Goal: Task Accomplishment & Management: Manage account settings

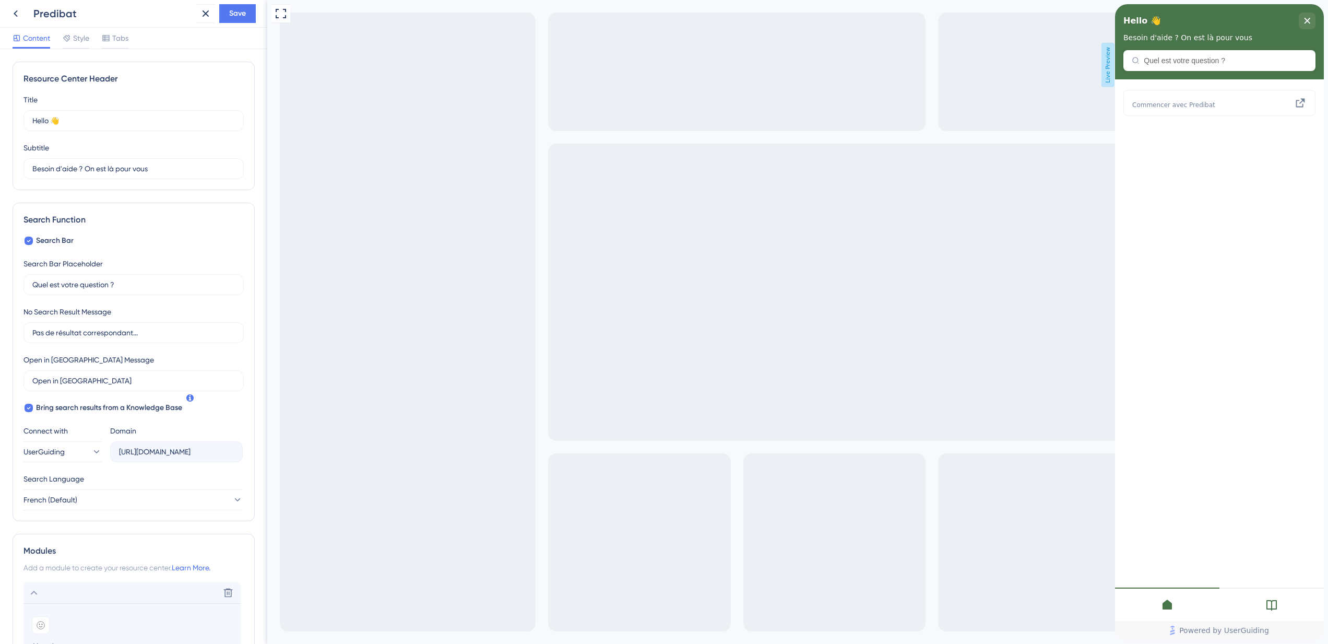
scroll to position [10, 0]
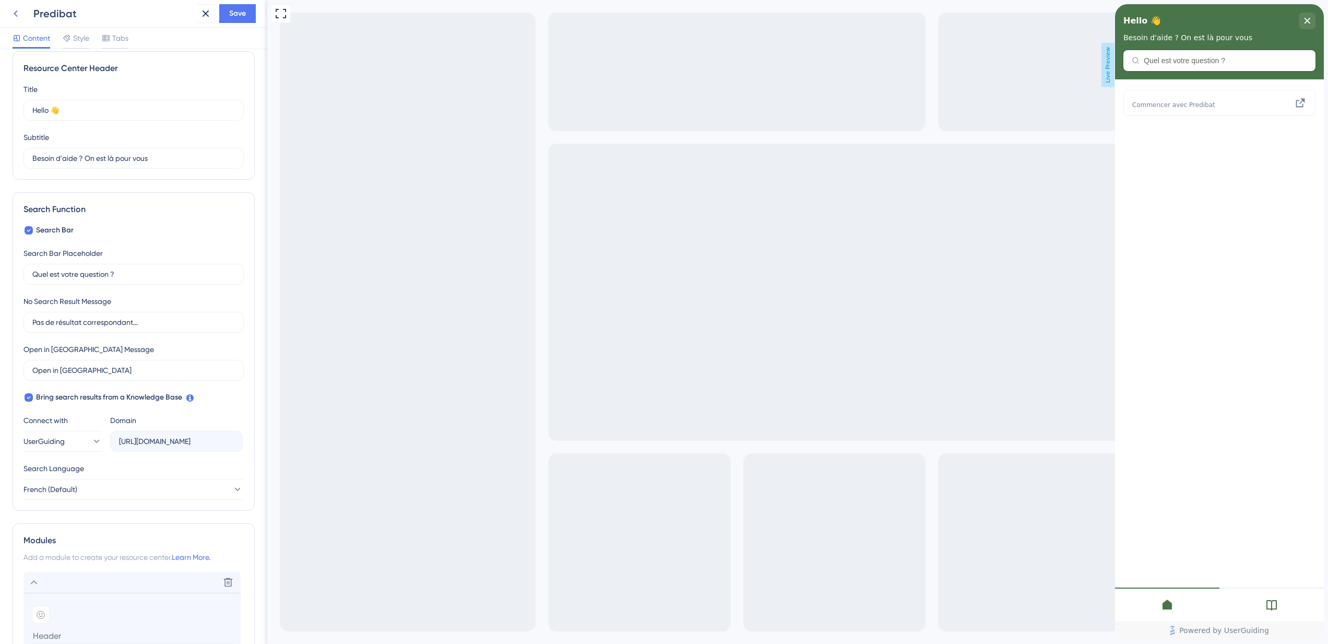
click at [19, 17] on icon at bounding box center [15, 13] width 13 height 13
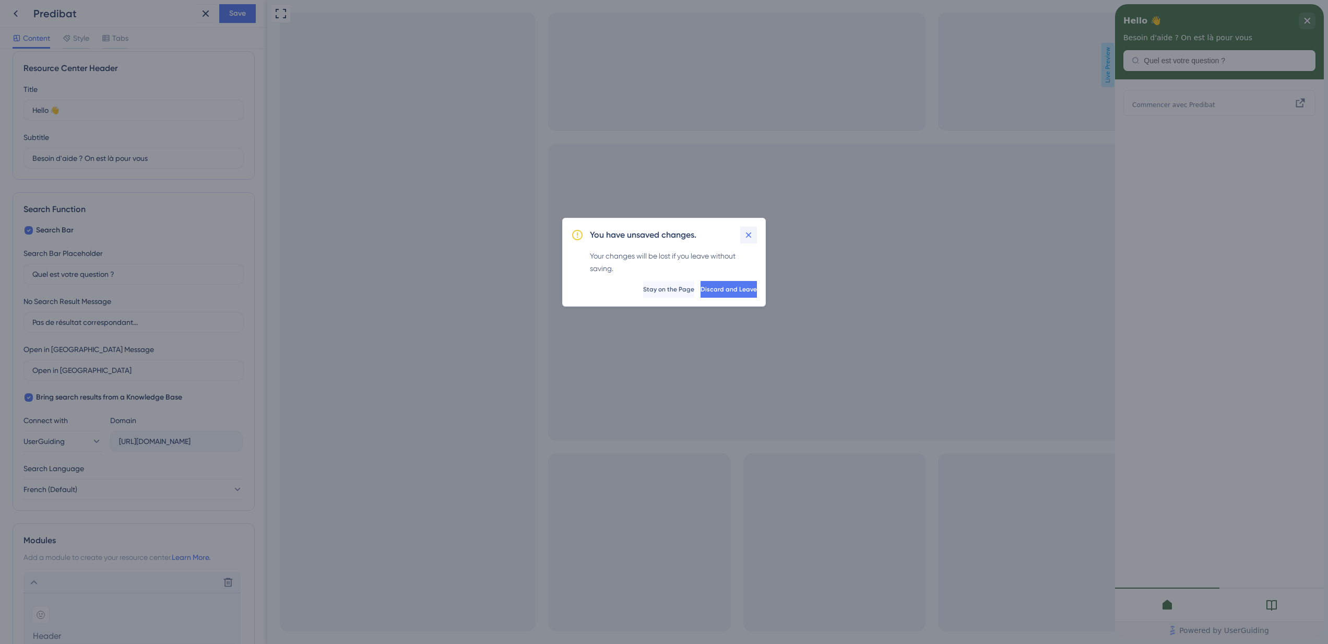
click at [746, 237] on icon at bounding box center [749, 235] width 6 height 6
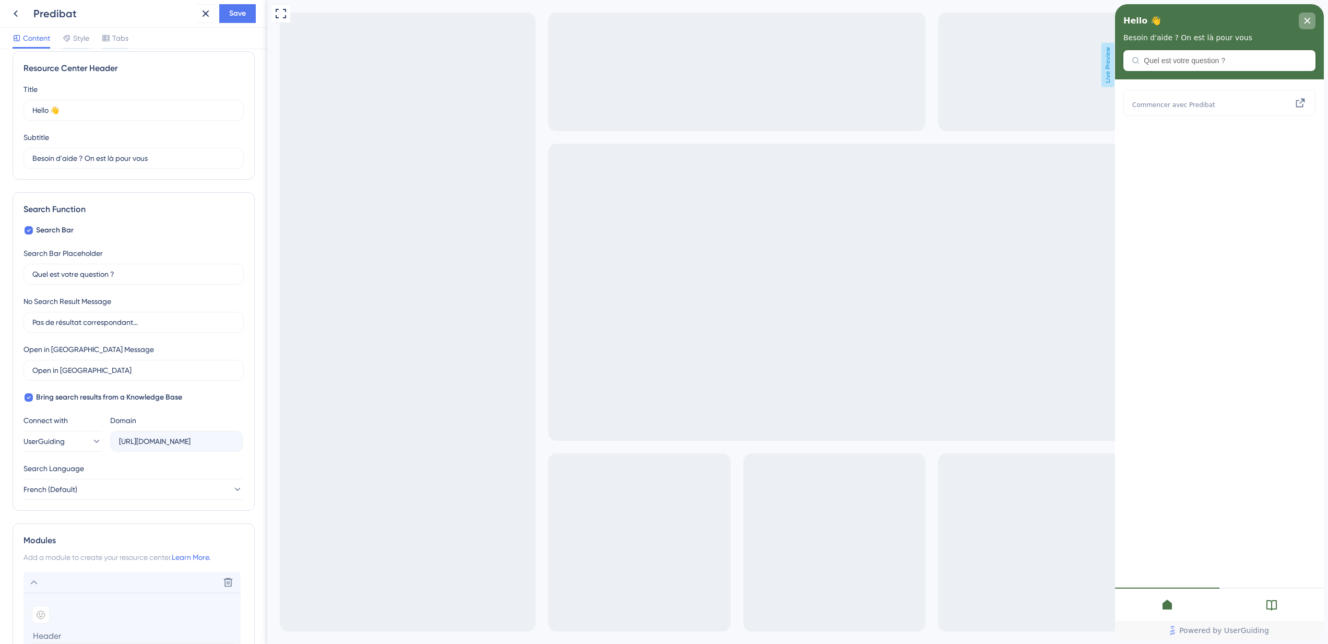
click at [1304, 20] on icon "close resource center" at bounding box center [1307, 21] width 6 height 6
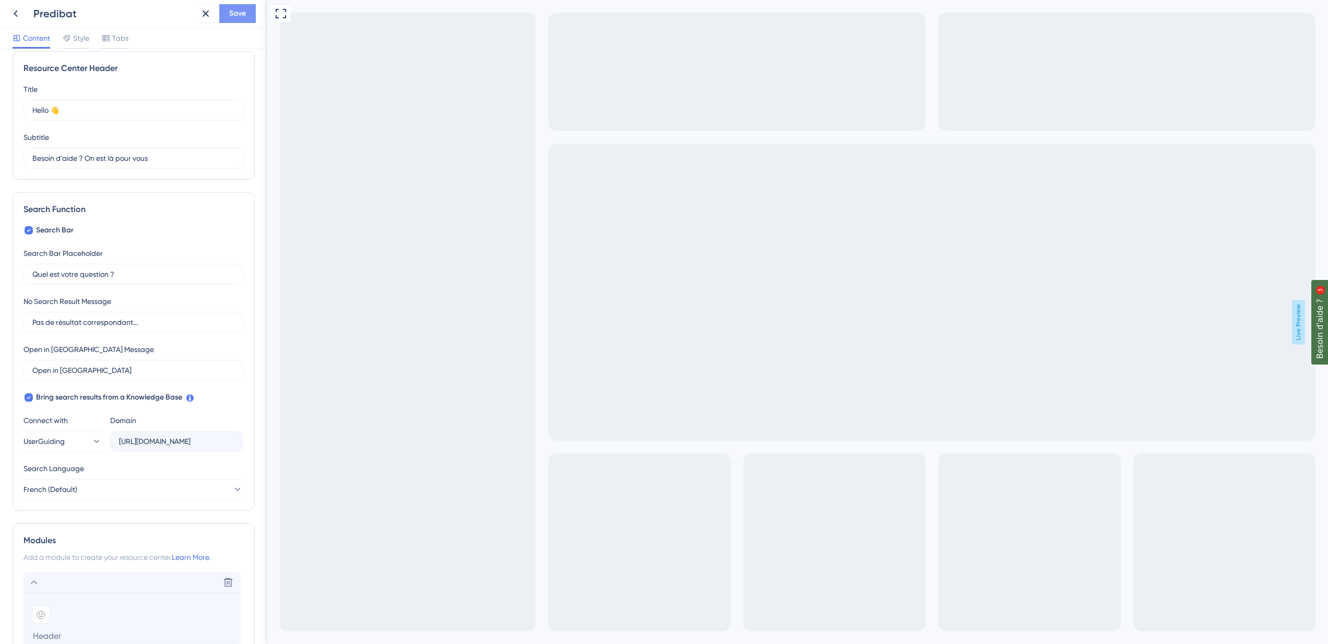
click at [232, 18] on span "Save" at bounding box center [237, 13] width 17 height 13
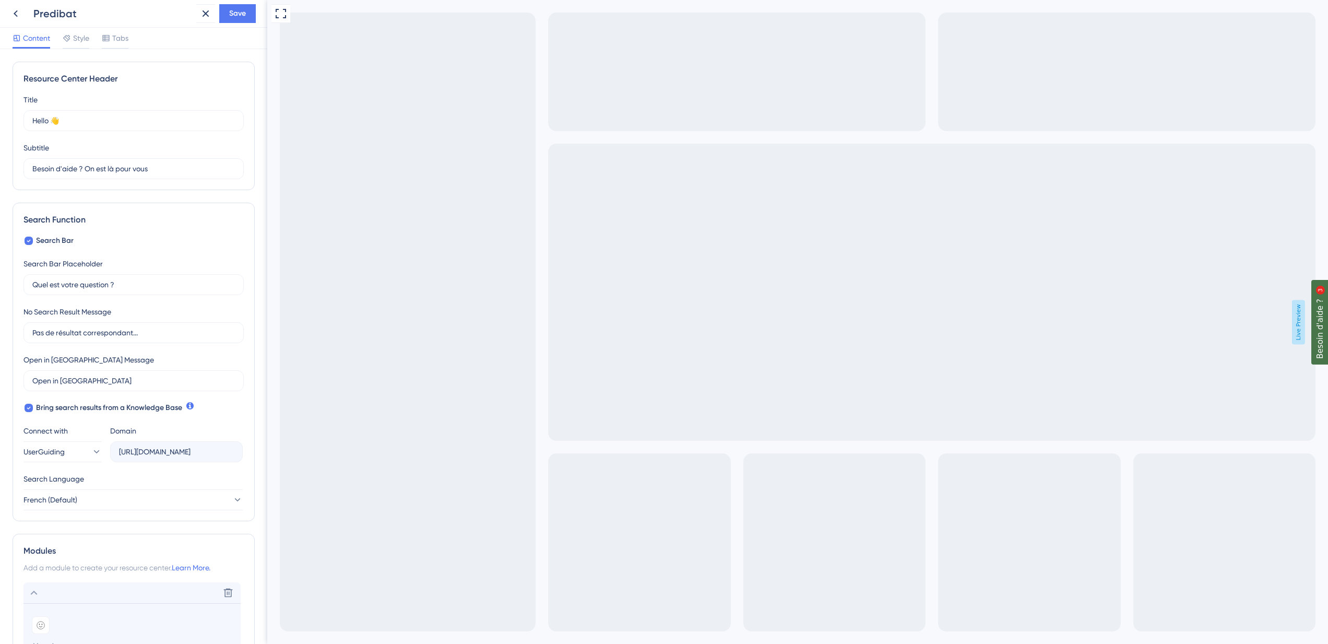
scroll to position [265, 0]
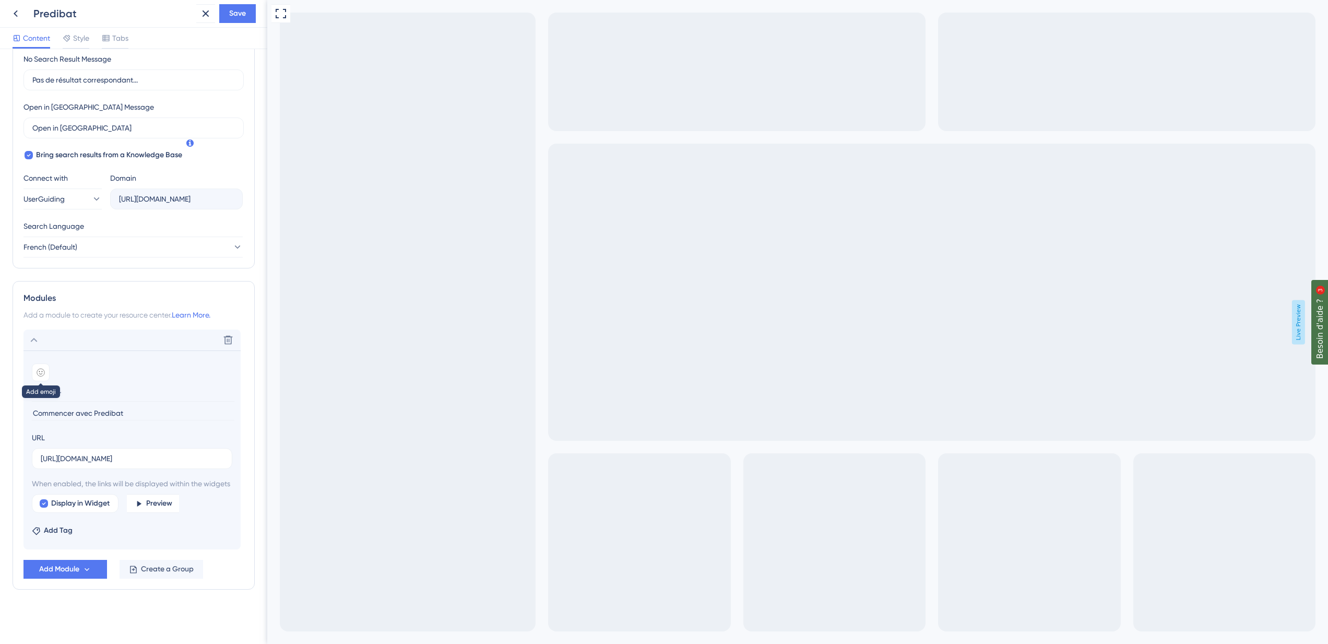
click at [39, 369] on icon at bounding box center [40, 372] width 7 height 7
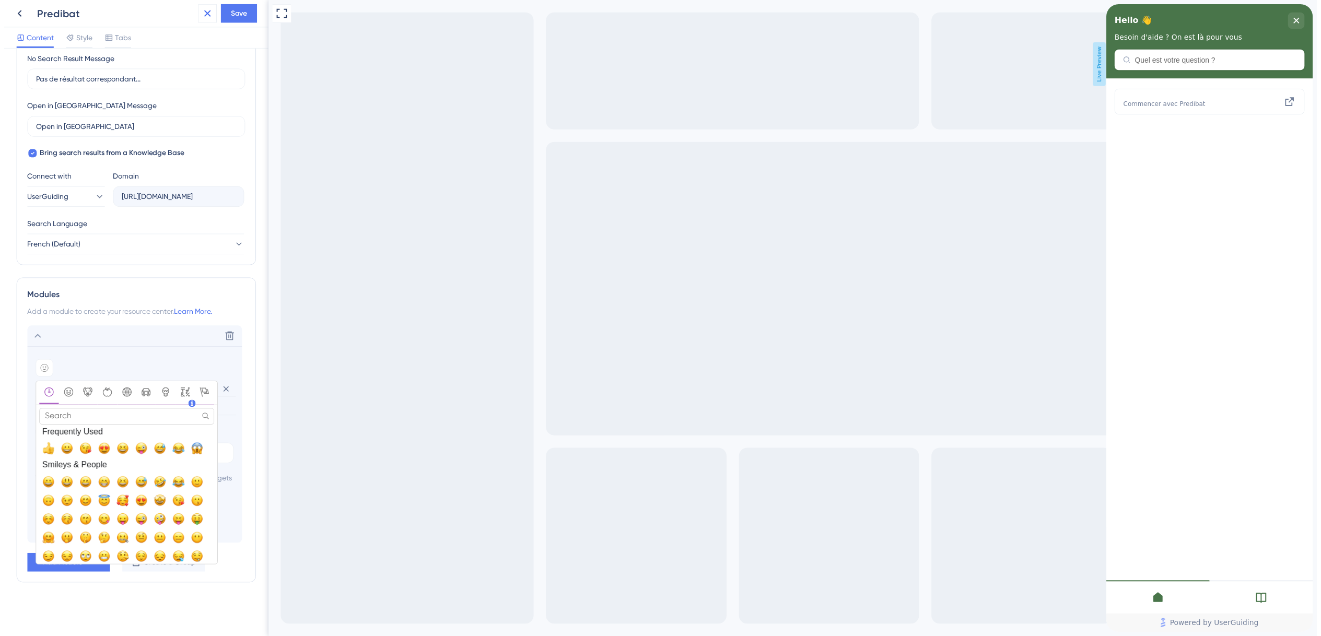
scroll to position [0, 0]
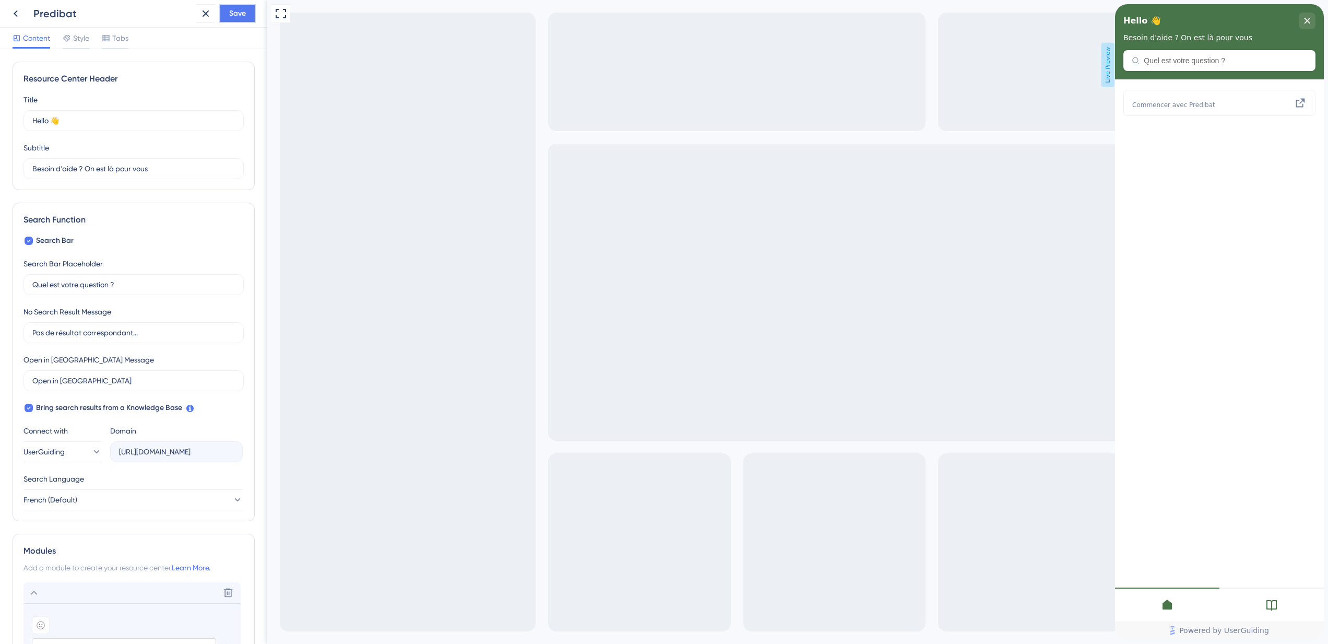
click at [241, 10] on span "Save" at bounding box center [237, 13] width 17 height 13
click at [203, 17] on icon at bounding box center [198, 19] width 10 height 10
click at [5, 18] on div "Predibat Save" at bounding box center [133, 14] width 267 height 28
click at [14, 16] on icon at bounding box center [15, 13] width 13 height 13
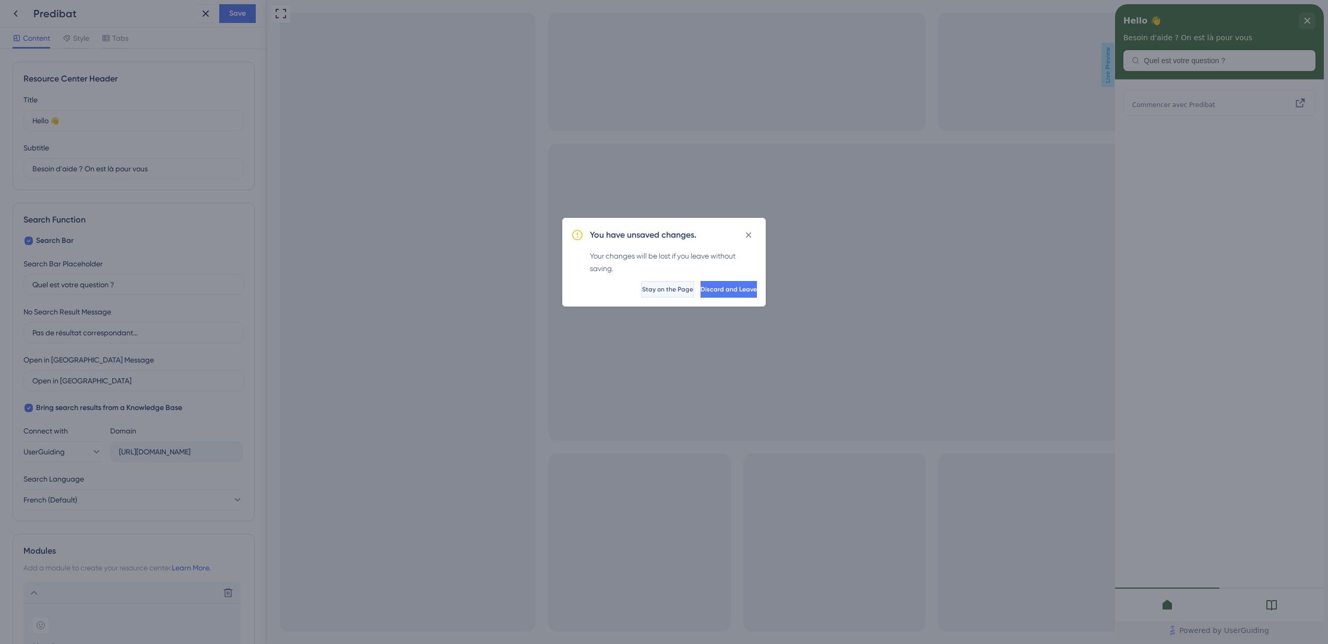
click at [648, 289] on button "Stay on the Page" at bounding box center [667, 289] width 53 height 17
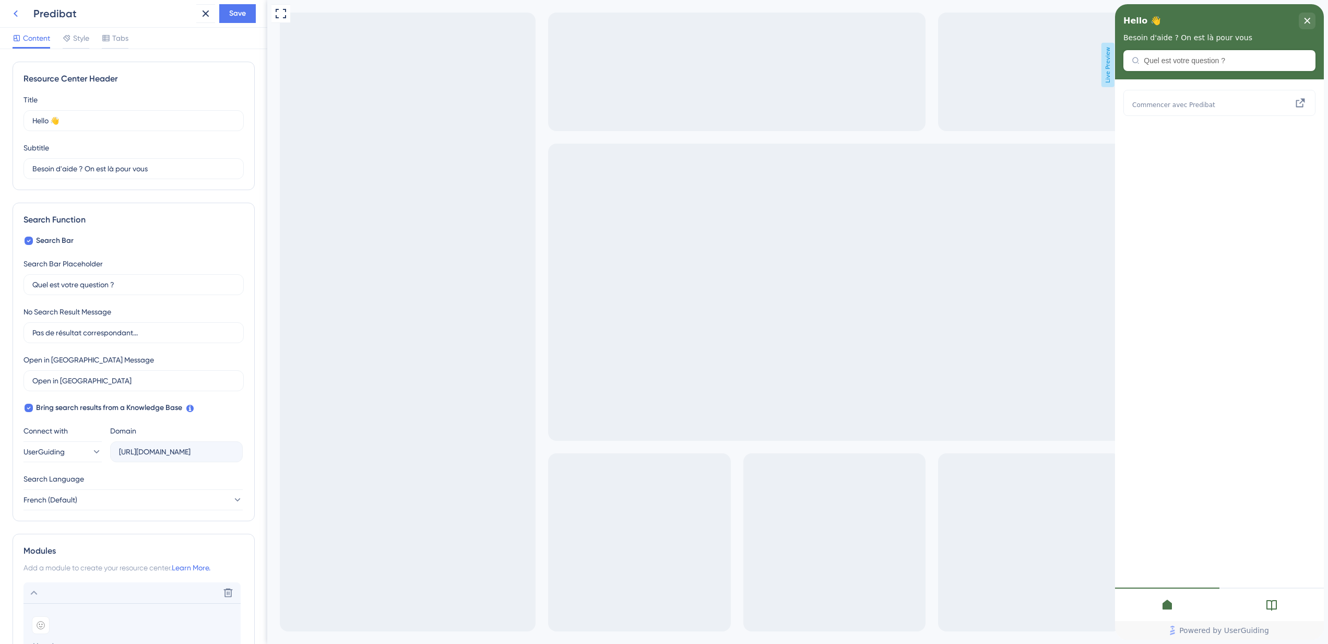
click at [14, 13] on icon at bounding box center [15, 13] width 13 height 13
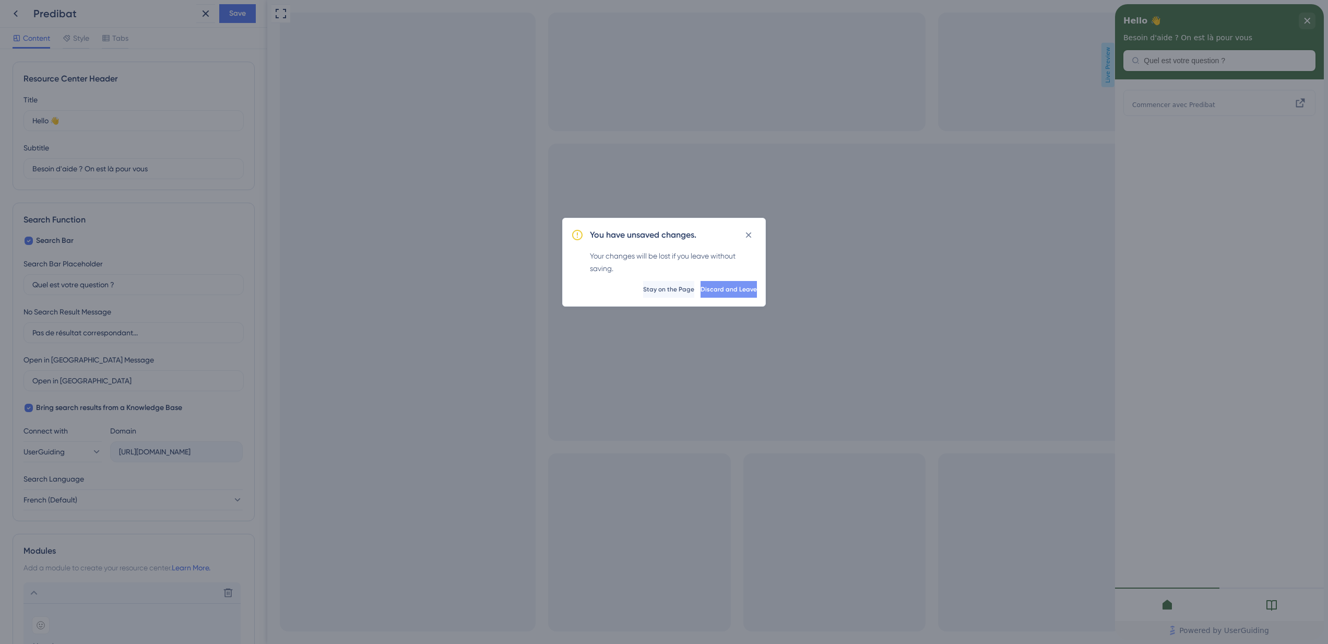
click at [715, 286] on span "Discard and Leave" at bounding box center [729, 289] width 56 height 8
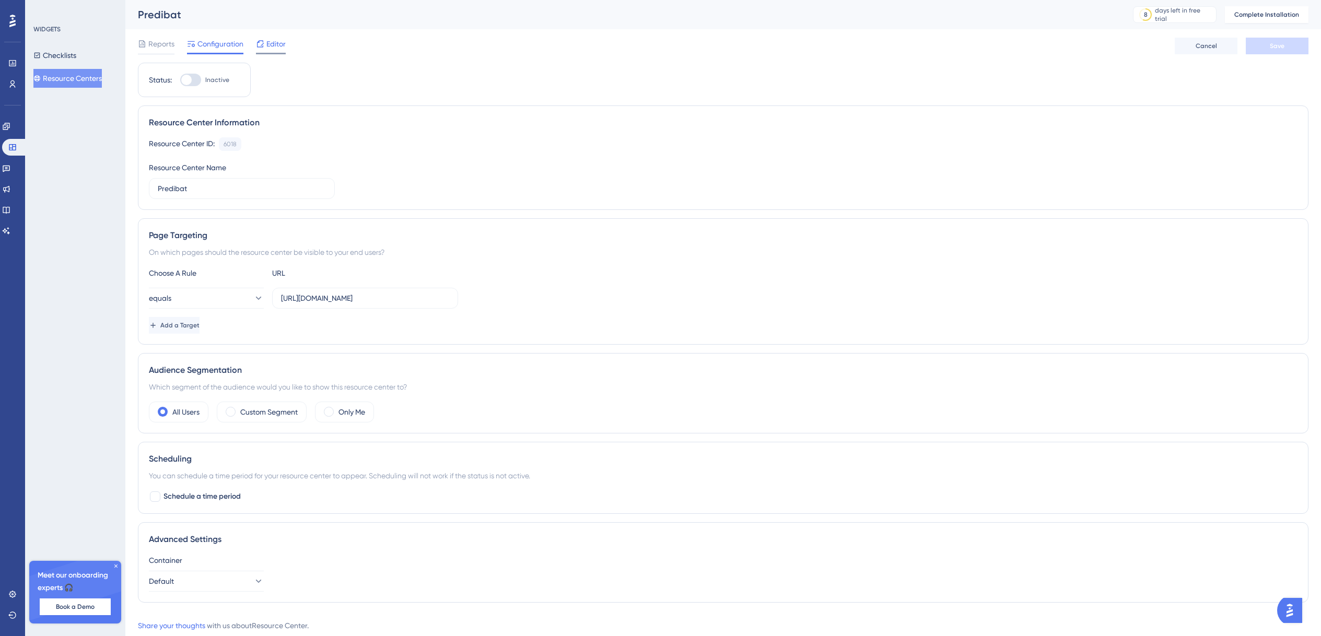
click at [269, 45] on span "Editor" at bounding box center [275, 44] width 19 height 13
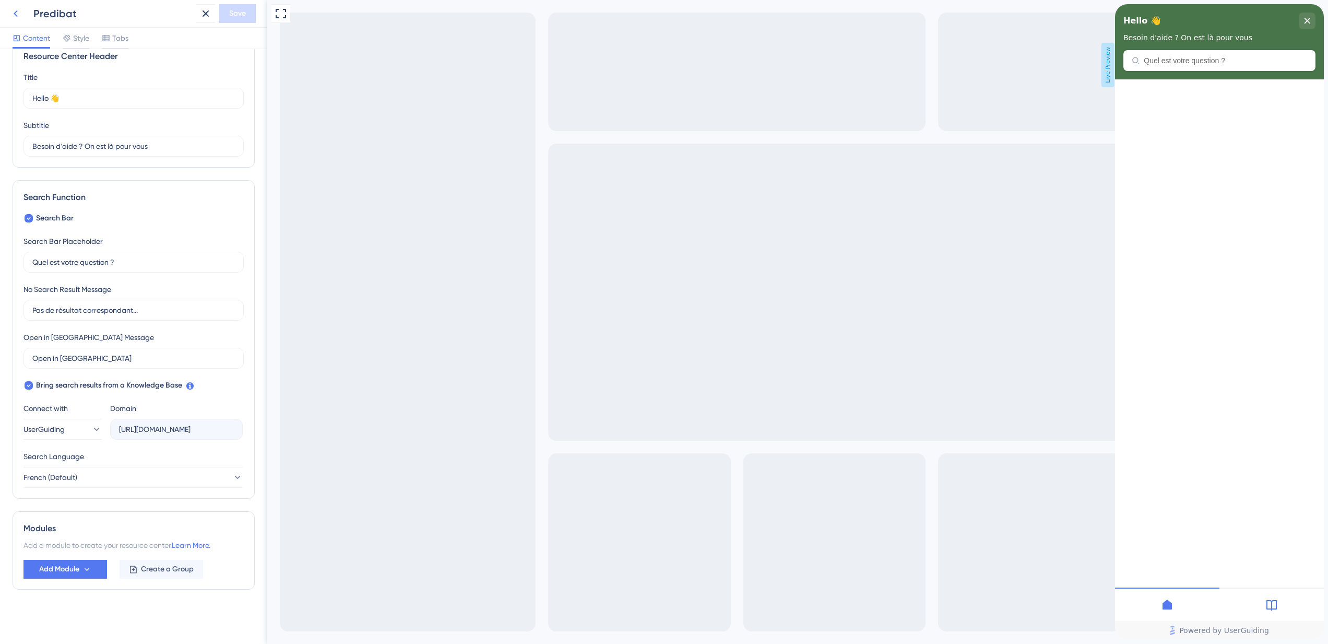
click at [15, 5] on button at bounding box center [15, 13] width 19 height 19
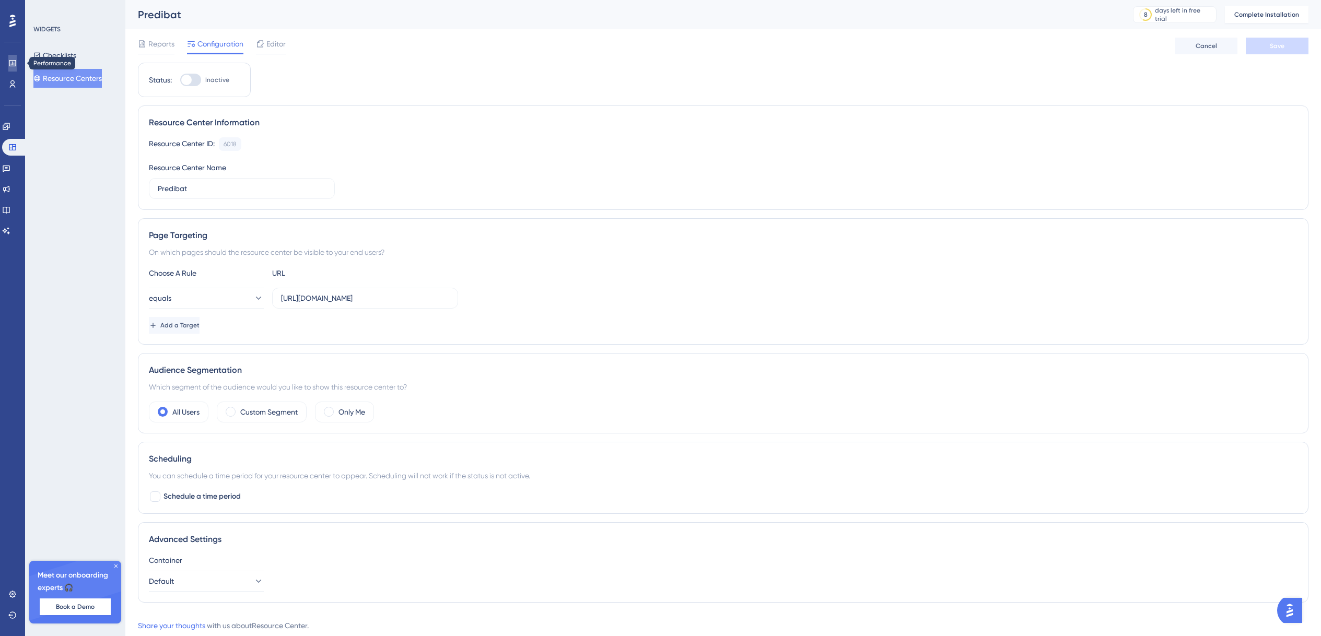
click at [11, 64] on icon at bounding box center [12, 63] width 7 height 6
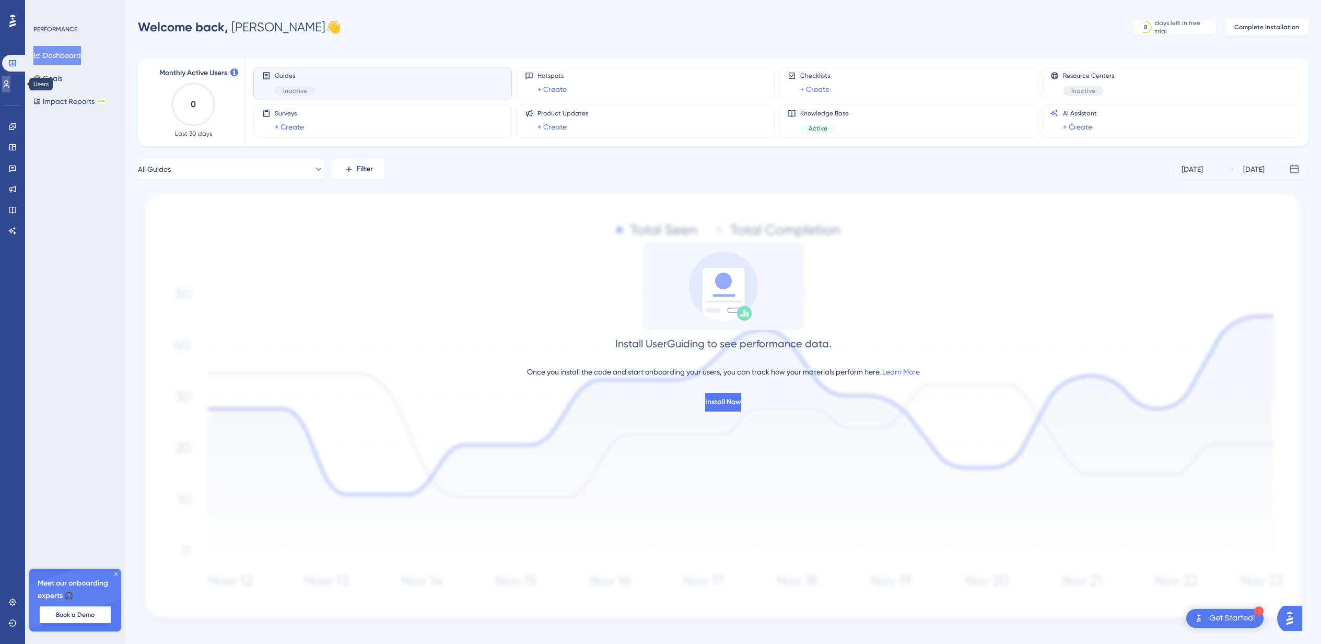
click at [10, 86] on icon at bounding box center [6, 84] width 8 height 8
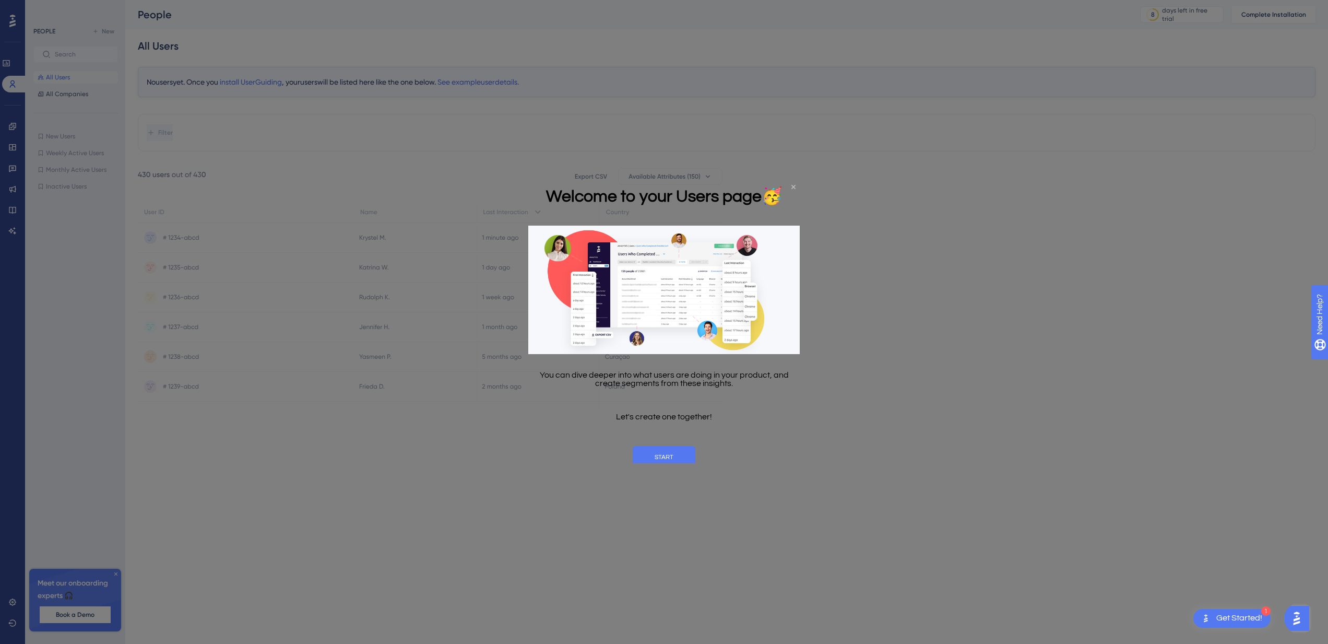
click at [795, 185] on icon "Close Preview" at bounding box center [794, 186] width 4 height 4
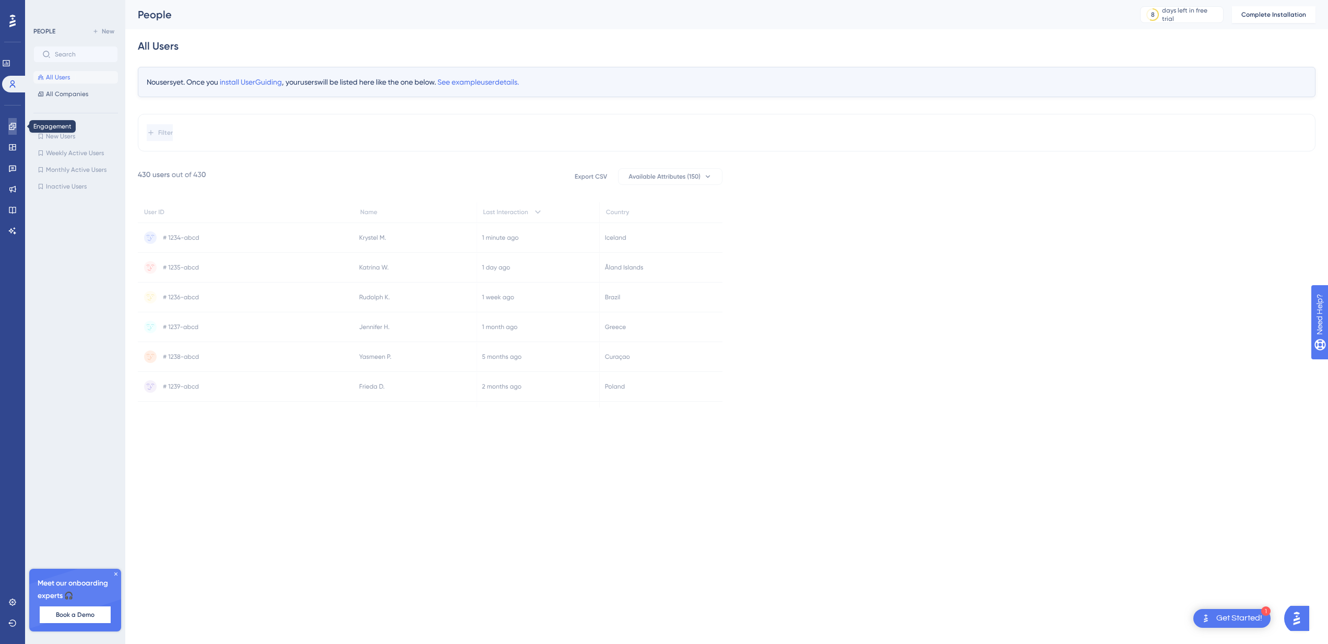
click at [8, 125] on link at bounding box center [12, 126] width 8 height 17
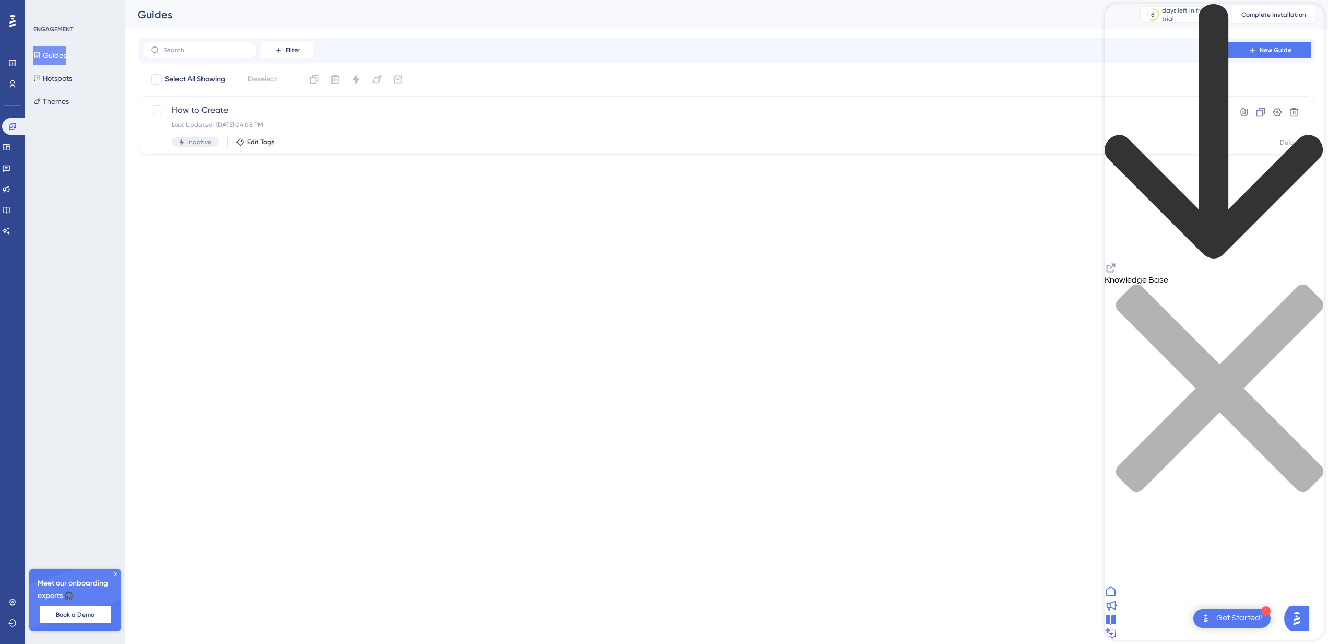
click at [1116, 596] on icon at bounding box center [1110, 591] width 9 height 10
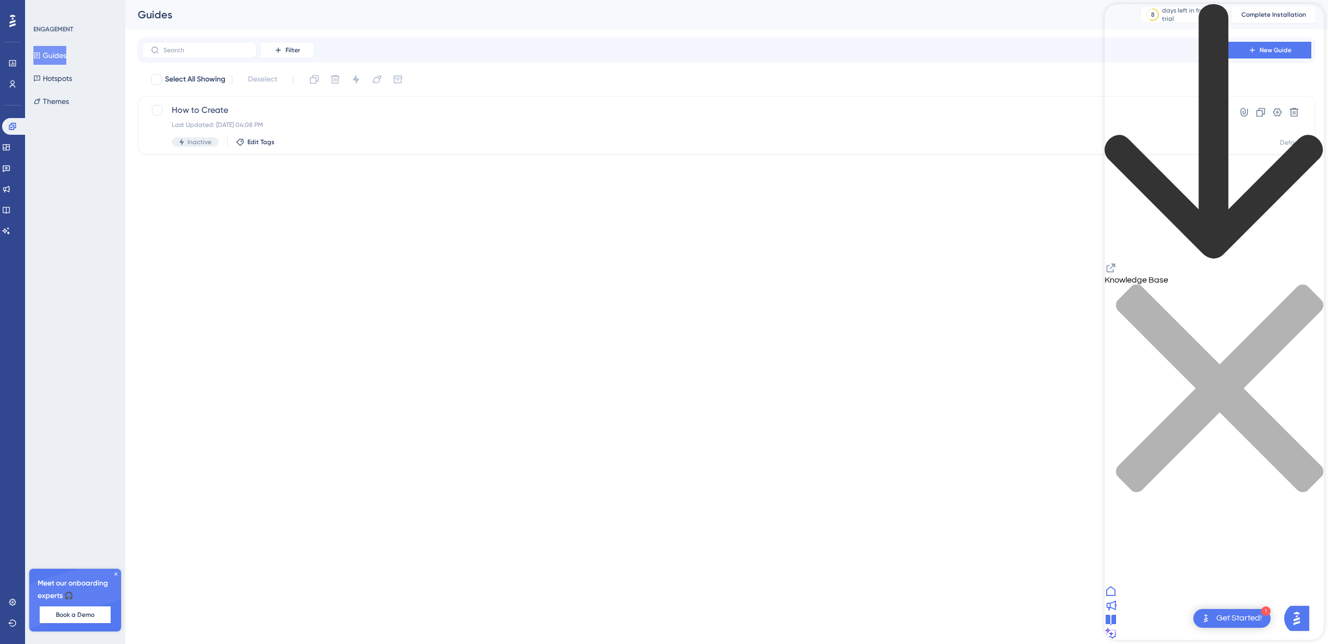
click at [1310, 284] on icon "close resource center" at bounding box center [1214, 393] width 219 height 219
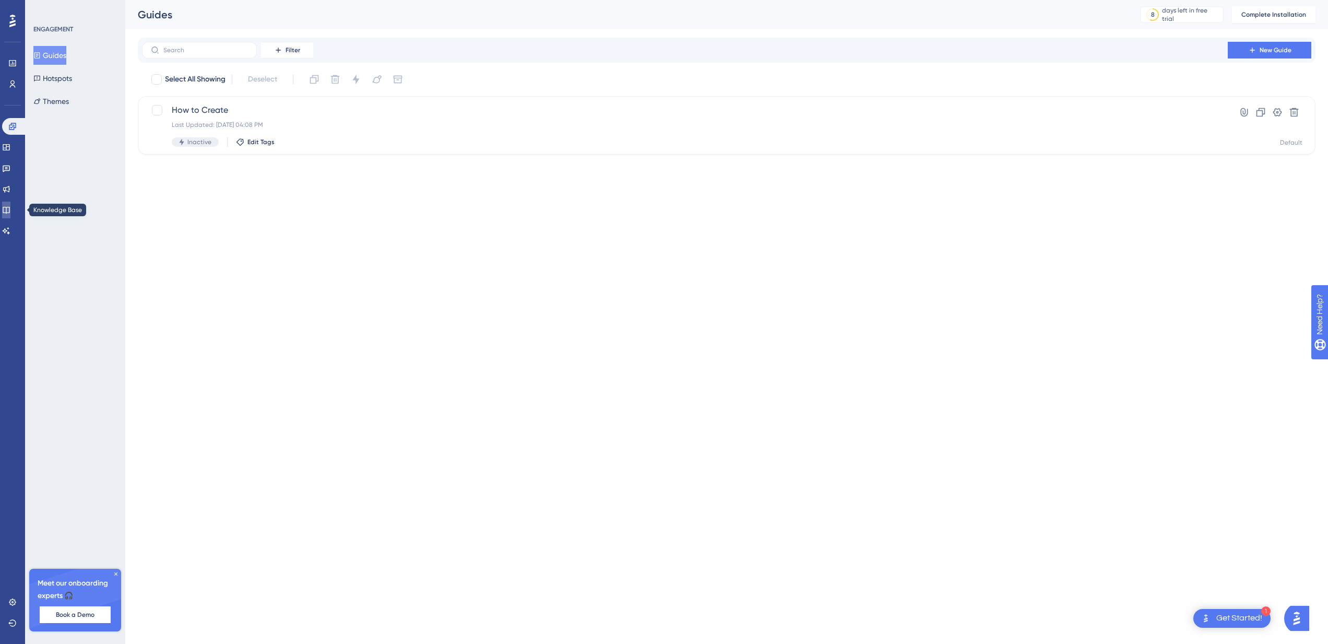
click at [10, 210] on link at bounding box center [6, 210] width 8 height 17
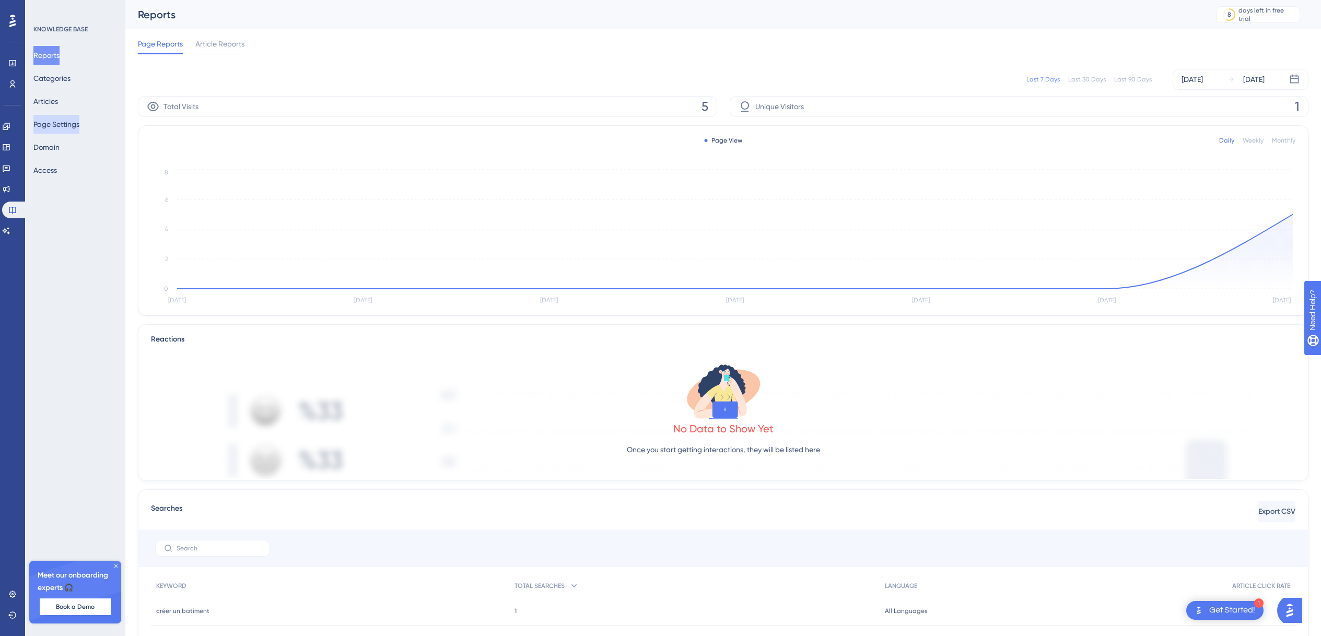
click at [71, 125] on button "Page Settings" at bounding box center [56, 124] width 46 height 19
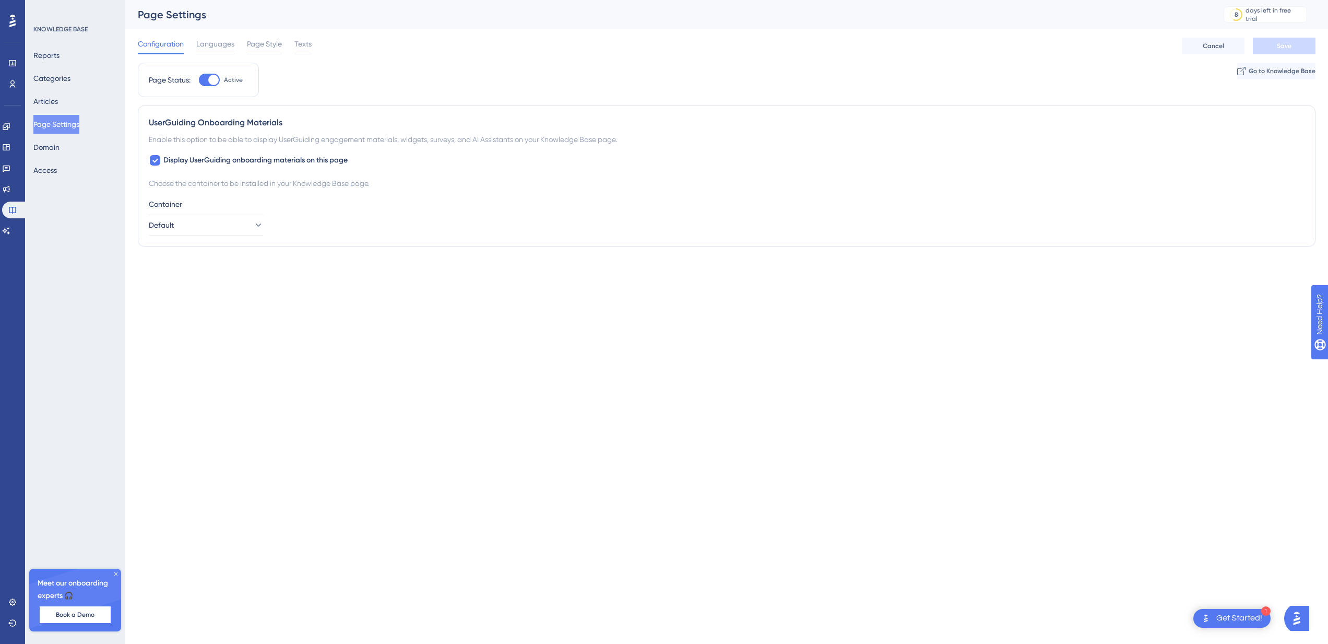
click at [74, 126] on button "Page Settings" at bounding box center [56, 124] width 46 height 19
drag, startPoint x: 79, startPoint y: 149, endPoint x: 45, endPoint y: 150, distance: 33.9
click at [79, 149] on div "Reports Categories Articles Page Settings Domain Access" at bounding box center [75, 113] width 85 height 134
click at [45, 150] on button "Domain" at bounding box center [46, 147] width 26 height 19
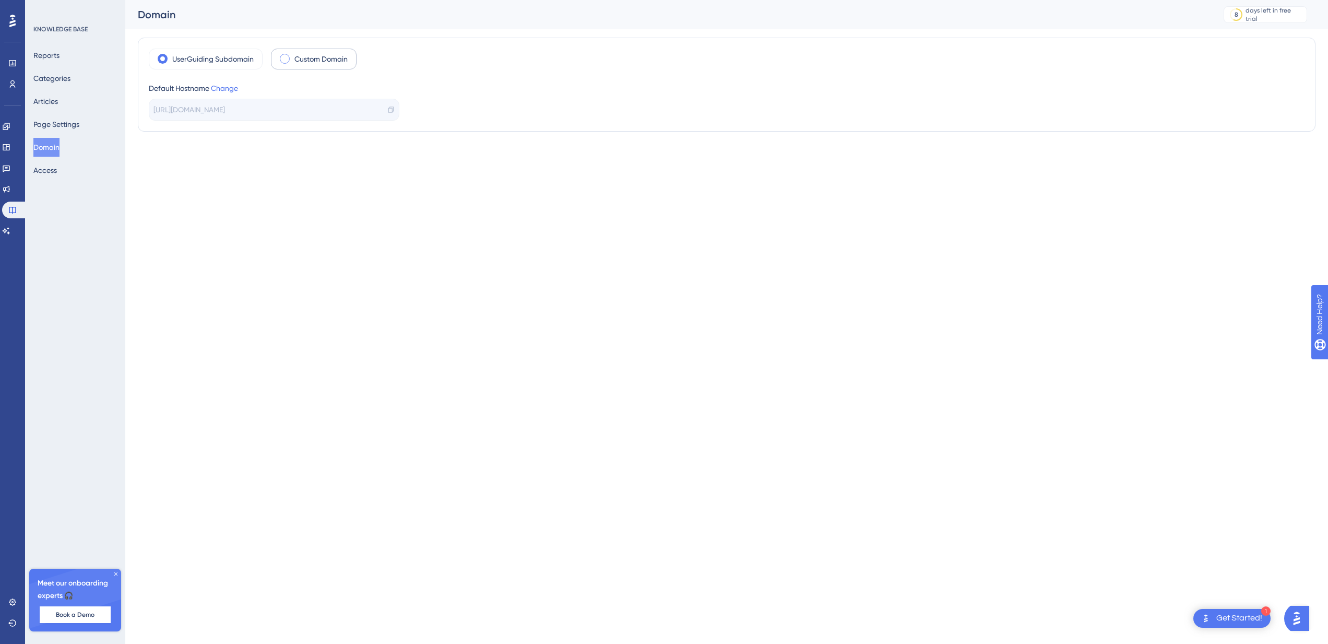
click at [299, 56] on label "Custom Domain" at bounding box center [321, 59] width 53 height 13
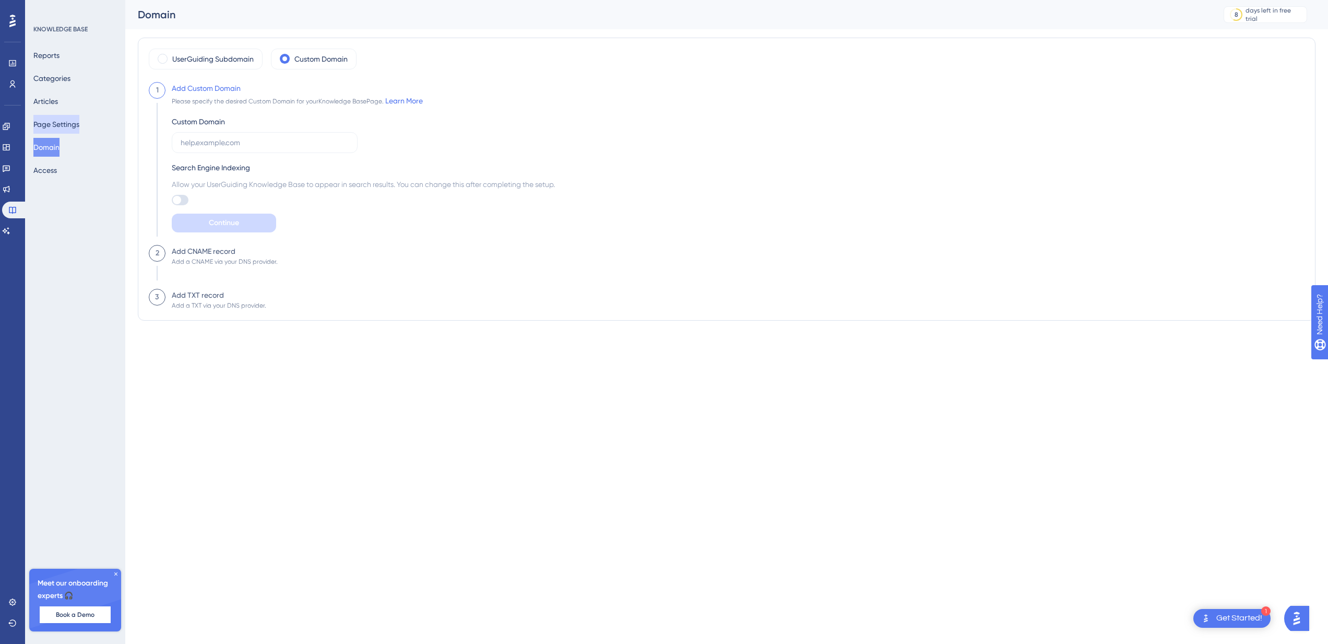
click at [79, 124] on button "Page Settings" at bounding box center [56, 124] width 46 height 19
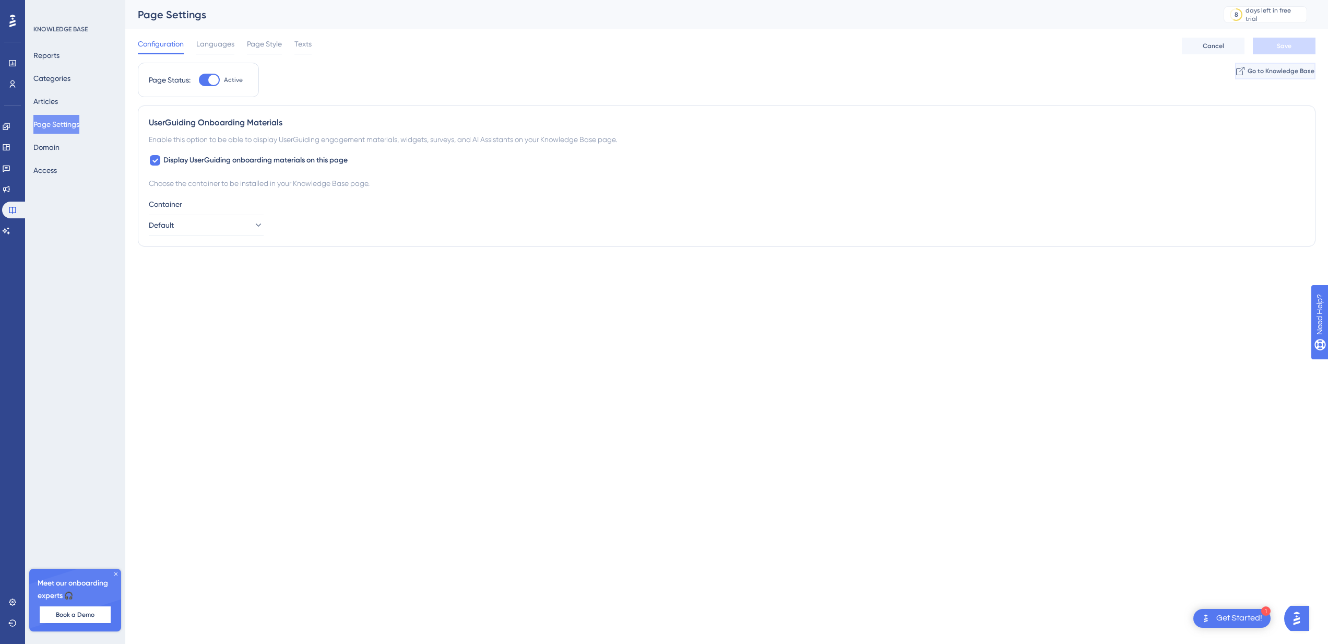
click at [1251, 75] on button "Go to Knowledge Base" at bounding box center [1275, 71] width 80 height 17
click at [50, 102] on button "Articles" at bounding box center [51, 101] width 37 height 19
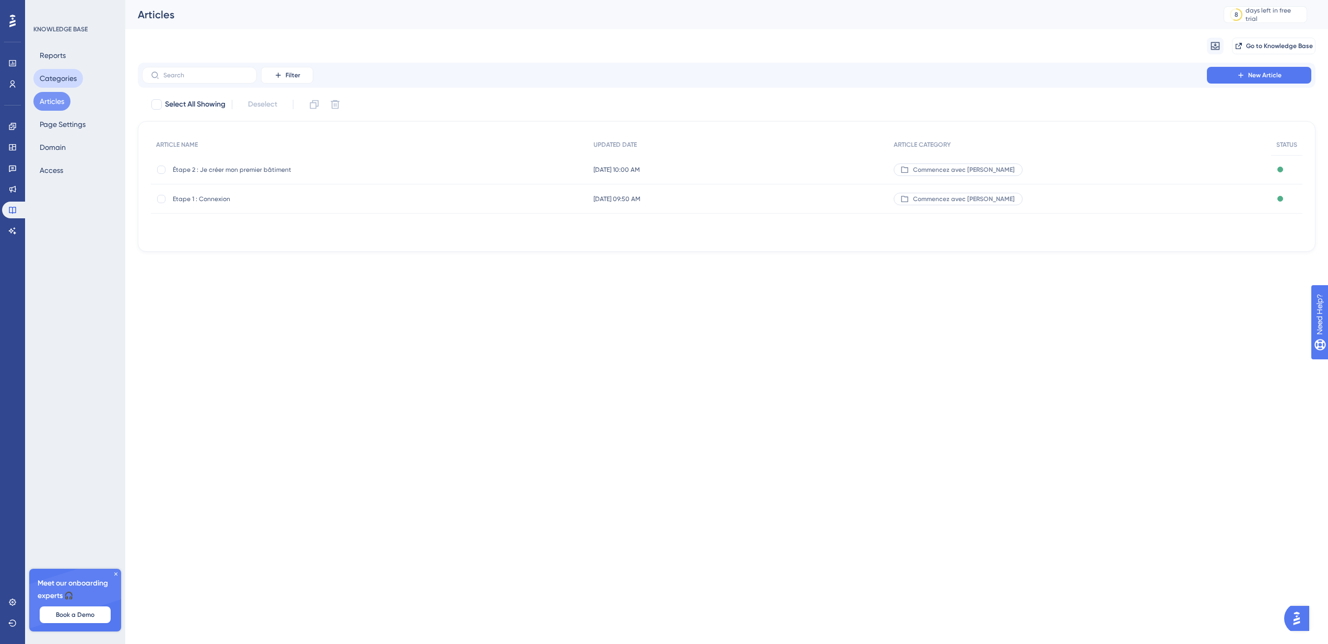
click at [55, 82] on button "Categories" at bounding box center [58, 78] width 50 height 19
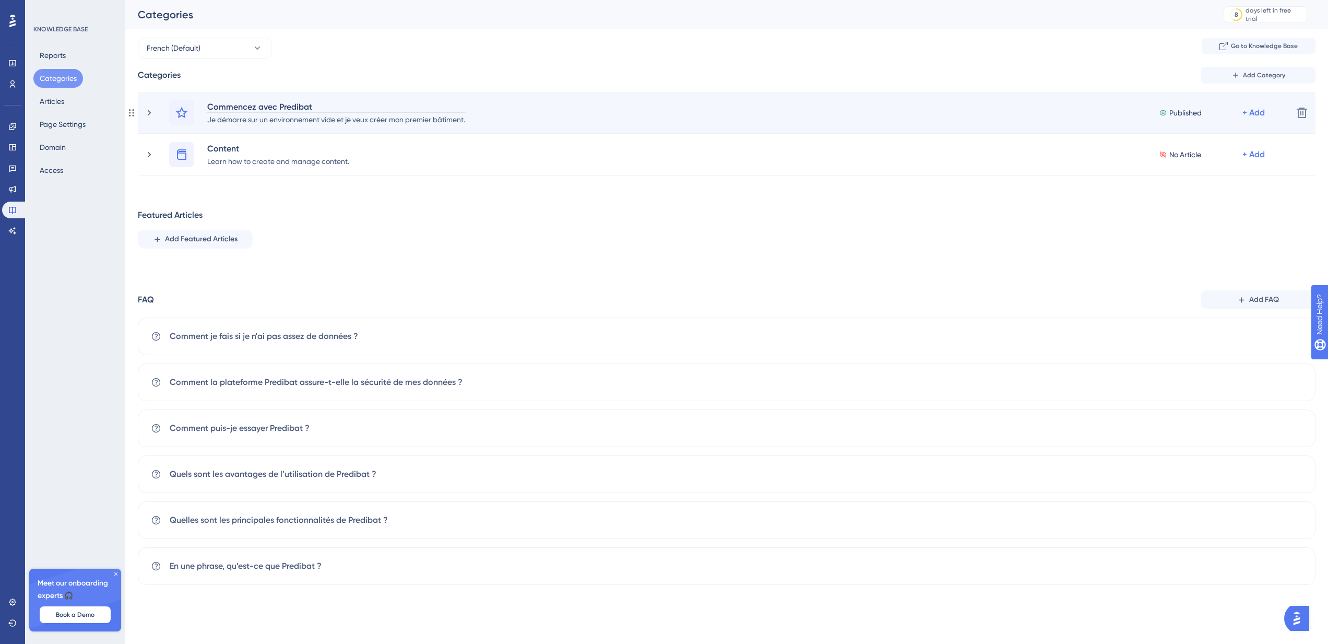
click at [240, 105] on div "Commencez avec Predibat" at bounding box center [336, 106] width 259 height 13
click at [299, 120] on div "Je démarre sur un environnement vide et je veux créer mon premier bâtiment." at bounding box center [336, 119] width 259 height 13
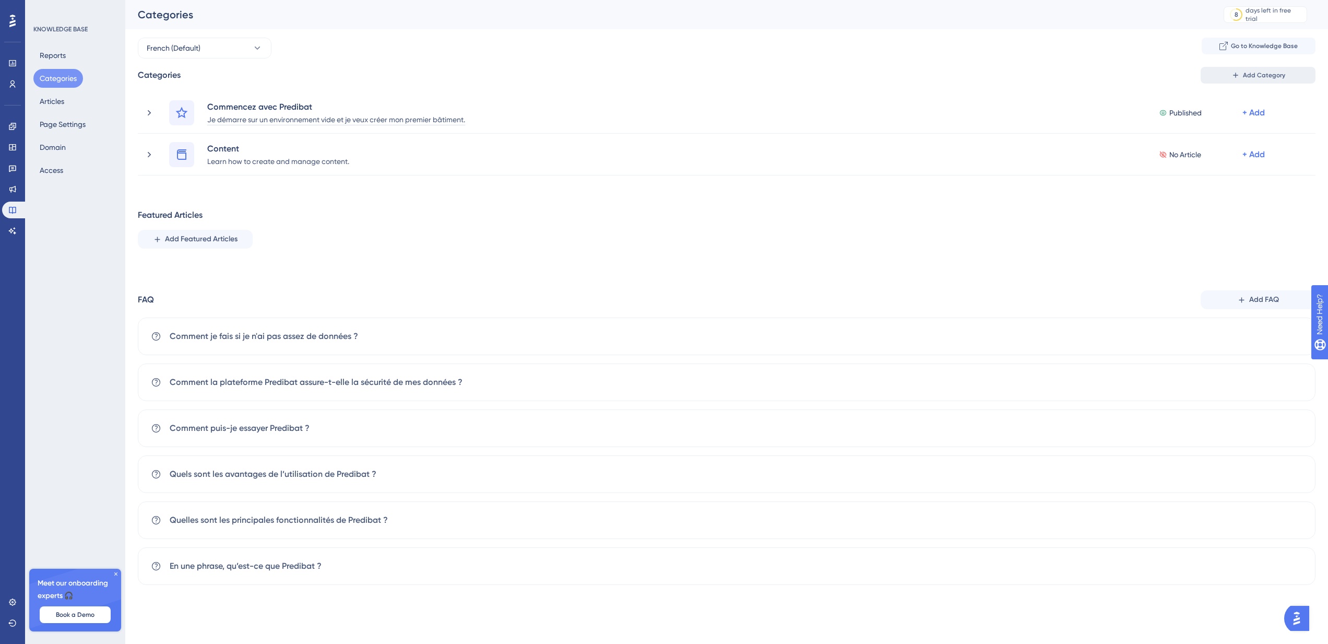
click at [1254, 75] on span "Add Category" at bounding box center [1264, 75] width 42 height 8
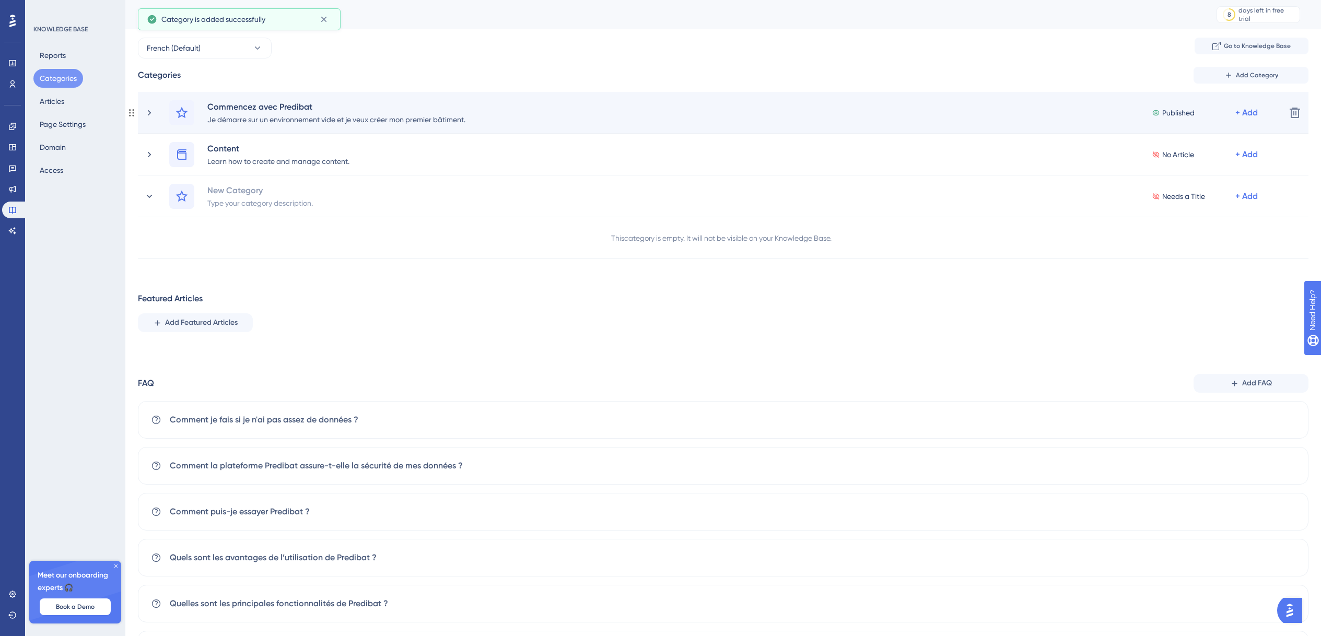
click at [147, 118] on div "Commencez avec Predibat Je démarre sur un environnement vide et je veux créer m…" at bounding box center [710, 112] width 1133 height 25
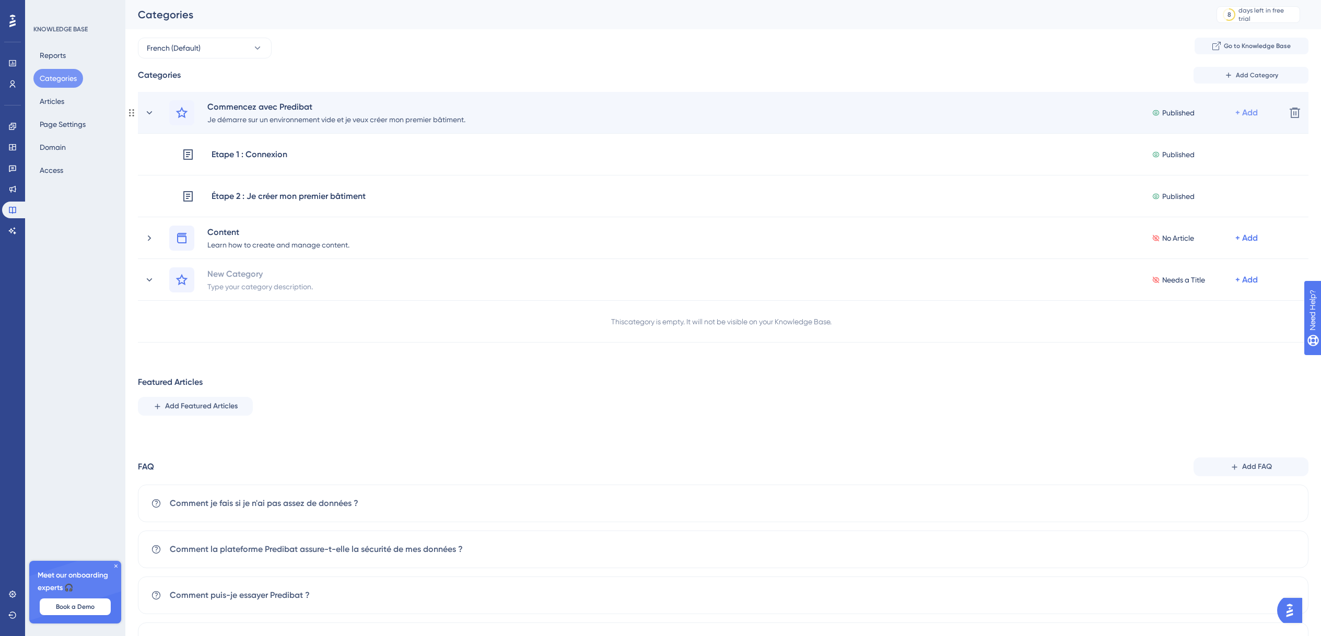
click at [1241, 112] on div "+ Add" at bounding box center [1246, 113] width 22 height 13
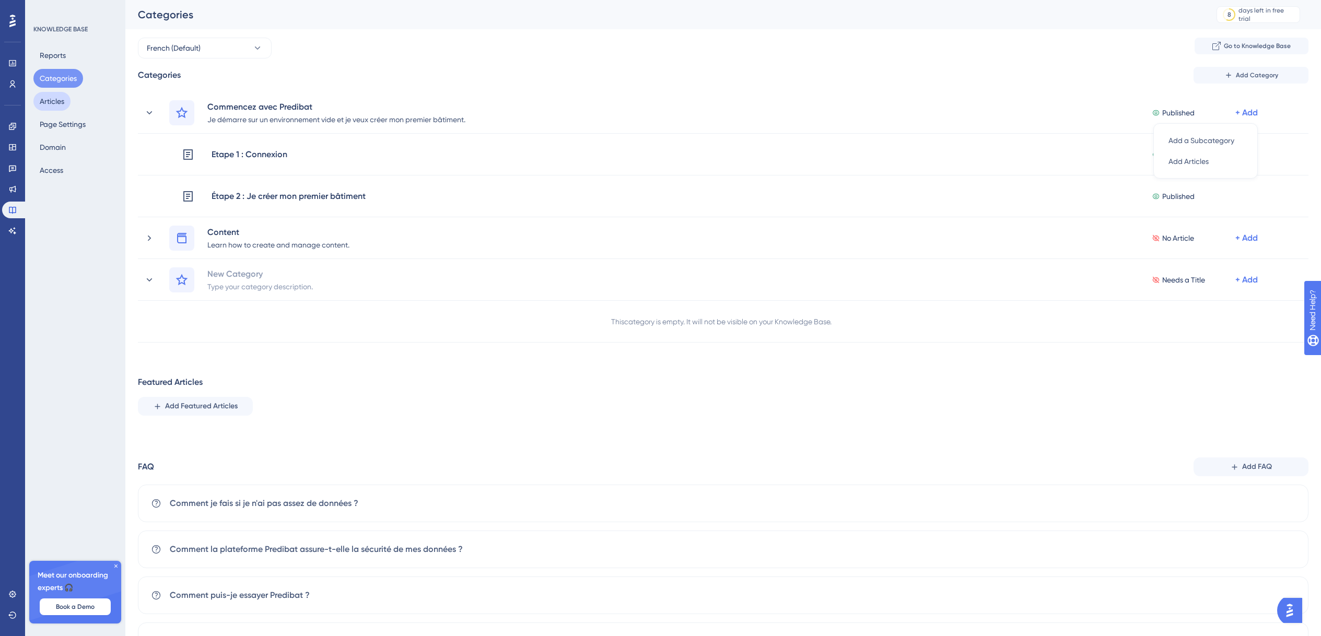
click at [52, 107] on button "Articles" at bounding box center [51, 101] width 37 height 19
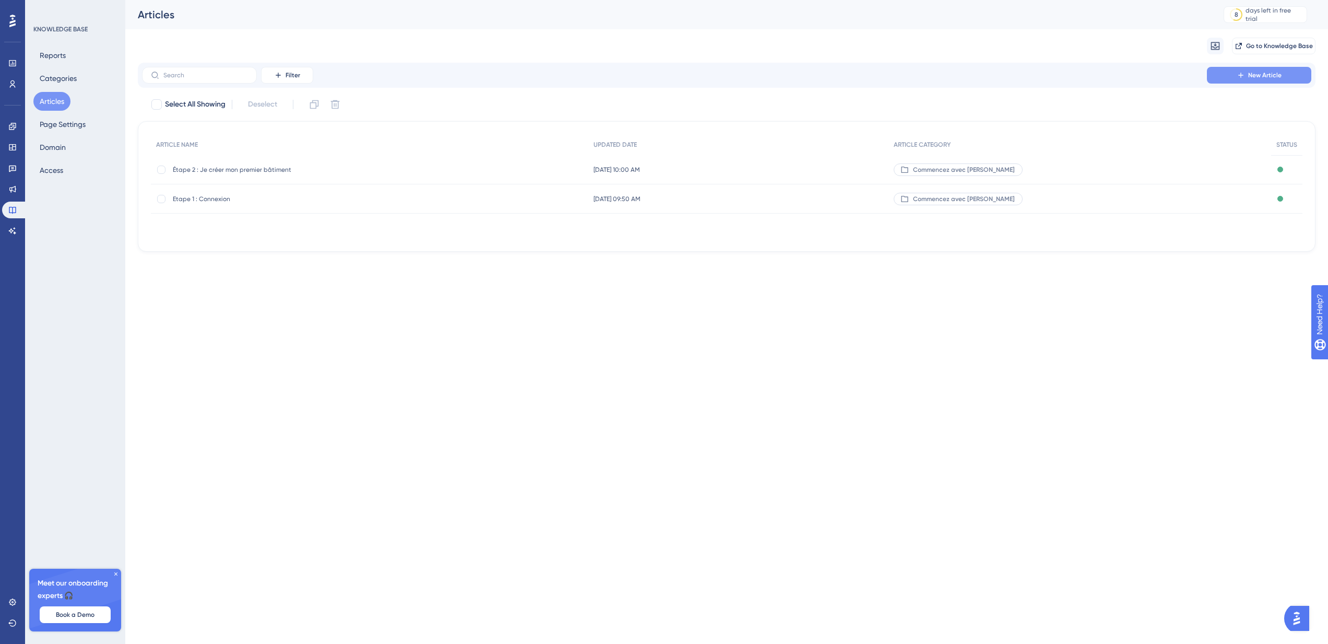
click at [1268, 73] on span "New Article" at bounding box center [1265, 75] width 33 height 8
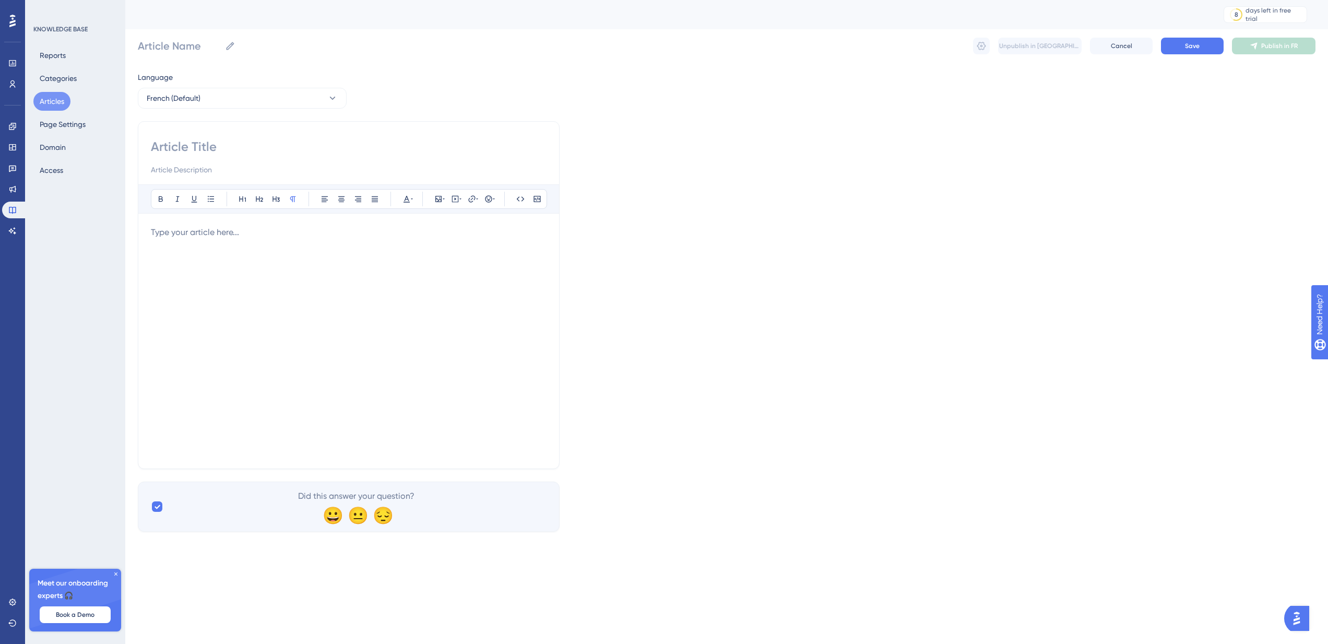
click at [268, 273] on div at bounding box center [349, 341] width 396 height 230
click at [204, 150] on input at bounding box center [349, 146] width 396 height 17
click at [320, 497] on span "Did this answer your question?" at bounding box center [356, 496] width 116 height 13
click at [156, 505] on icon at bounding box center [157, 506] width 6 height 8
click at [156, 505] on div at bounding box center [157, 506] width 10 height 10
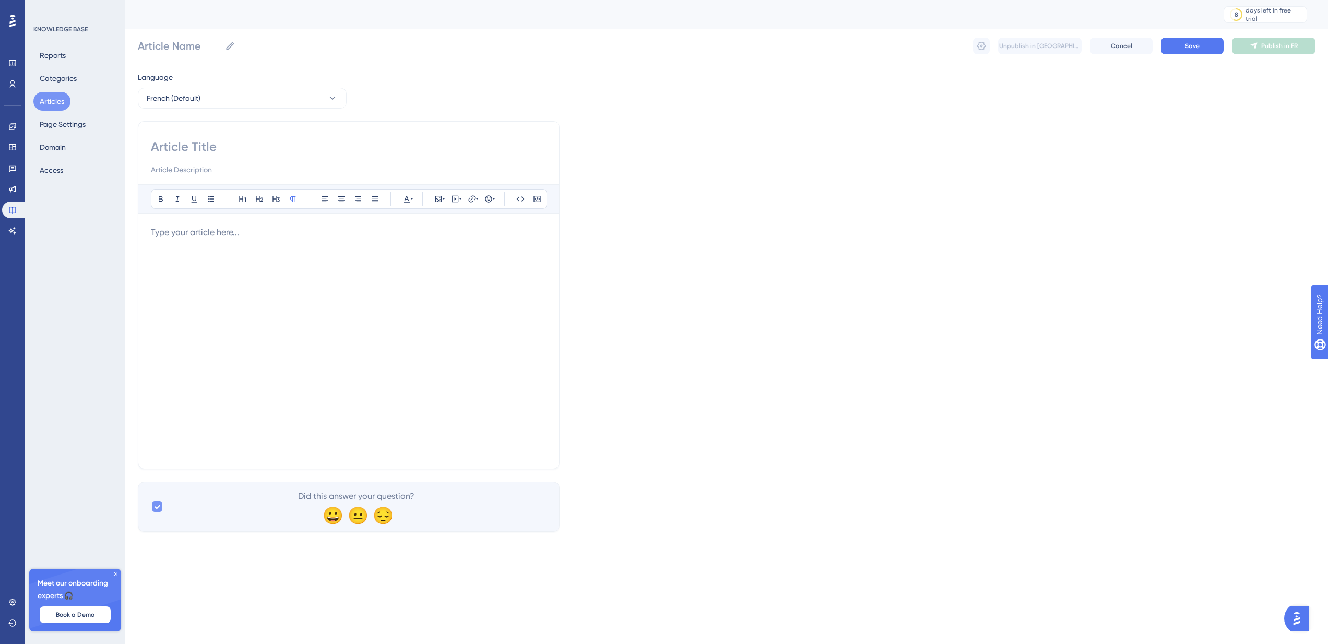
click at [156, 510] on icon at bounding box center [157, 506] width 6 height 8
click at [159, 509] on div at bounding box center [157, 506] width 10 height 10
checkbox input "true"
click at [58, 61] on button "Reports" at bounding box center [52, 55] width 39 height 19
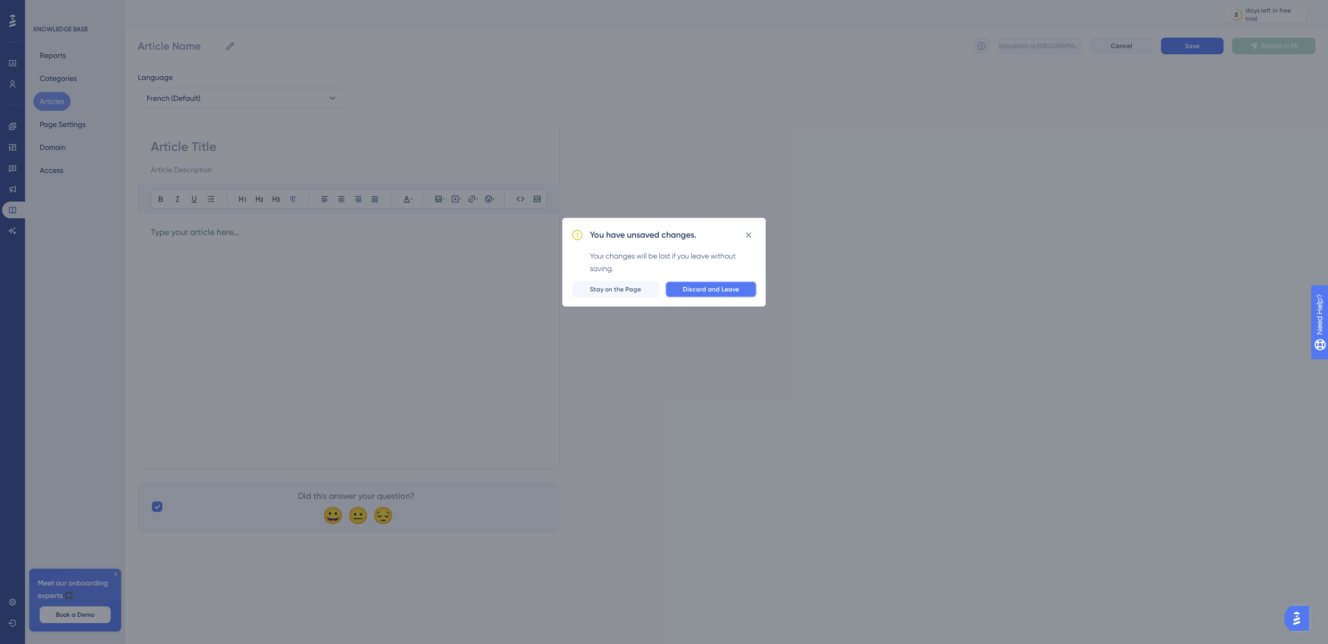
click at [744, 288] on button "Discard and Leave" at bounding box center [711, 289] width 92 height 17
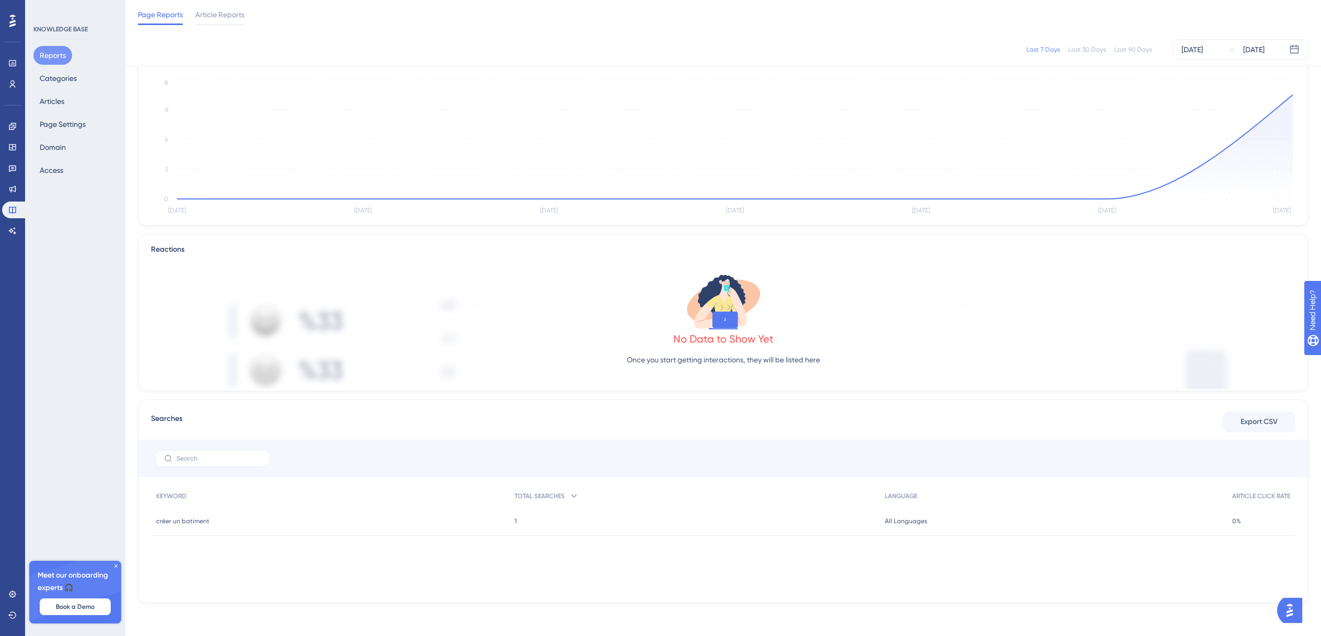
scroll to position [86, 0]
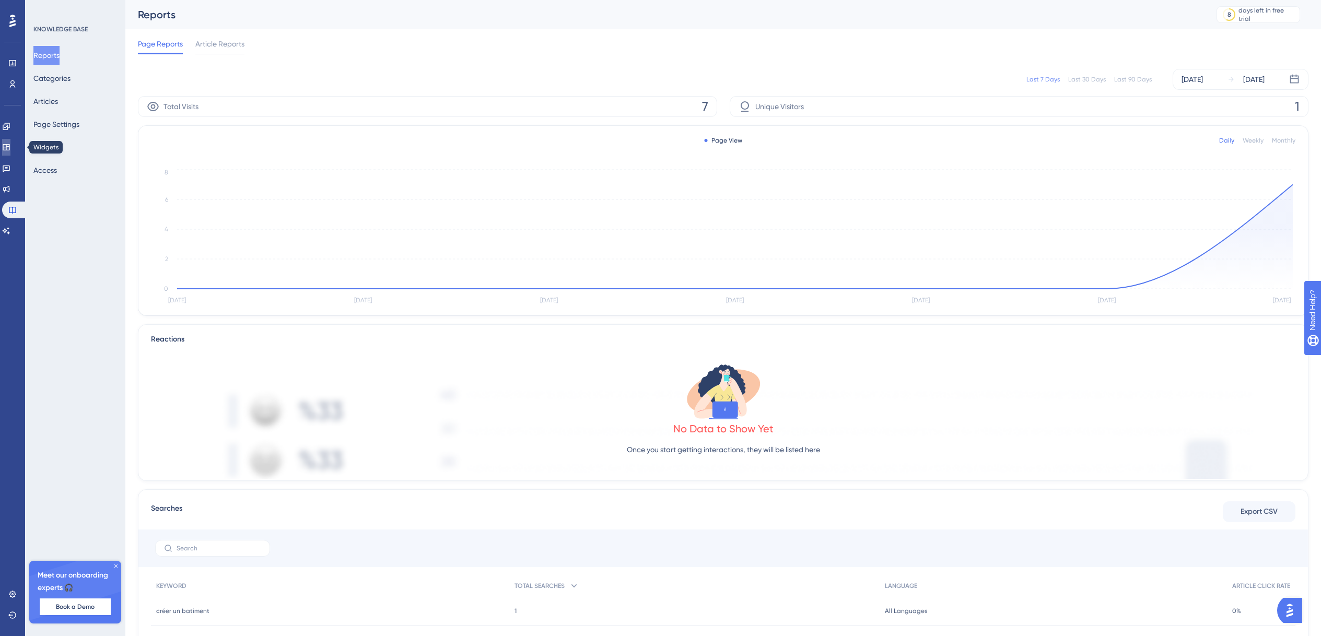
click at [10, 142] on link at bounding box center [6, 147] width 8 height 17
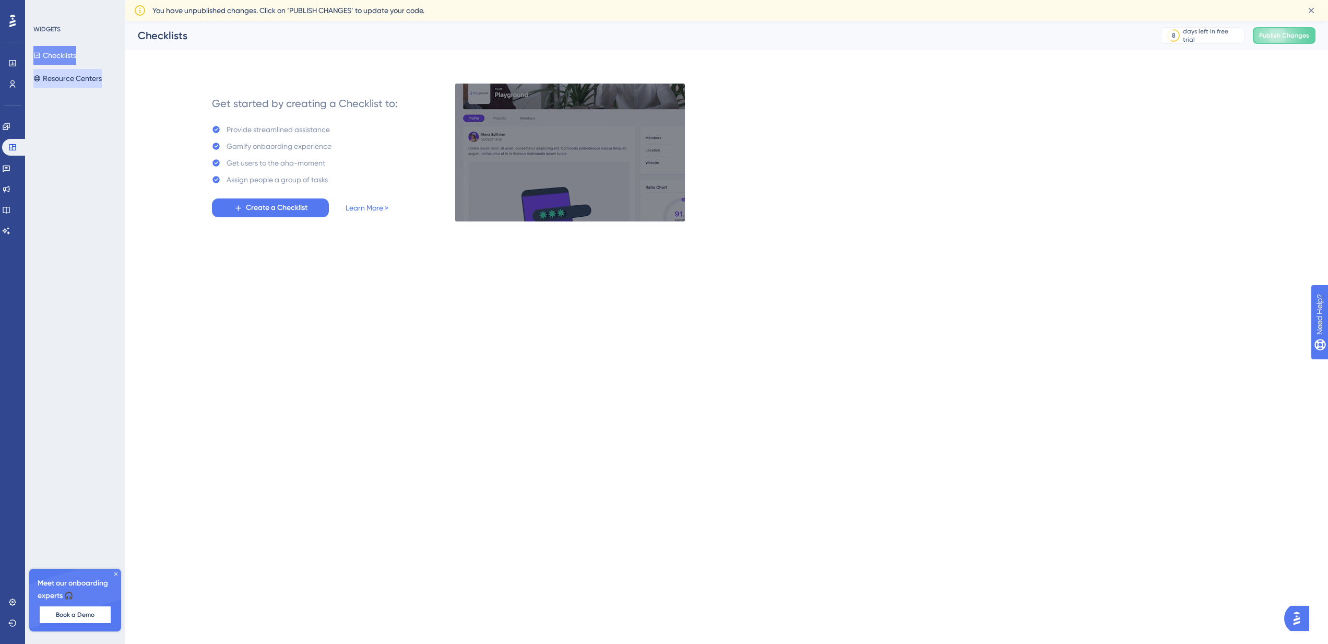
click at [96, 81] on button "Resource Centers" at bounding box center [67, 78] width 68 height 19
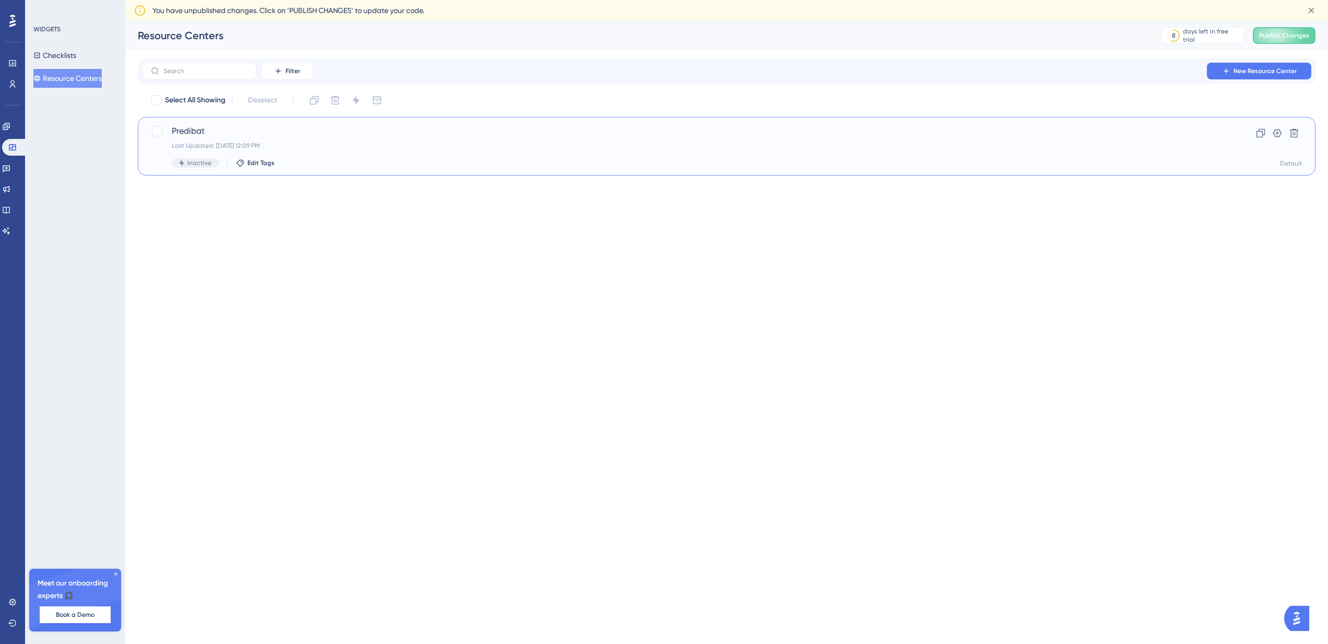
click at [363, 148] on div "Last Updated: 30 sept. 2025 12:09 PM" at bounding box center [685, 146] width 1027 height 8
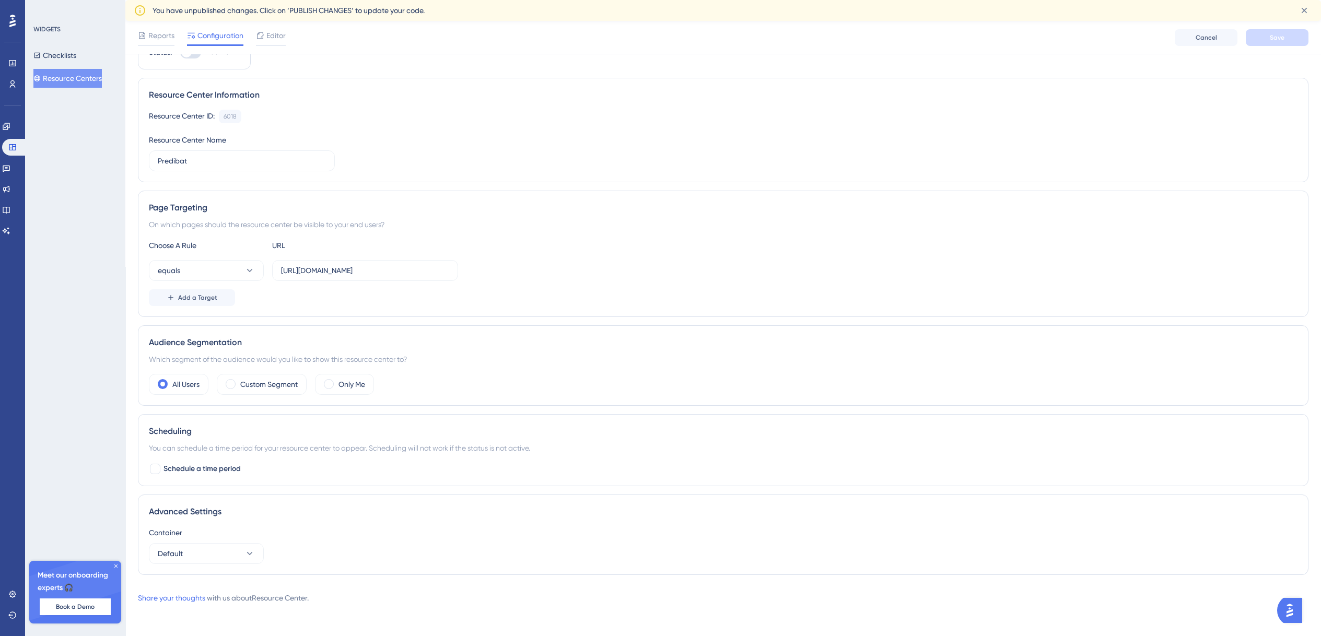
scroll to position [54, 0]
click at [117, 566] on icon at bounding box center [116, 566] width 6 height 6
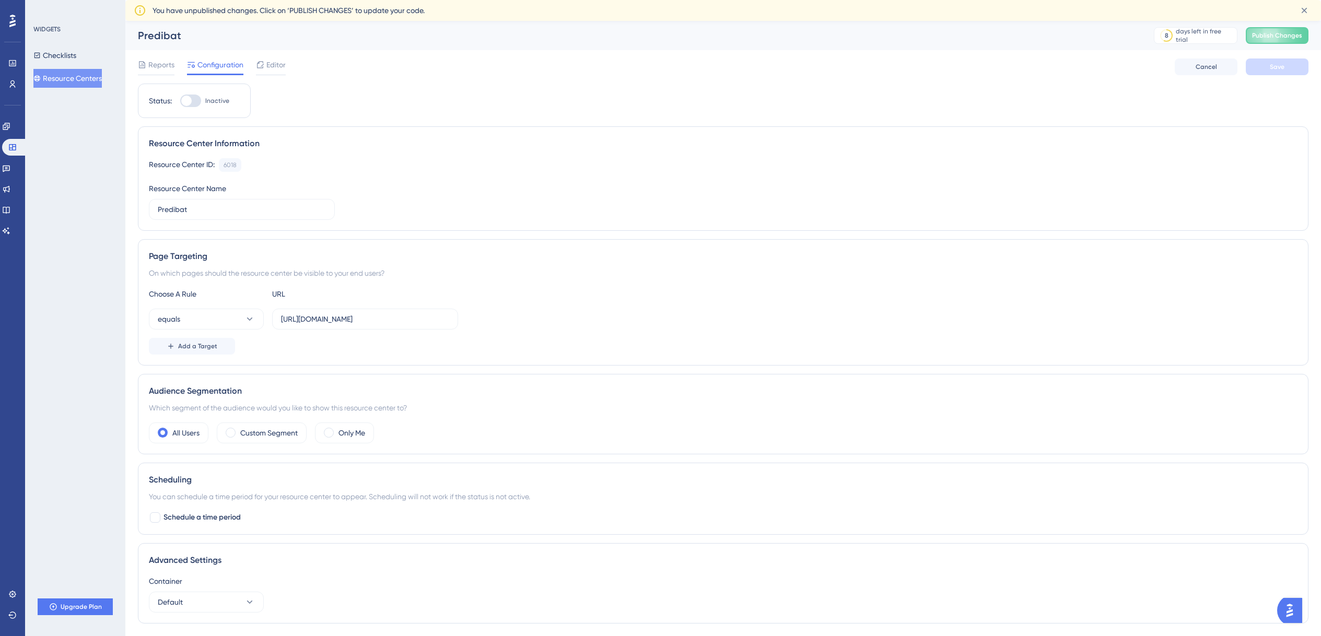
click at [194, 103] on div at bounding box center [190, 101] width 21 height 13
click at [180, 101] on input "Inactive" at bounding box center [180, 101] width 1 height 1
checkbox input "true"
click at [1291, 71] on button "Save" at bounding box center [1276, 66] width 63 height 17
click at [322, 321] on input "[URL][DOMAIN_NAME]" at bounding box center [365, 318] width 168 height 11
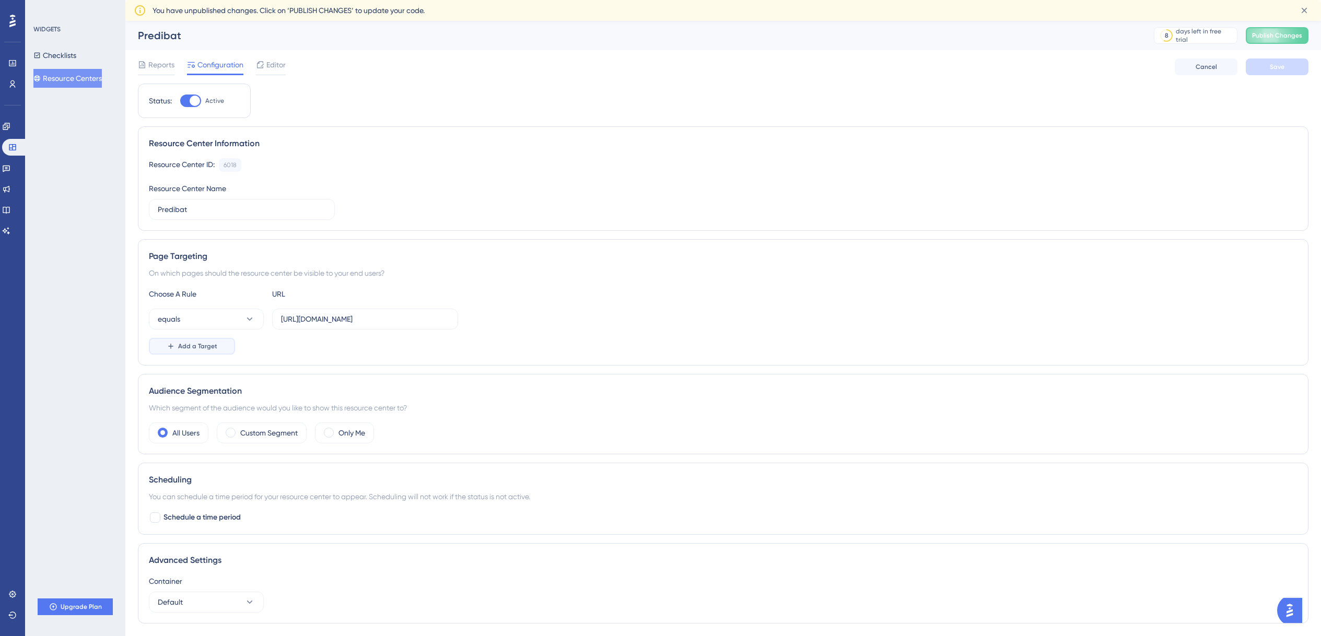
click at [212, 348] on span "Add a Target" at bounding box center [197, 346] width 39 height 8
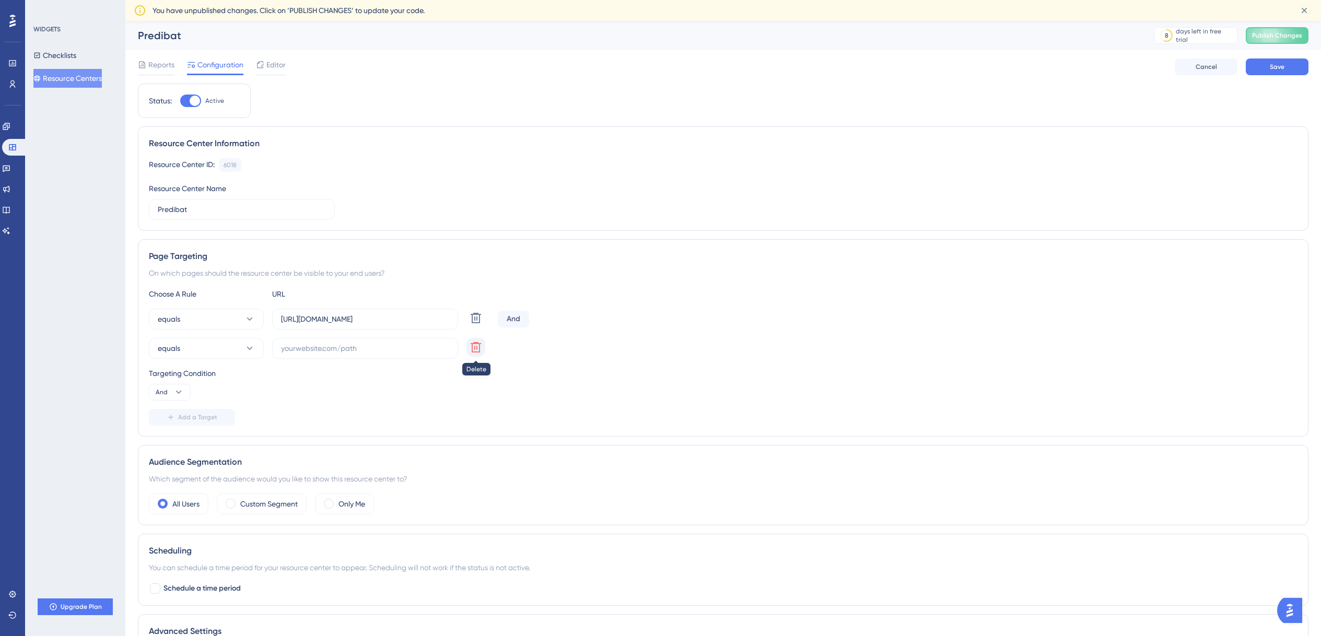
click at [485, 345] on button at bounding box center [475, 347] width 19 height 19
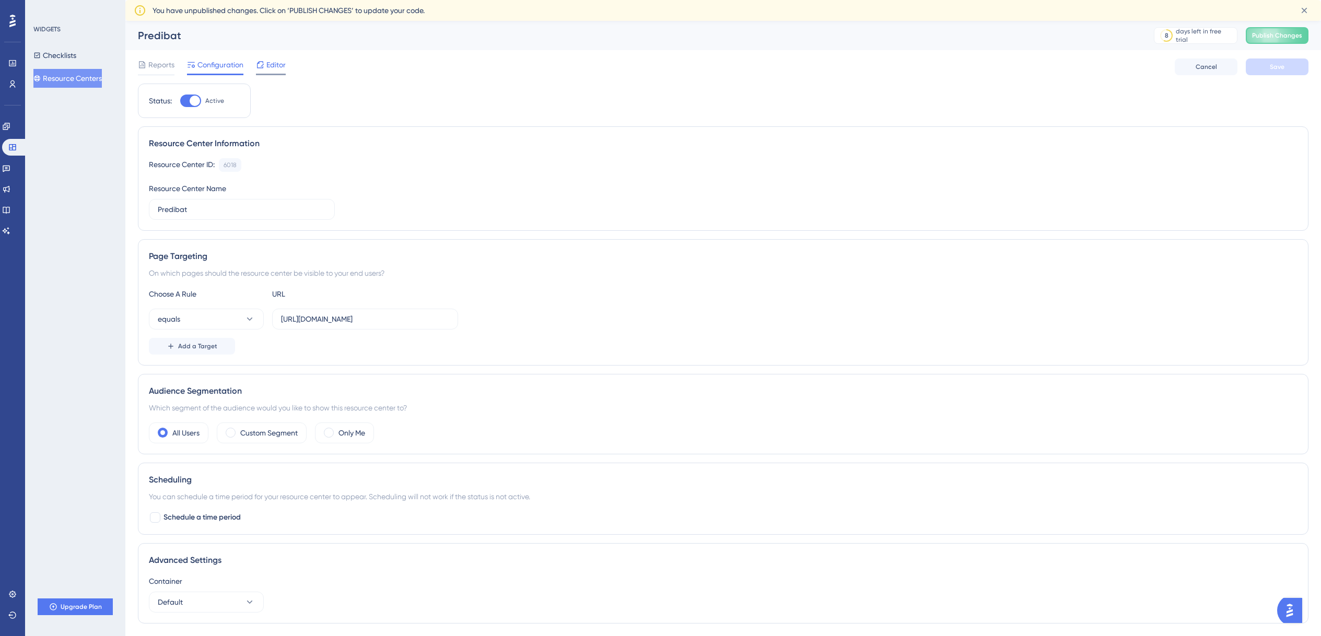
click at [264, 65] on div "Editor" at bounding box center [271, 64] width 30 height 13
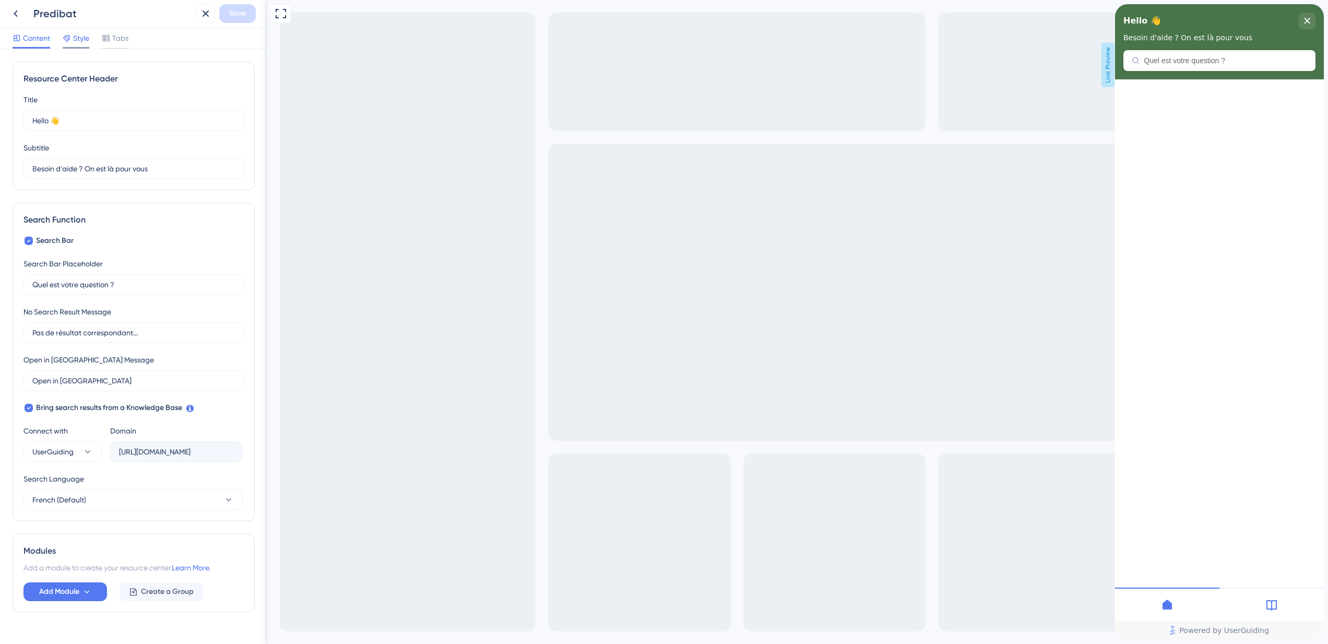
drag, startPoint x: 108, startPoint y: 40, endPoint x: 79, endPoint y: 41, distance: 28.7
click at [107, 40] on icon at bounding box center [106, 38] width 8 height 8
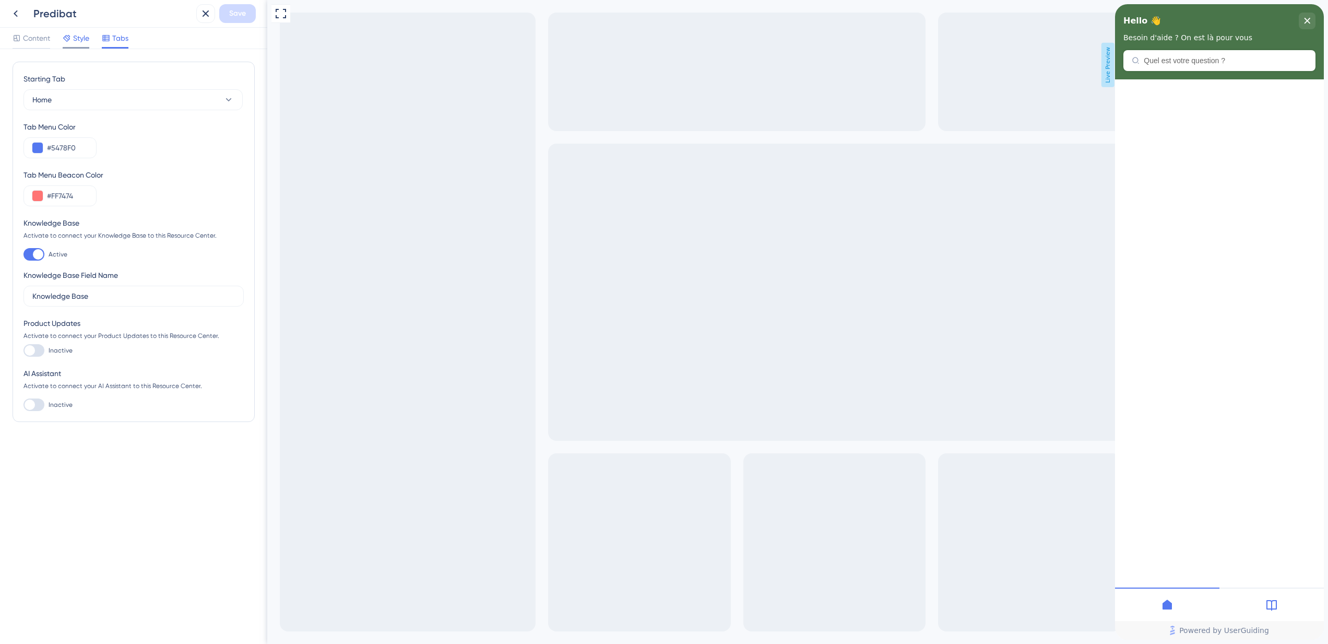
click at [76, 41] on span "Style" at bounding box center [81, 38] width 16 height 13
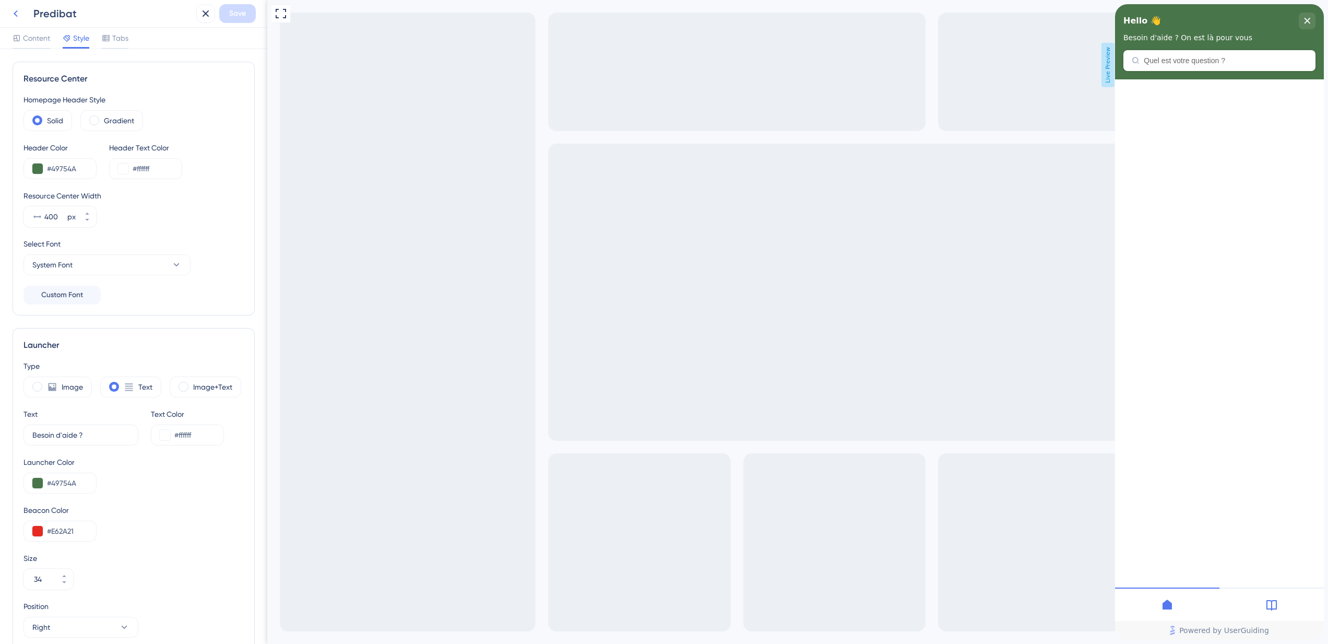
click at [10, 10] on icon at bounding box center [15, 13] width 13 height 13
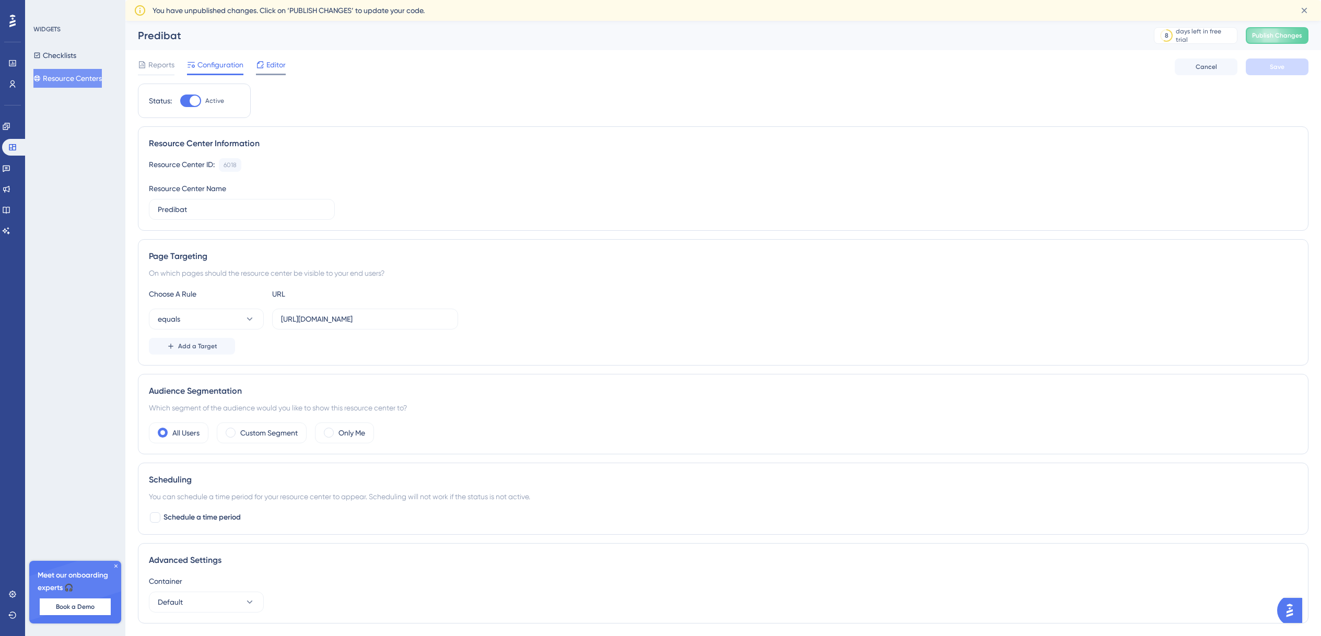
click at [275, 68] on span "Editor" at bounding box center [275, 64] width 19 height 13
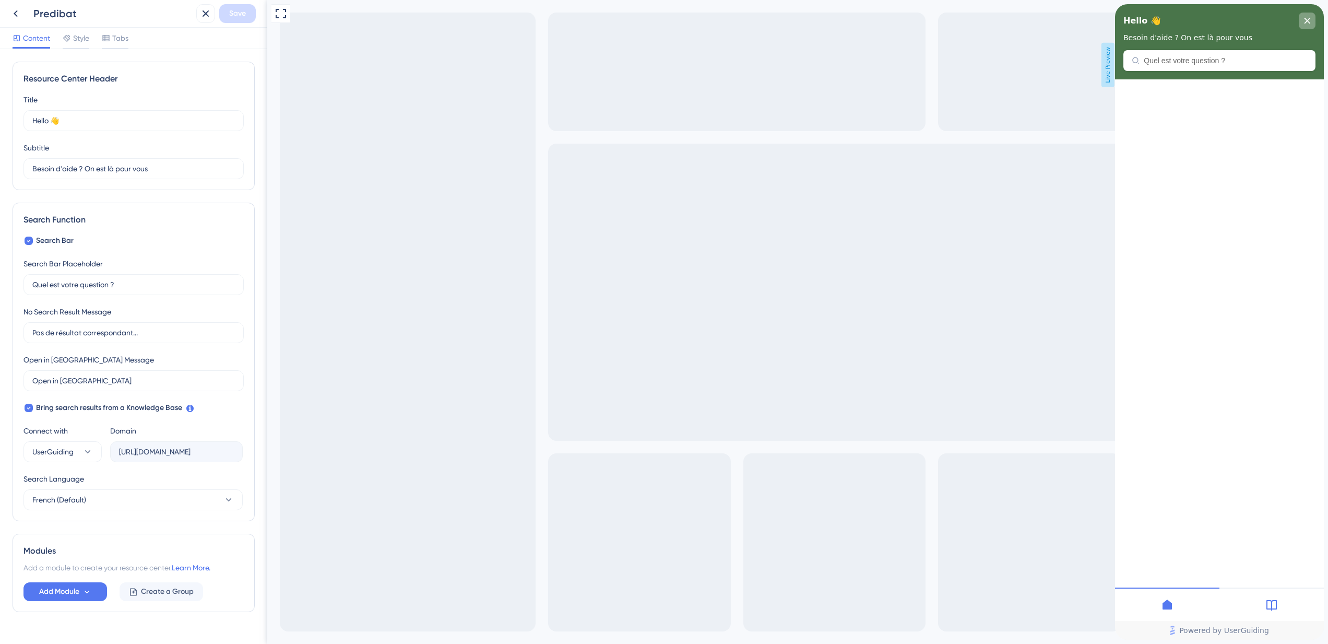
click at [1306, 26] on div "close resource center" at bounding box center [1307, 21] width 17 height 17
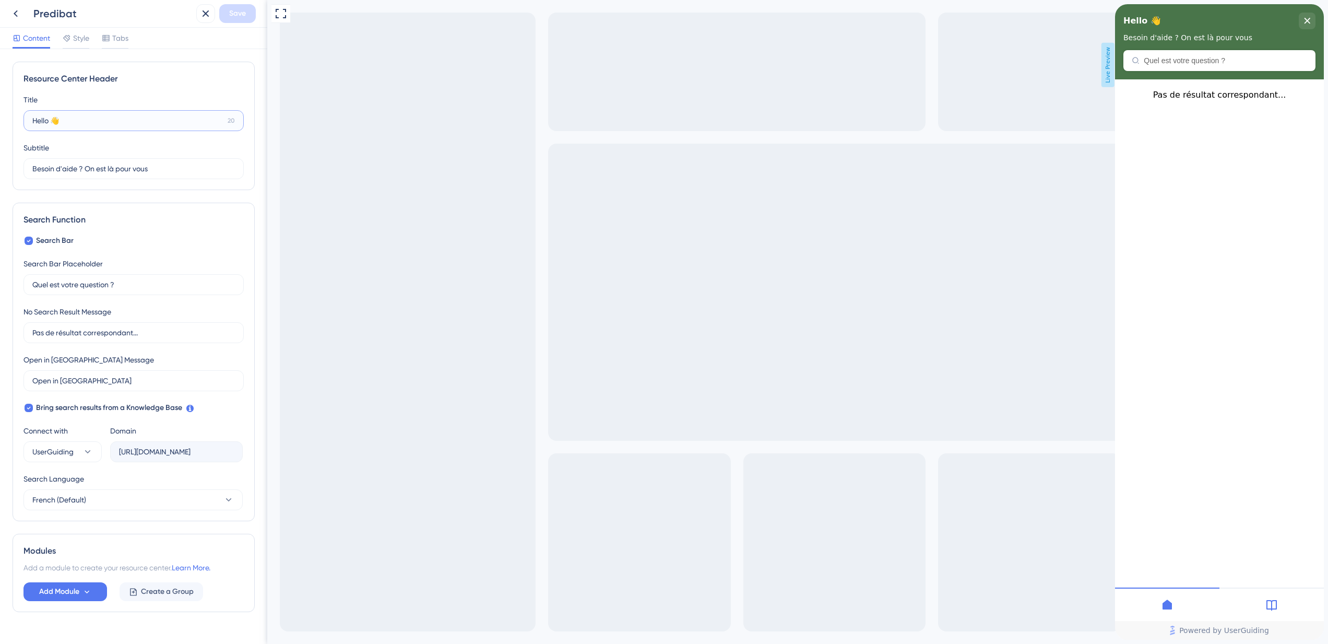
drag, startPoint x: 42, startPoint y: 122, endPoint x: 86, endPoint y: 142, distance: 48.4
click at [48, 120] on input "Hello 👋" at bounding box center [127, 120] width 191 height 11
click at [1210, 63] on div "Hello 👋 Besoin d'aide ? On est là pour vous" at bounding box center [1219, 41] width 209 height 75
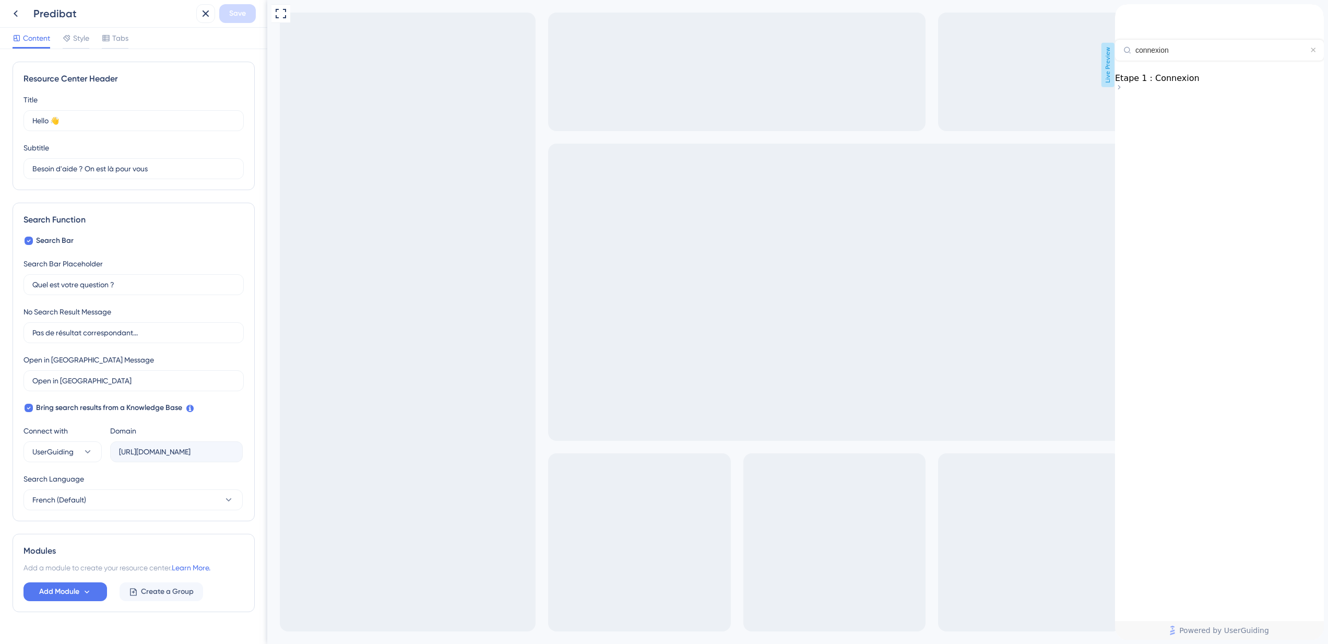
type input "connexion"
click at [1200, 83] on span "Etape 1 : Connexion" at bounding box center [1157, 78] width 85 height 10
click at [1124, 13] on icon "back to header" at bounding box center [1119, 8] width 8 height 8
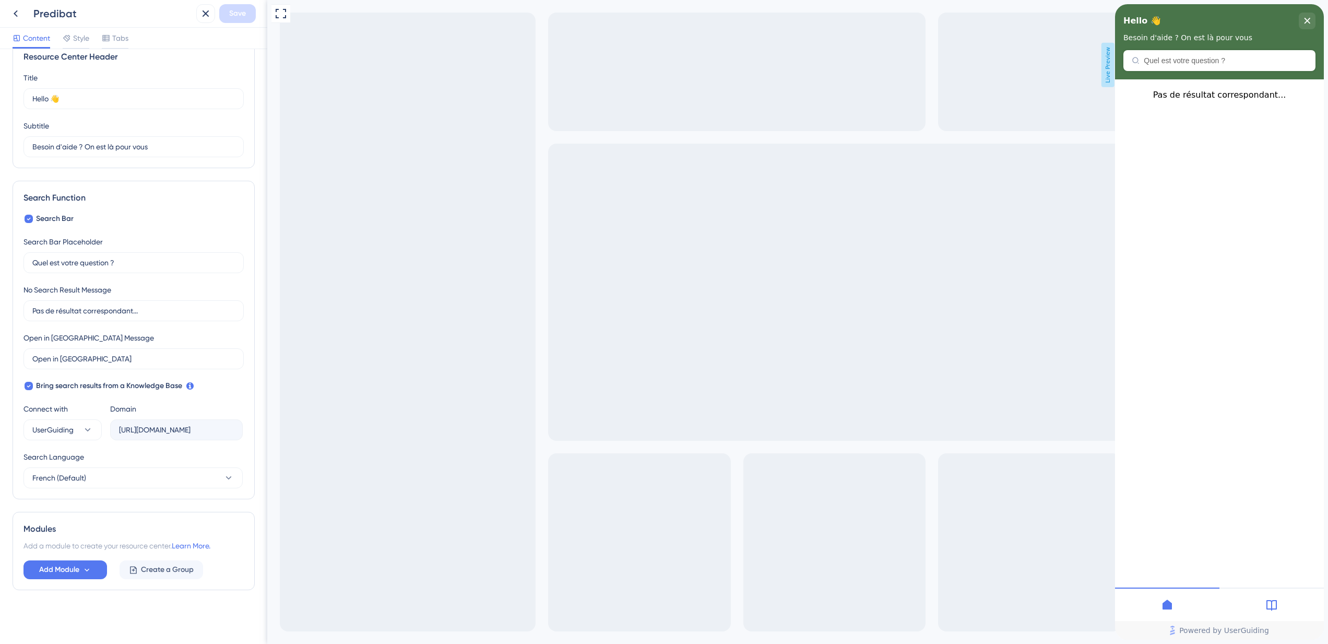
scroll to position [22, 0]
click at [61, 572] on span "Add Module" at bounding box center [59, 569] width 40 height 13
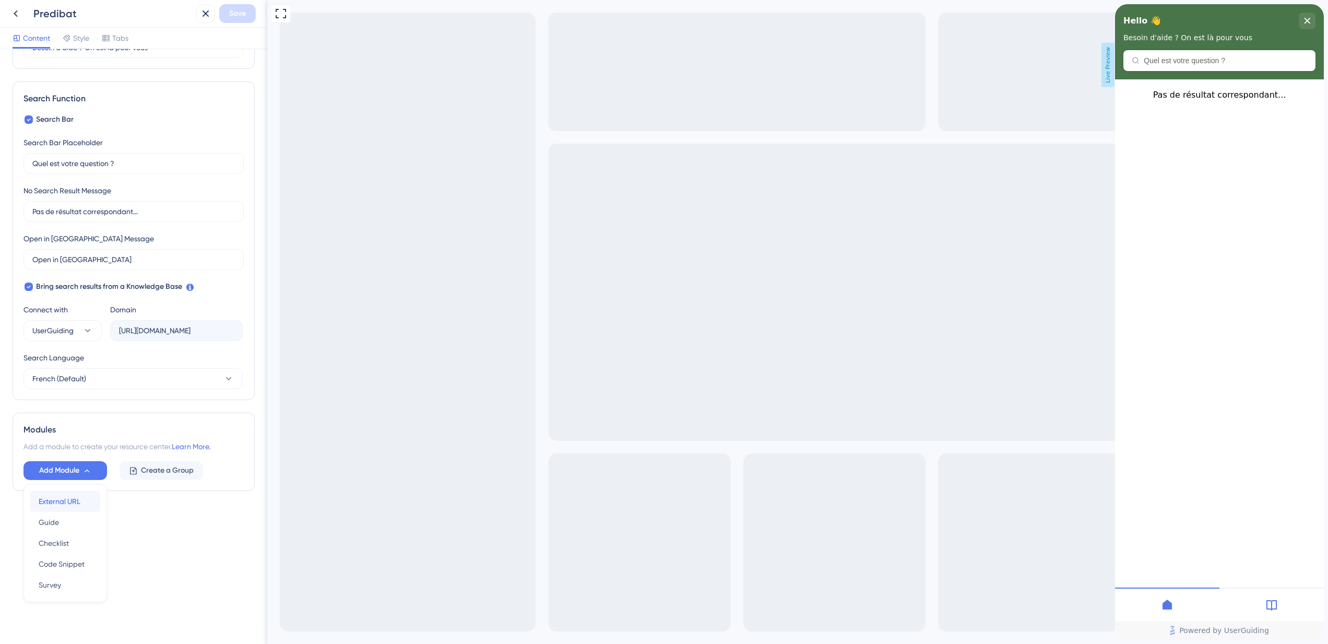
click at [60, 501] on span "External URL" at bounding box center [60, 501] width 42 height 13
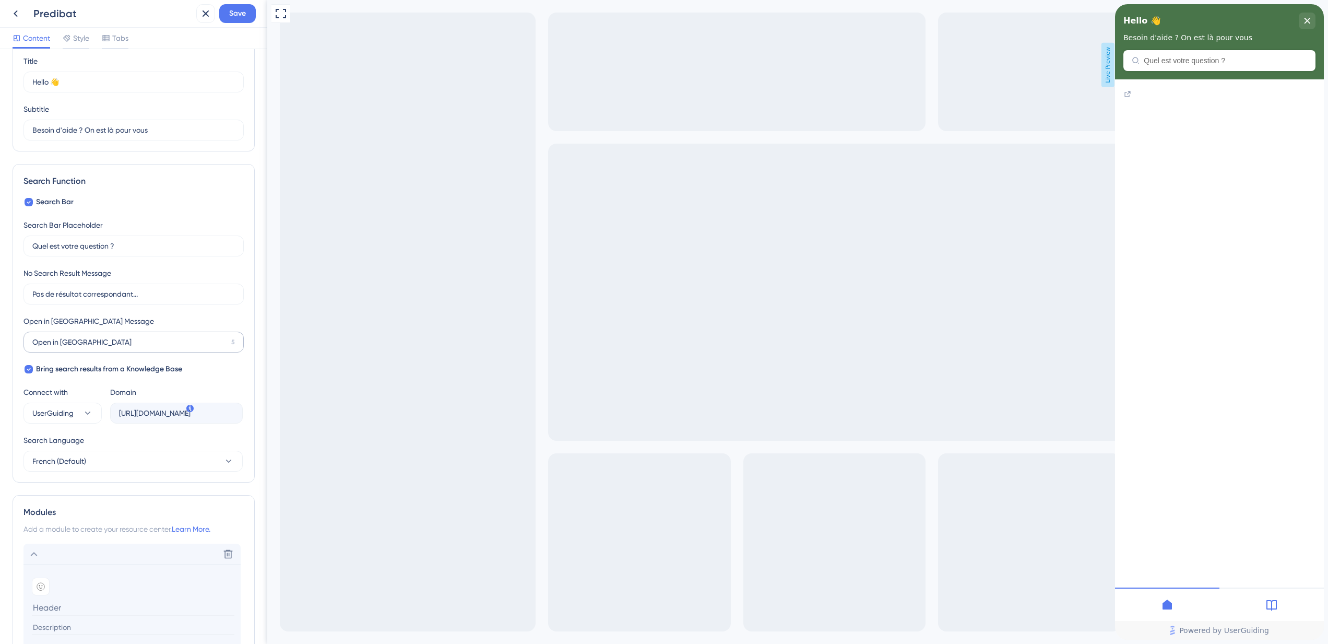
scroll to position [0, 0]
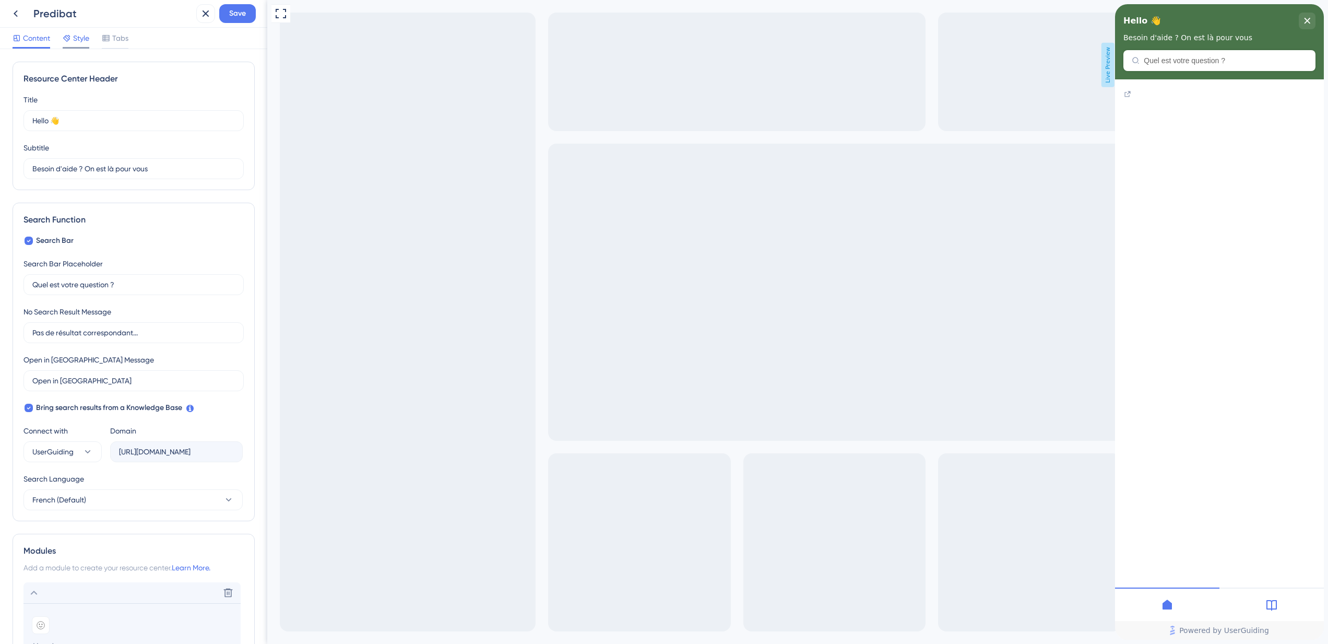
click at [76, 41] on span "Style" at bounding box center [81, 38] width 16 height 13
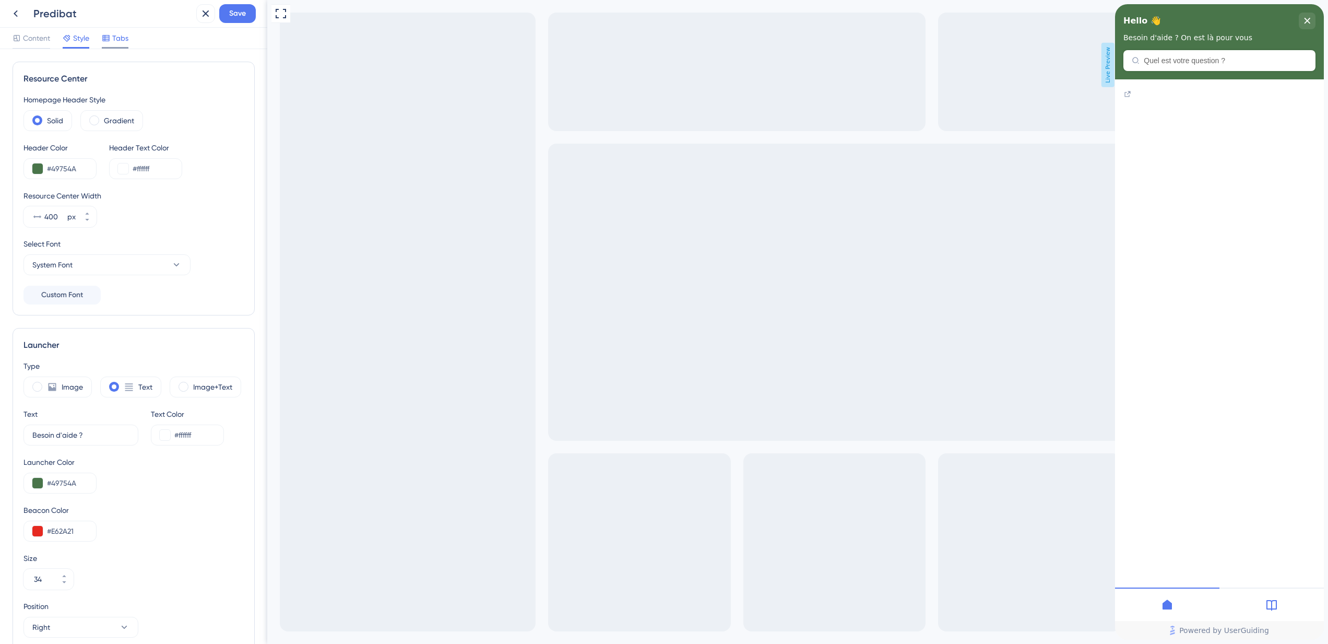
click at [117, 37] on span "Tabs" at bounding box center [120, 38] width 16 height 13
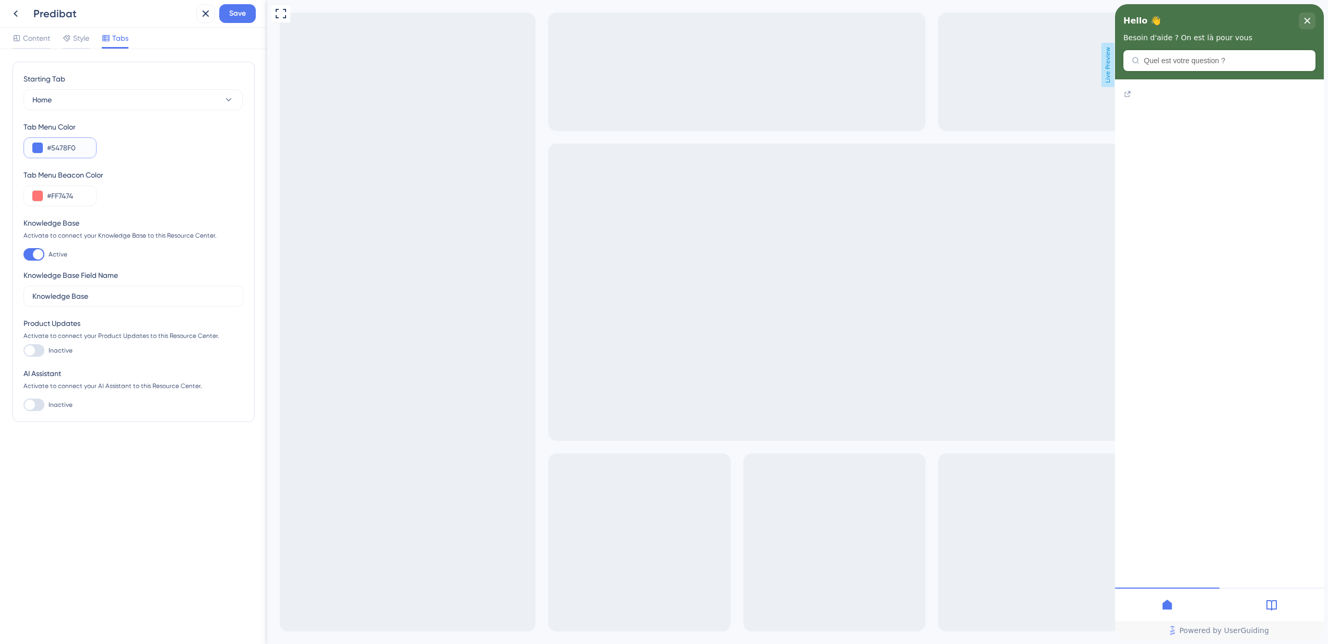
click at [56, 147] on input "#5478F0" at bounding box center [67, 148] width 41 height 13
click at [73, 41] on div "Style" at bounding box center [76, 38] width 27 height 13
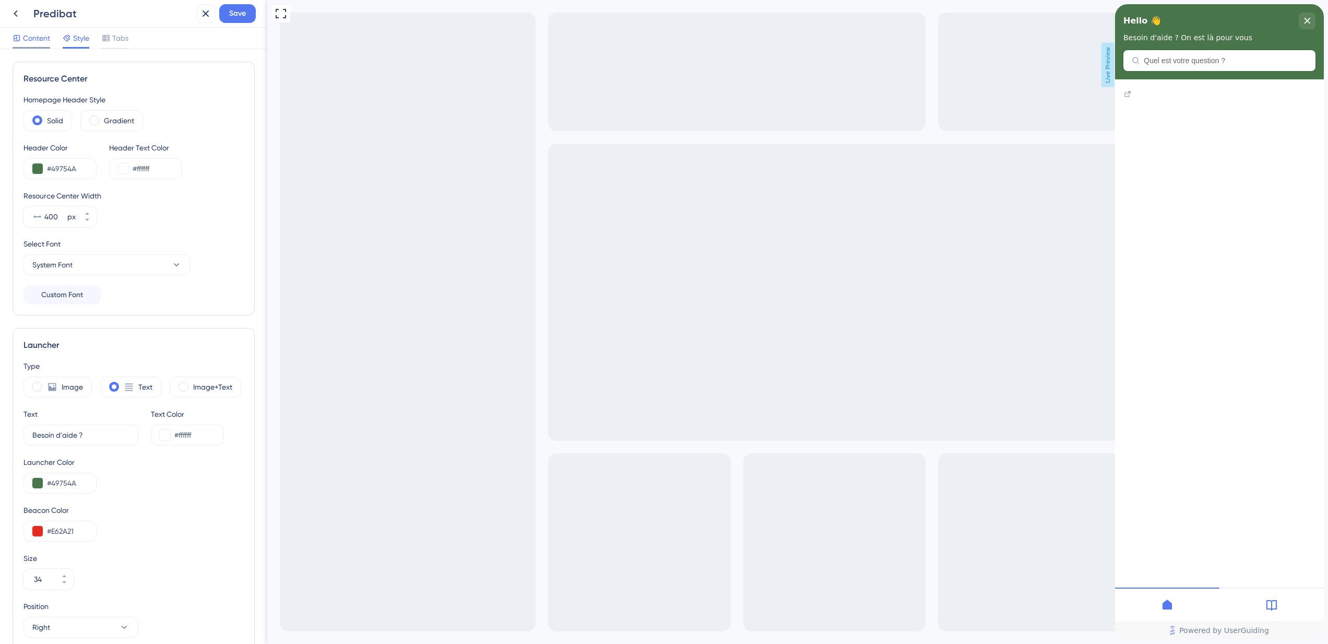
click at [37, 43] on span "Content" at bounding box center [36, 38] width 27 height 13
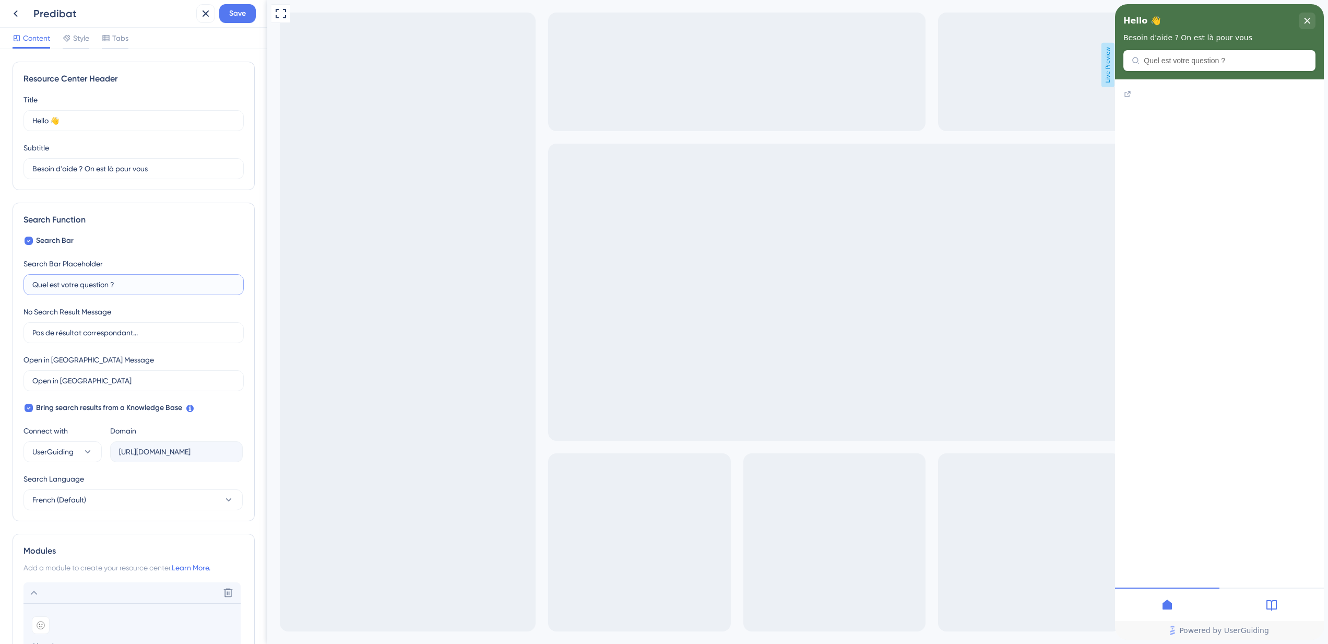
click at [77, 284] on input "Quel est votre question ?" at bounding box center [133, 284] width 203 height 11
click at [1219, 59] on div "Hello 👋 Besoin d'aide ? On est là pour vous" at bounding box center [1219, 41] width 209 height 75
drag, startPoint x: 62, startPoint y: 281, endPoint x: 70, endPoint y: 310, distance: 30.3
click at [62, 281] on input "Quel est votre question ?" at bounding box center [133, 284] width 203 height 11
click at [78, 328] on input "Pas de résultat correspondant..." at bounding box center [133, 332] width 203 height 11
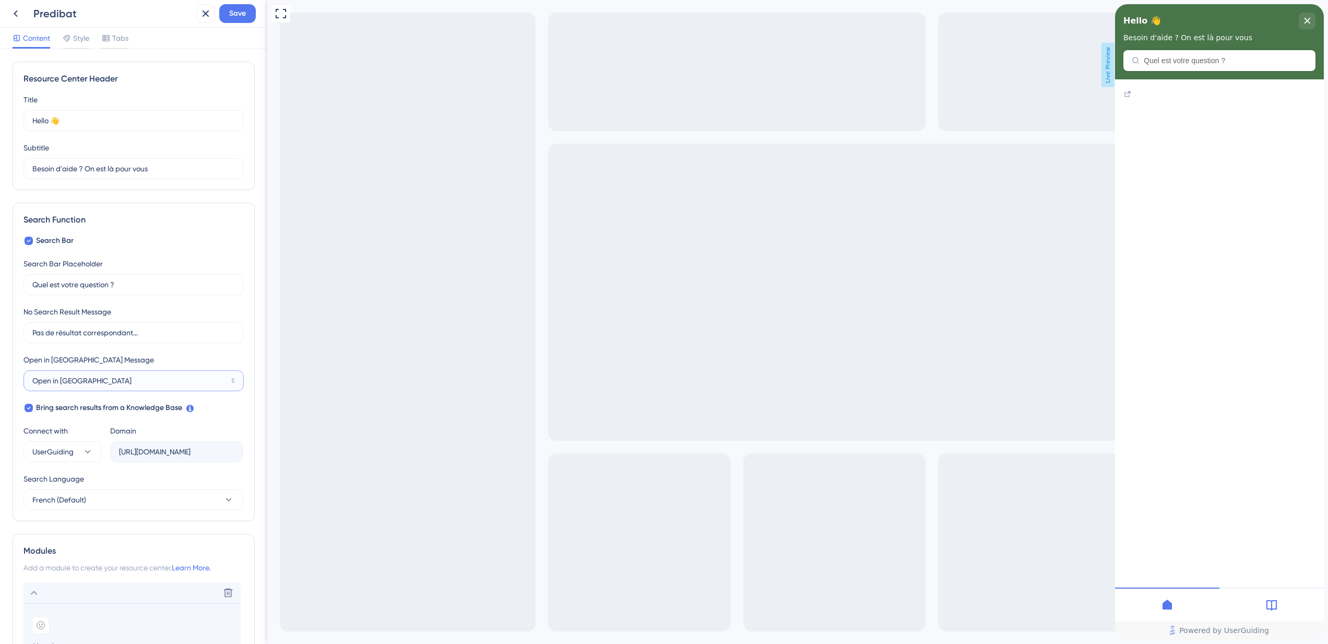
click at [104, 380] on input "Open in [GEOGRAPHIC_DATA]" at bounding box center [129, 380] width 195 height 11
drag, startPoint x: 228, startPoint y: 382, endPoint x: 216, endPoint y: 381, distance: 11.5
click at [216, 381] on label "Open in New Tab 5" at bounding box center [133, 380] width 220 height 21
click at [165, 377] on input "Open in [GEOGRAPHIC_DATA]" at bounding box center [129, 380] width 195 height 11
click at [89, 450] on icon at bounding box center [88, 451] width 10 height 10
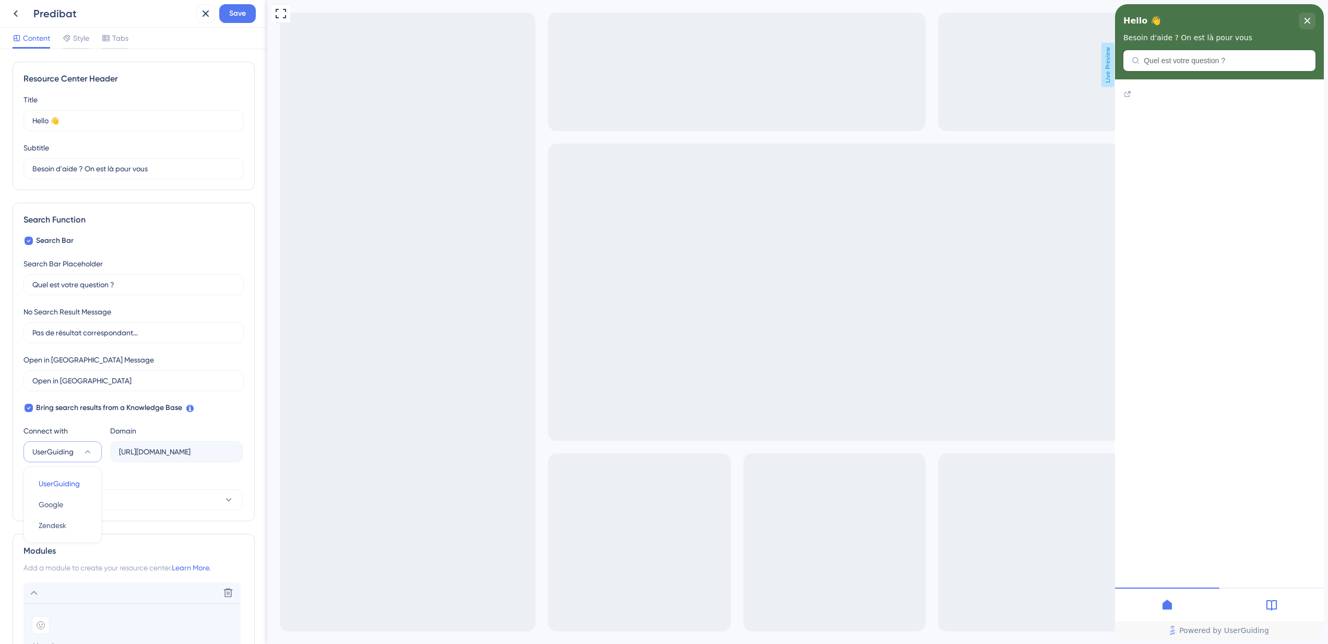
click at [184, 429] on div "Domain https://utiile-PHWH.help.userguiding.com/api/search?kb_id=20931&lang_cod…" at bounding box center [176, 444] width 133 height 38
click at [1306, 18] on icon "close resource center" at bounding box center [1307, 21] width 6 height 6
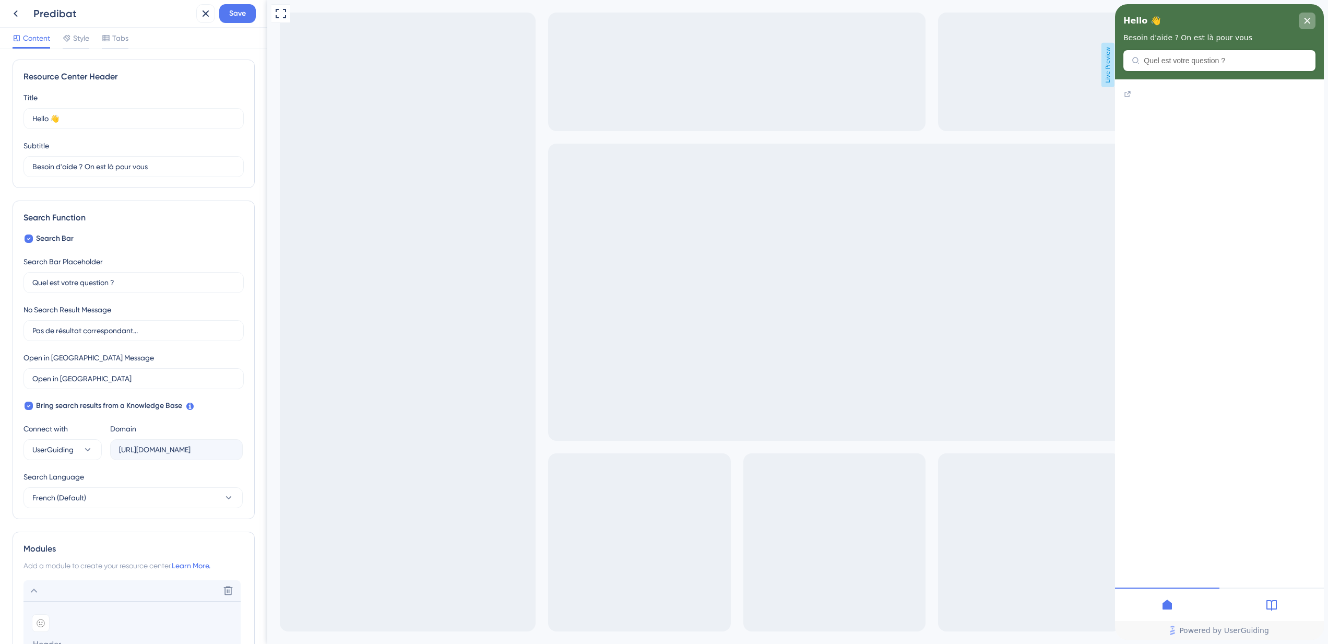
click at [1310, 25] on div "close resource center" at bounding box center [1307, 21] width 17 height 17
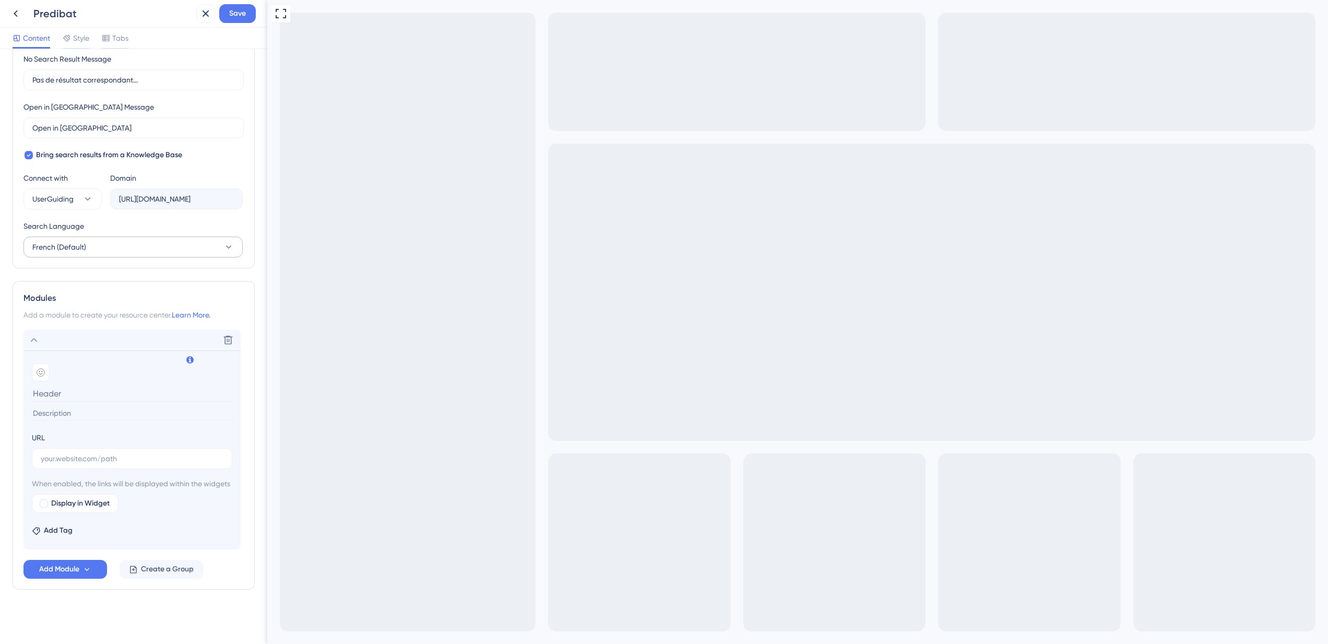
scroll to position [0, 0]
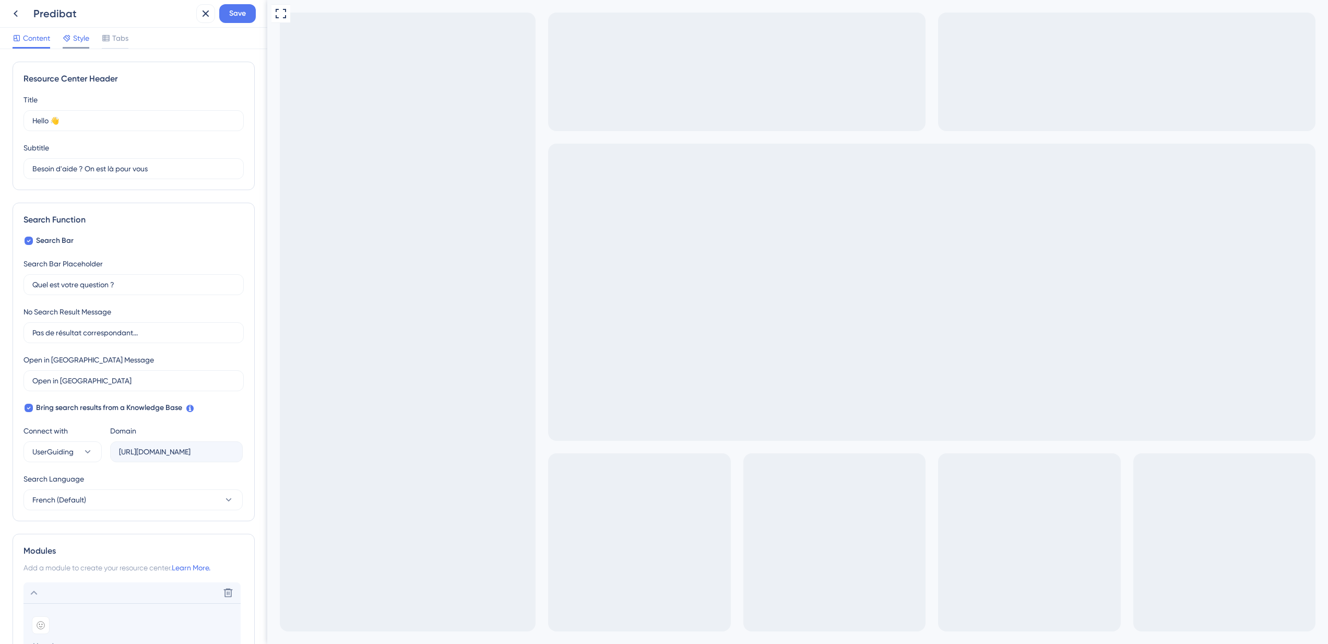
click at [87, 38] on span "Style" at bounding box center [81, 38] width 16 height 13
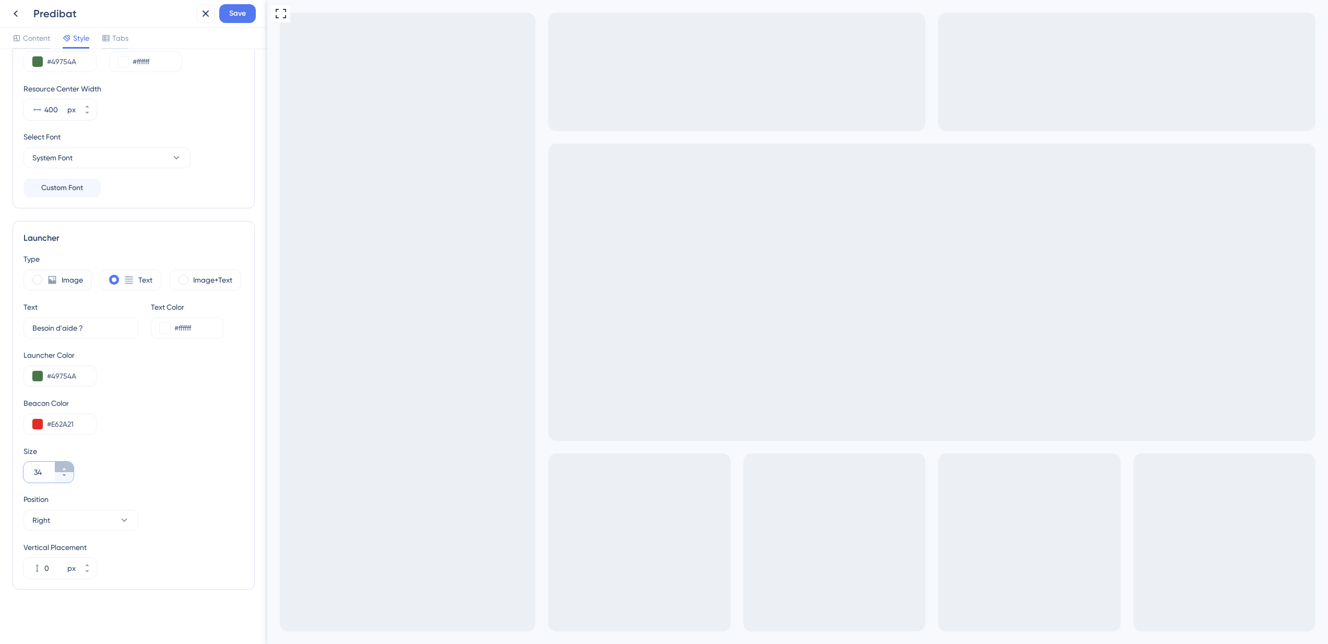
click at [65, 469] on icon at bounding box center [64, 469] width 6 height 6
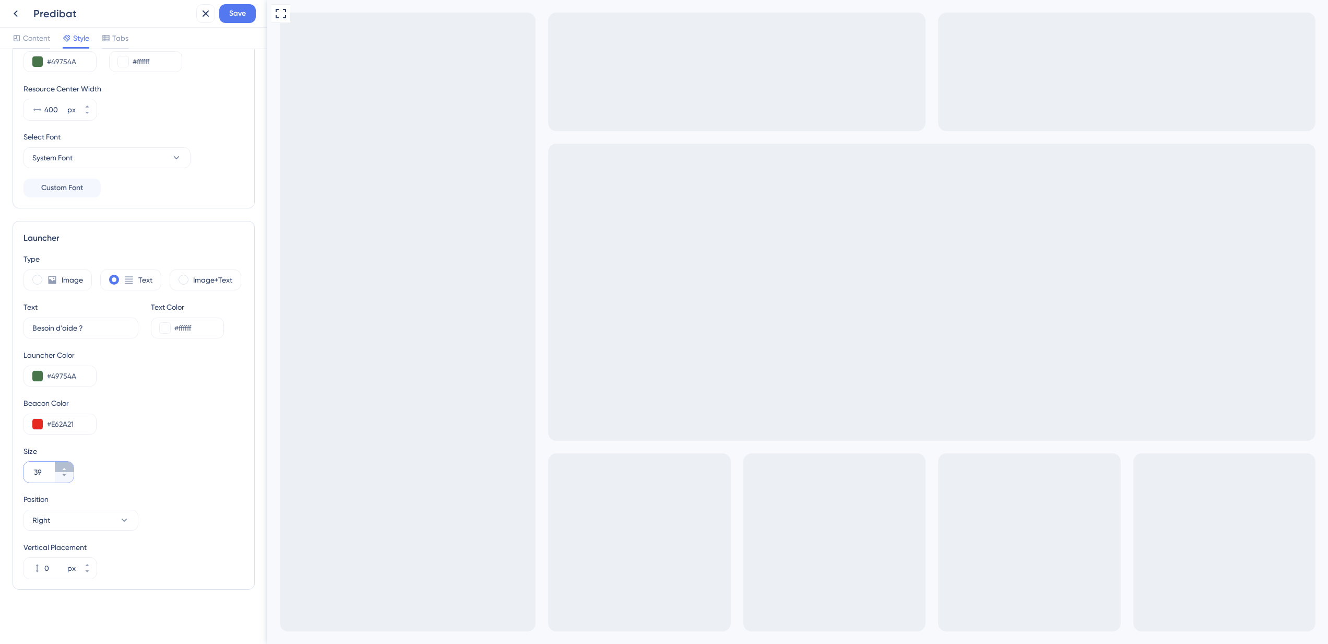
click at [65, 469] on icon at bounding box center [64, 469] width 6 height 6
click at [64, 477] on icon at bounding box center [64, 475] width 6 height 6
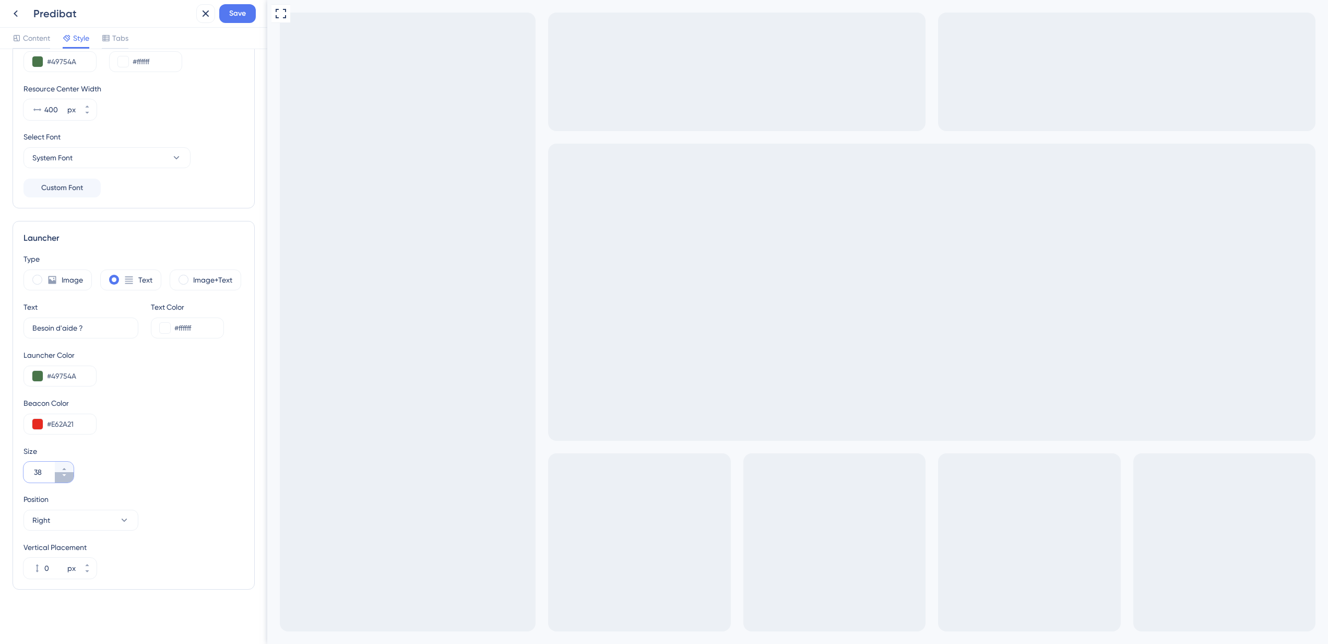
click at [64, 477] on icon at bounding box center [64, 475] width 6 height 6
type input "34"
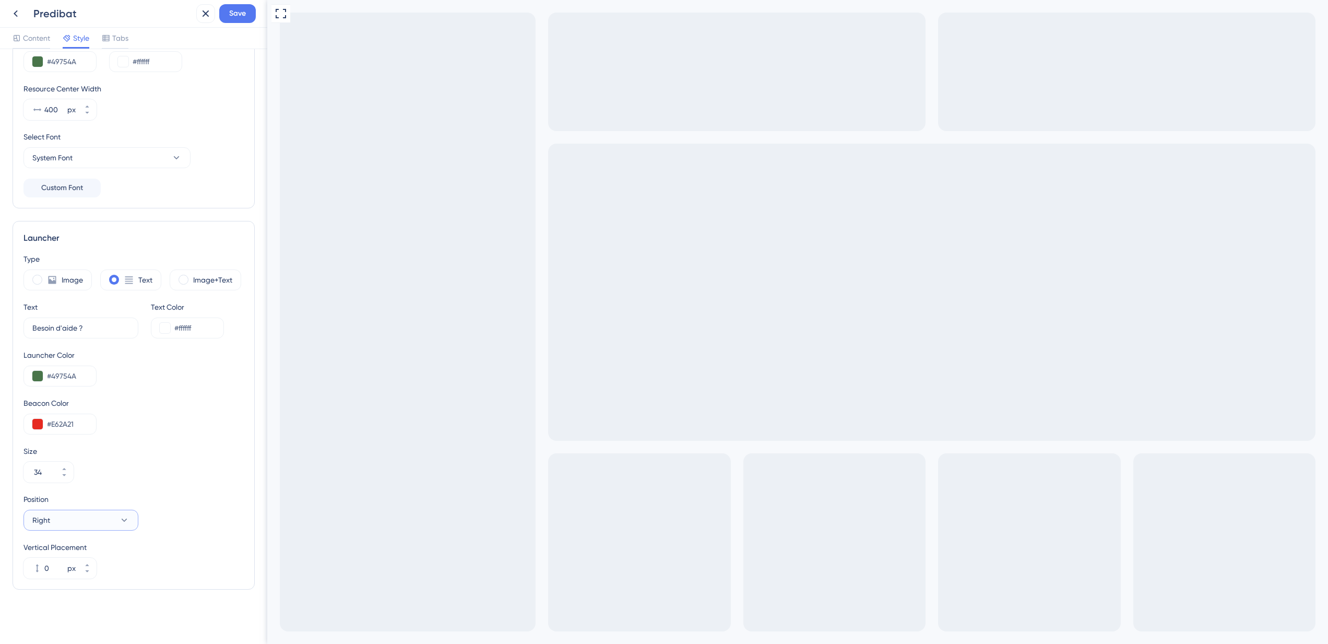
click at [121, 517] on icon at bounding box center [124, 520] width 10 height 10
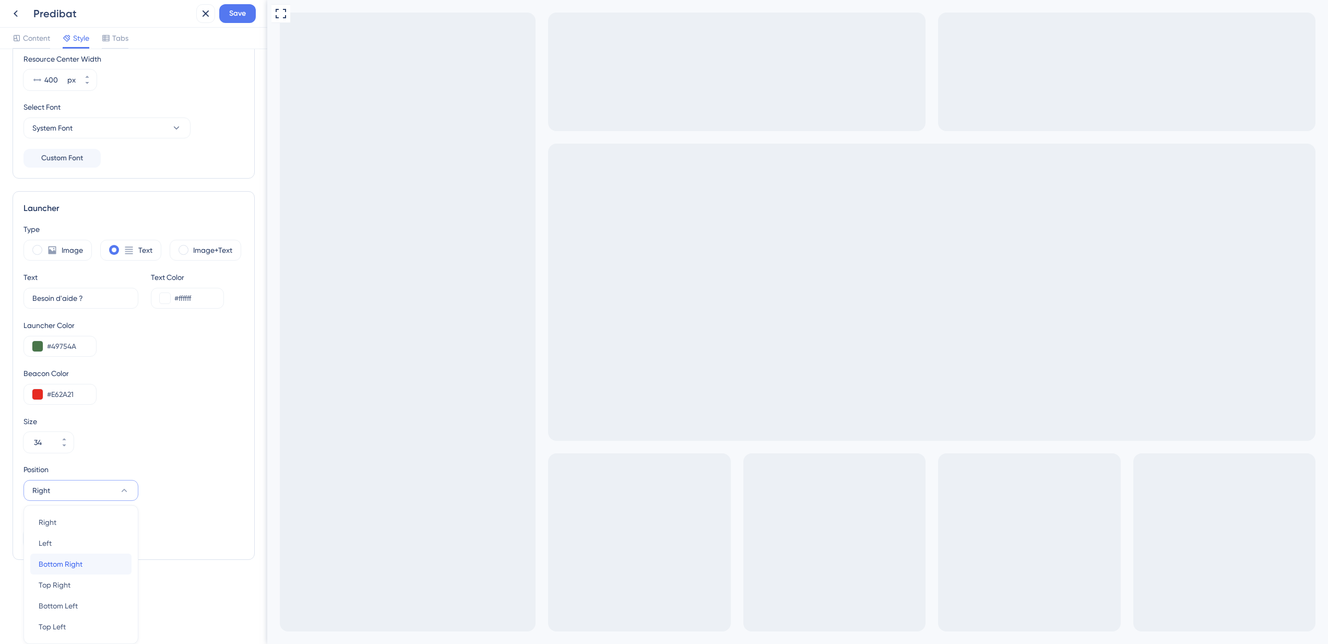
click at [88, 563] on div "Bottom Right Bottom Right" at bounding box center [81, 564] width 85 height 21
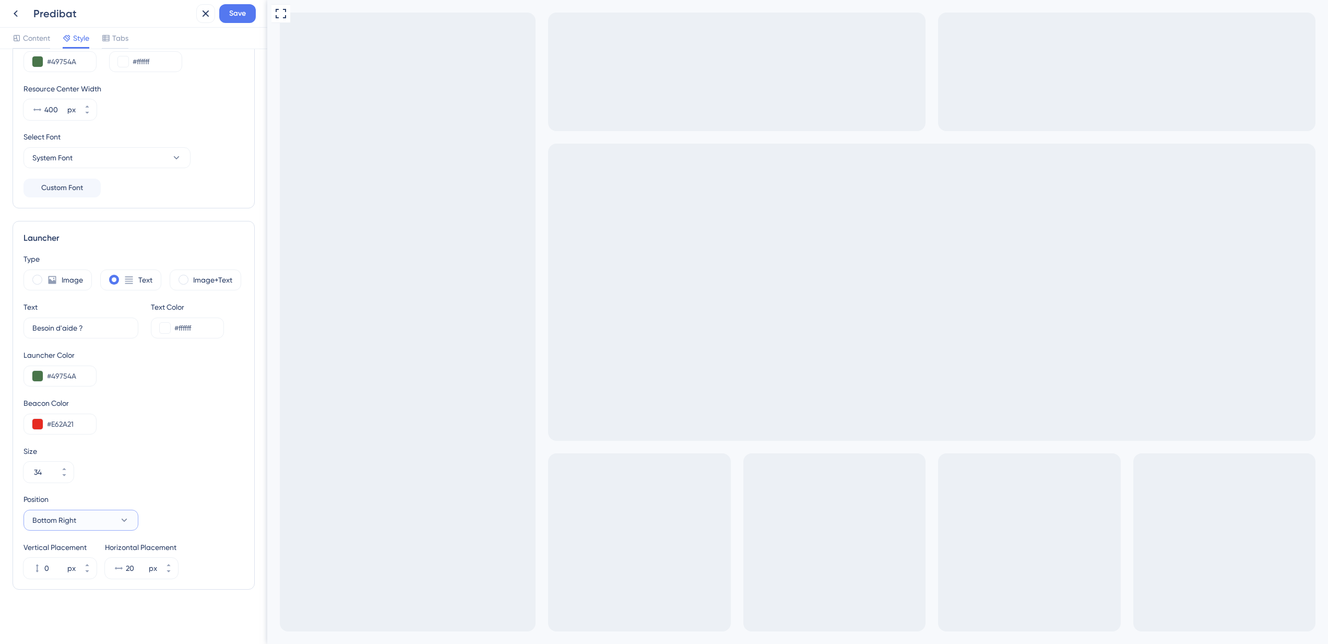
click at [126, 520] on icon at bounding box center [125, 520] width 6 height 3
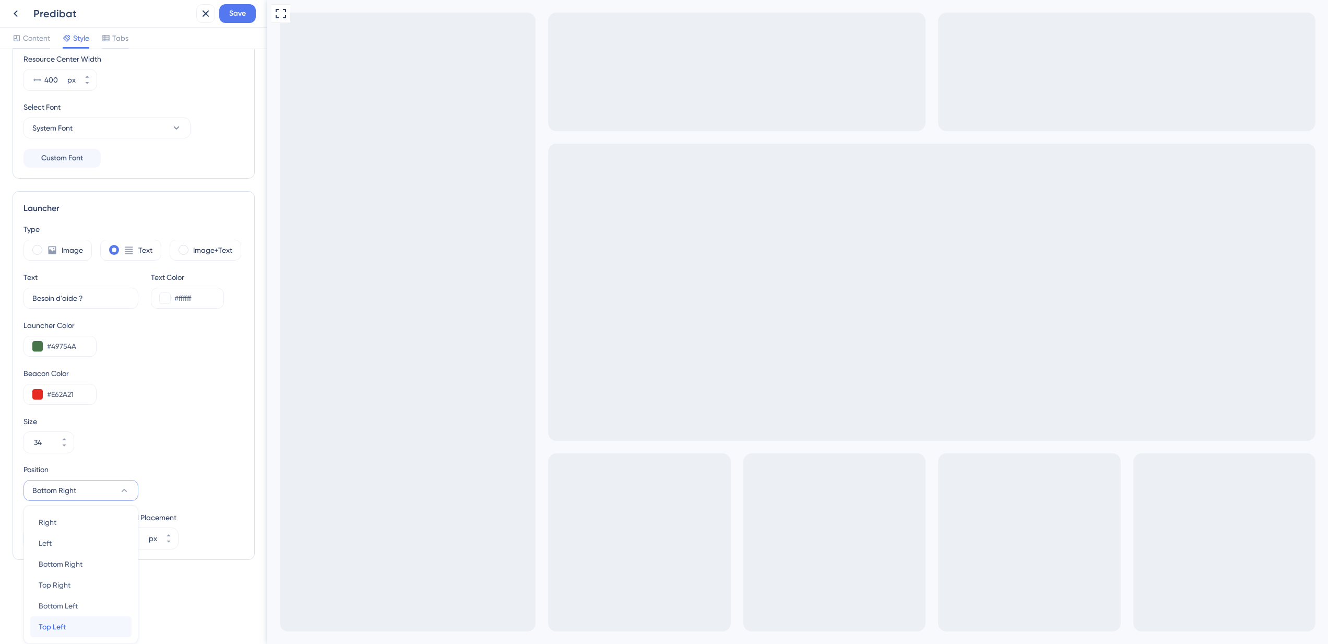
click at [85, 622] on div "Top Left Top Left" at bounding box center [81, 626] width 85 height 21
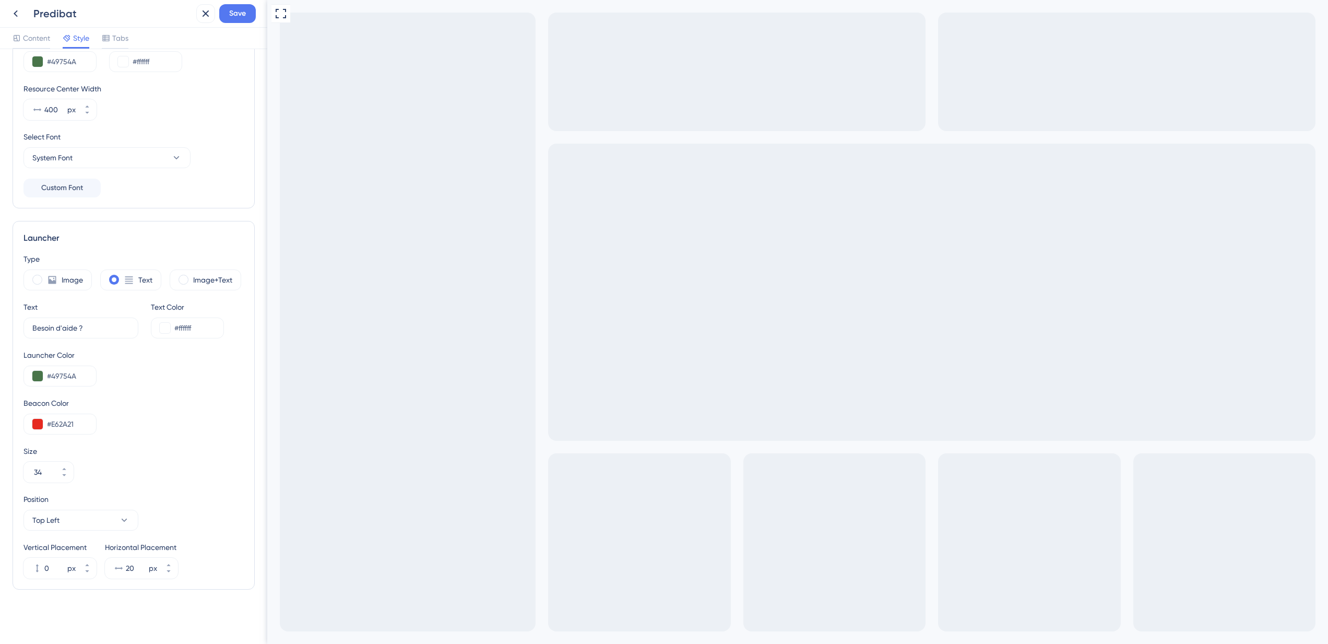
scroll to position [107, 0]
click at [112, 520] on button "Top Left" at bounding box center [80, 520] width 115 height 21
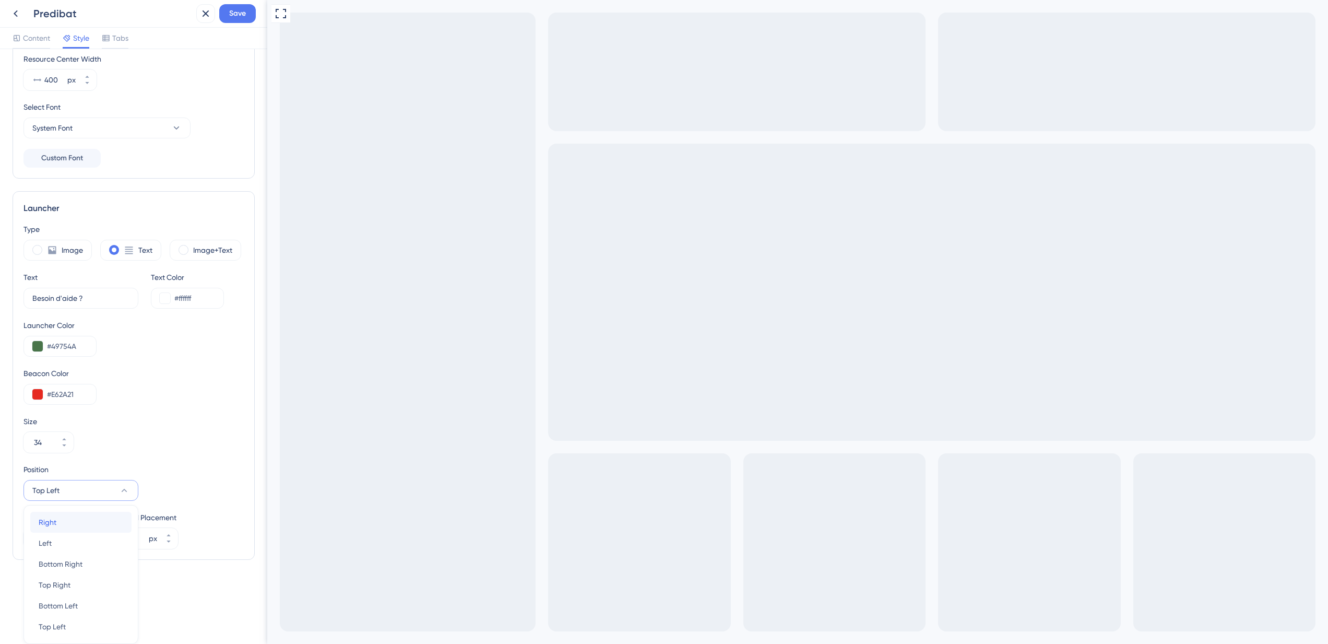
click at [95, 526] on div "Right Right" at bounding box center [81, 522] width 85 height 21
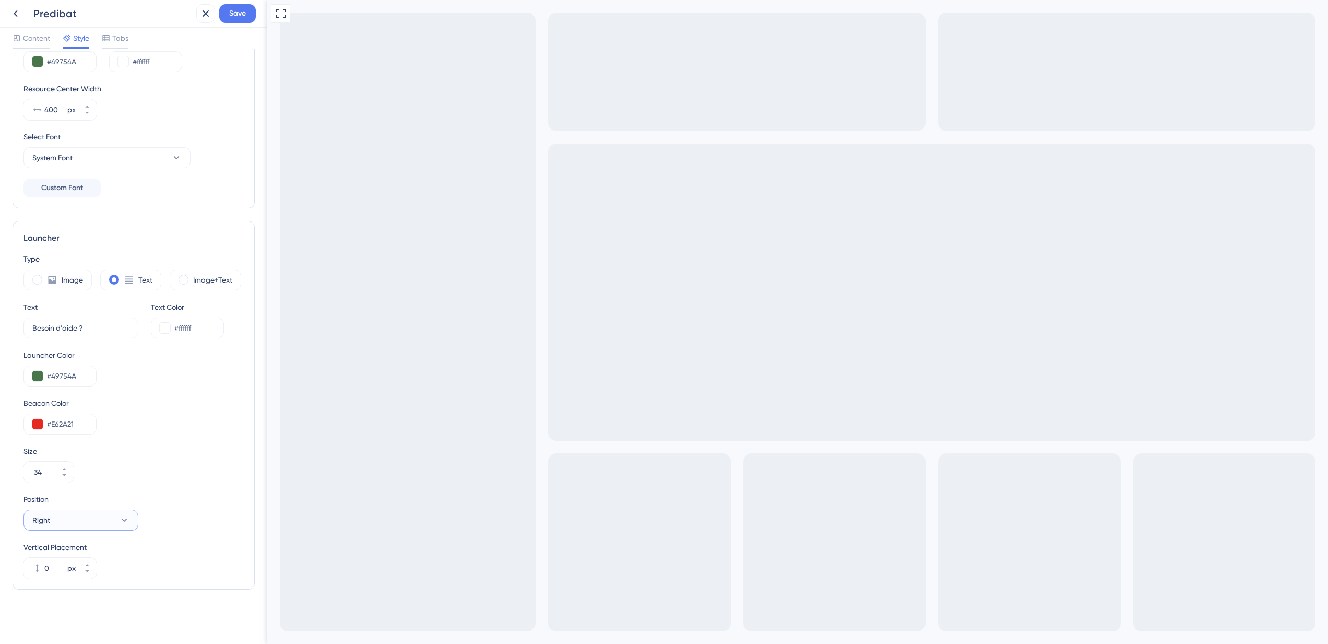
click at [110, 517] on button "Right" at bounding box center [80, 520] width 115 height 21
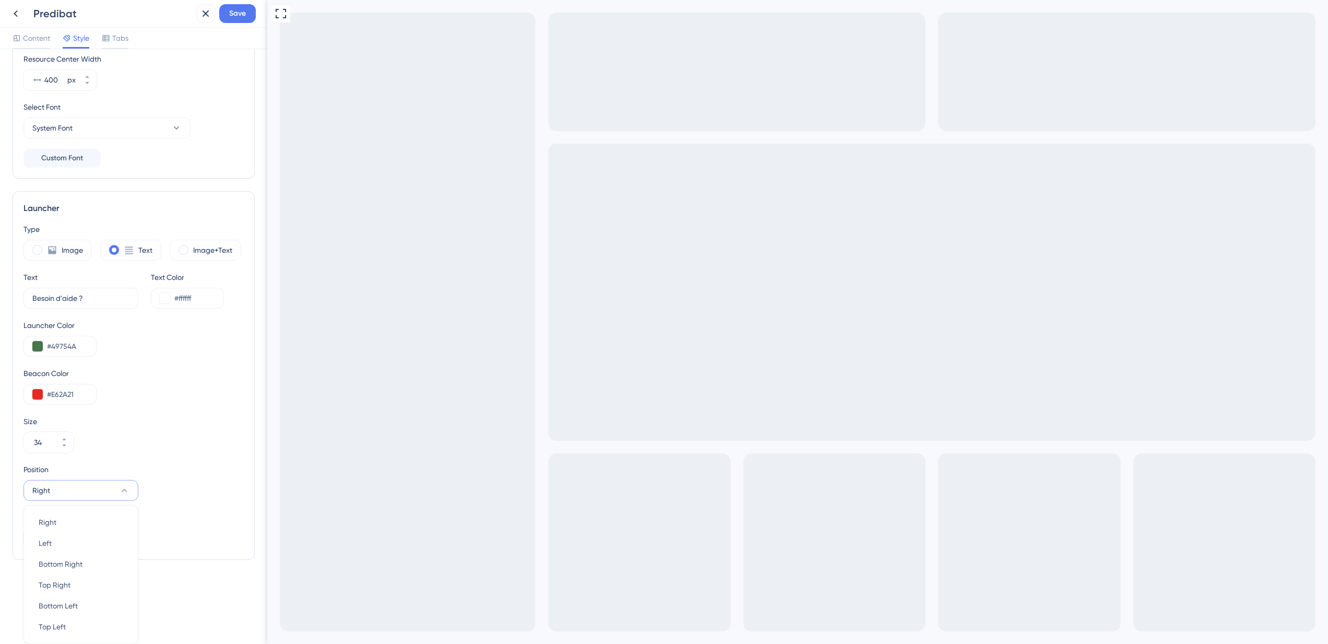
click at [133, 424] on div "Size" at bounding box center [133, 421] width 220 height 13
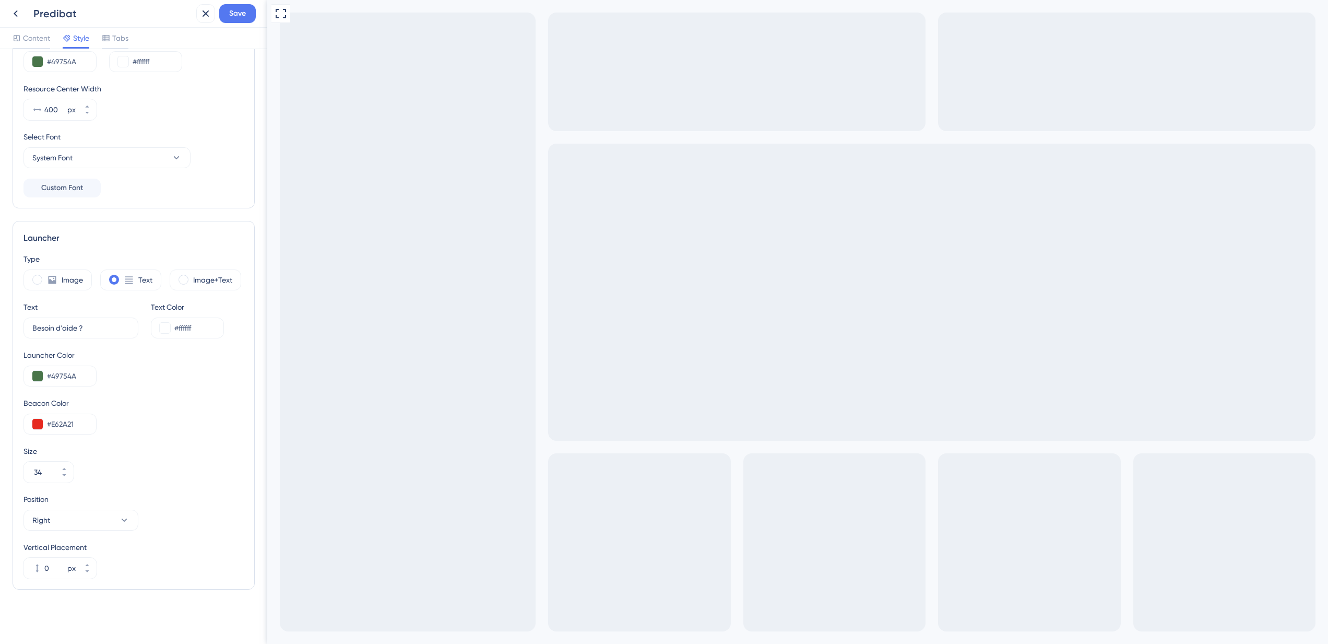
scroll to position [0, 0]
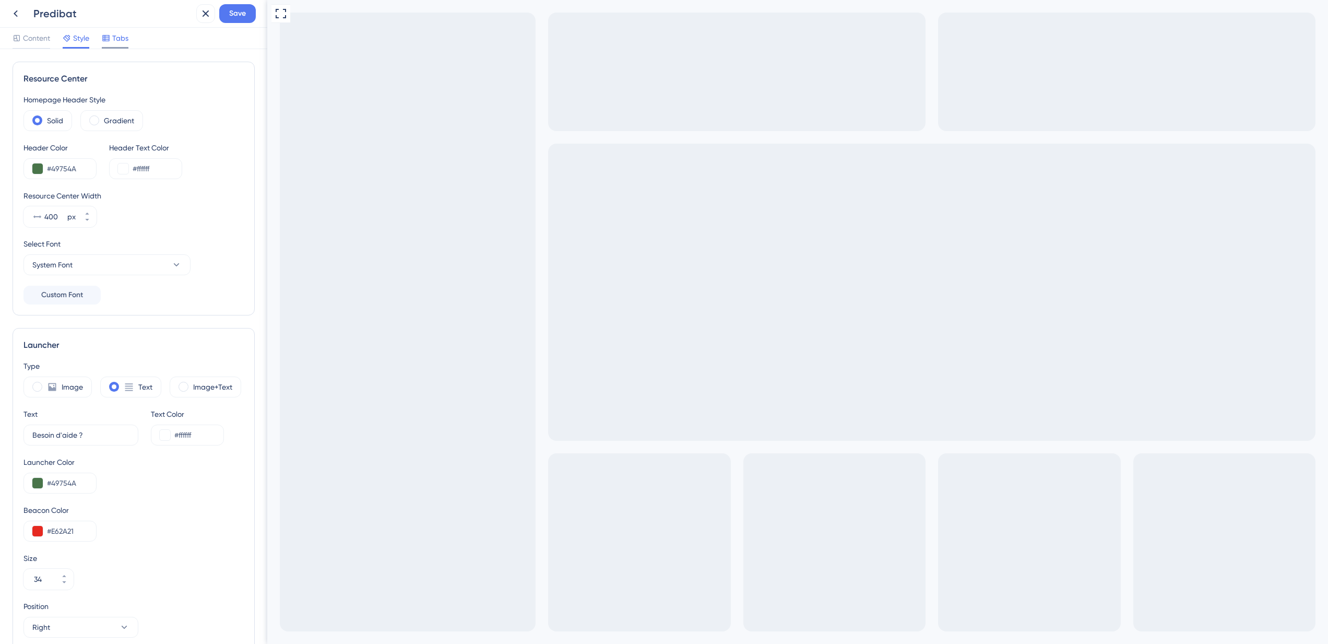
click at [123, 42] on span "Tabs" at bounding box center [120, 38] width 16 height 13
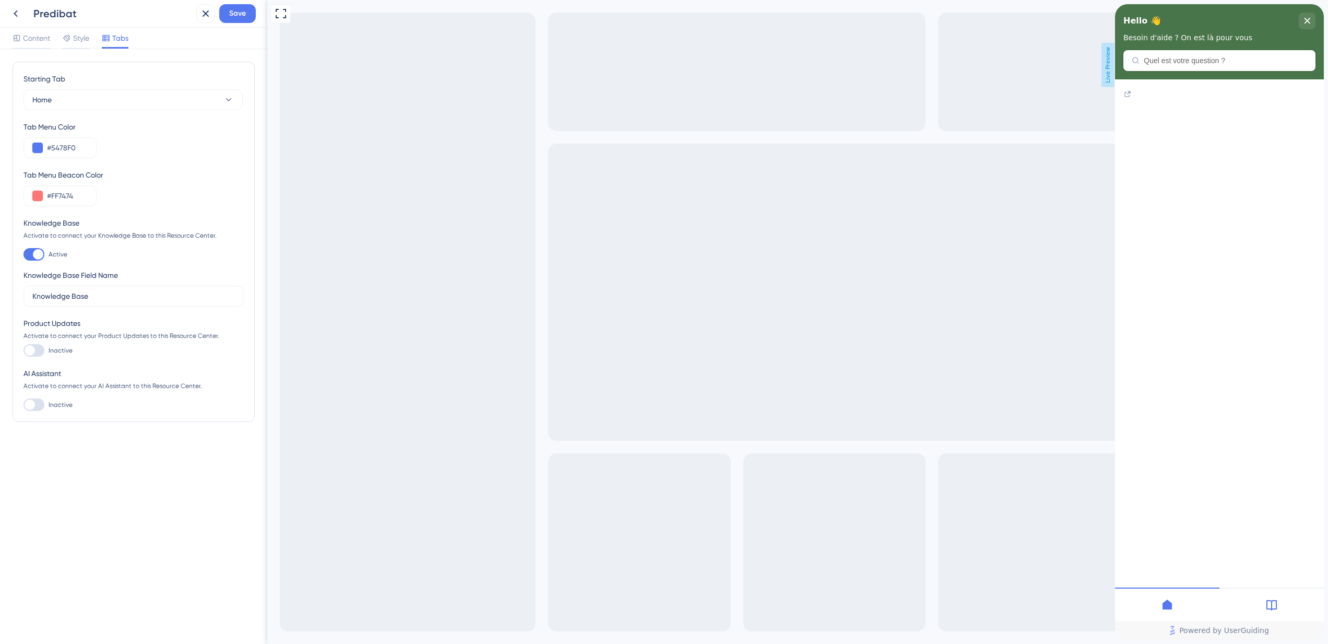
click at [1278, 603] on div at bounding box center [1272, 603] width 104 height 33
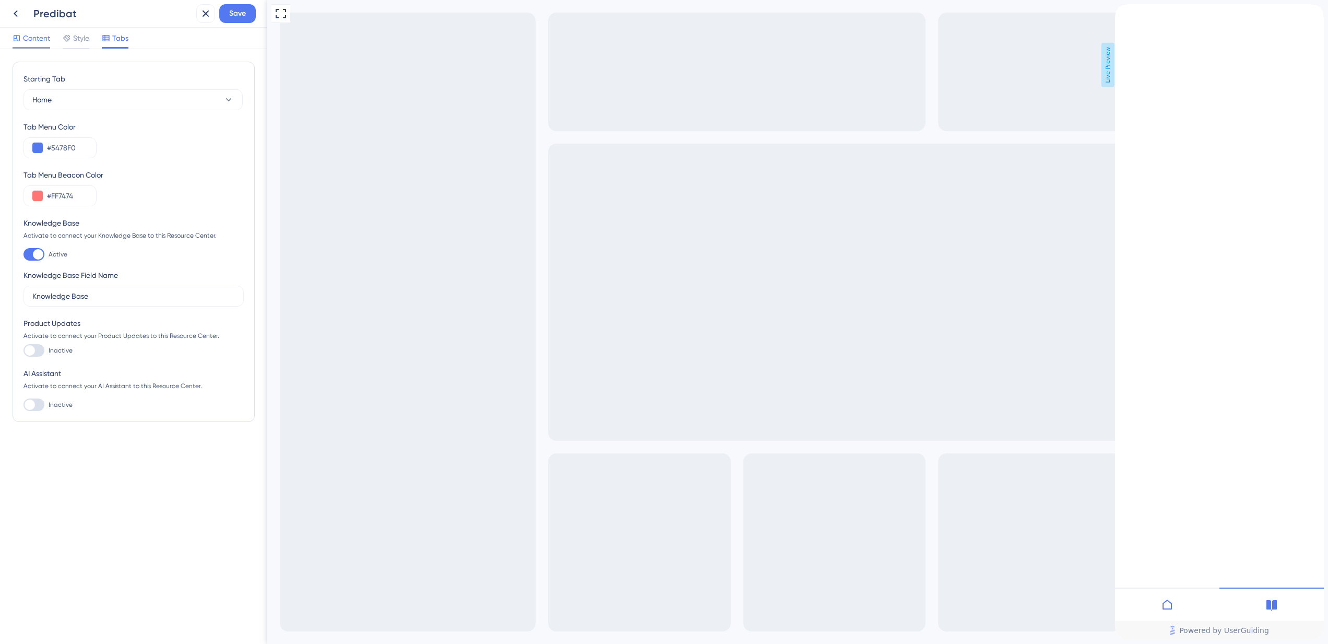
click at [45, 40] on span "Content" at bounding box center [36, 38] width 27 height 13
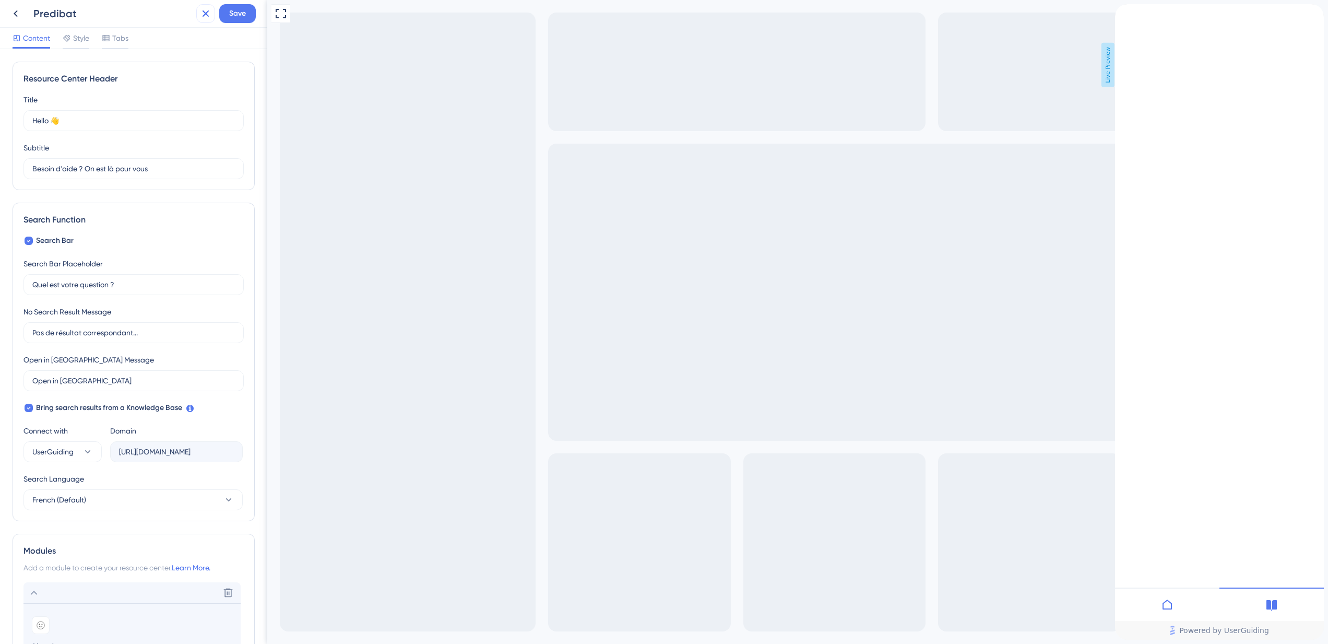
click at [202, 11] on icon at bounding box center [205, 13] width 13 height 13
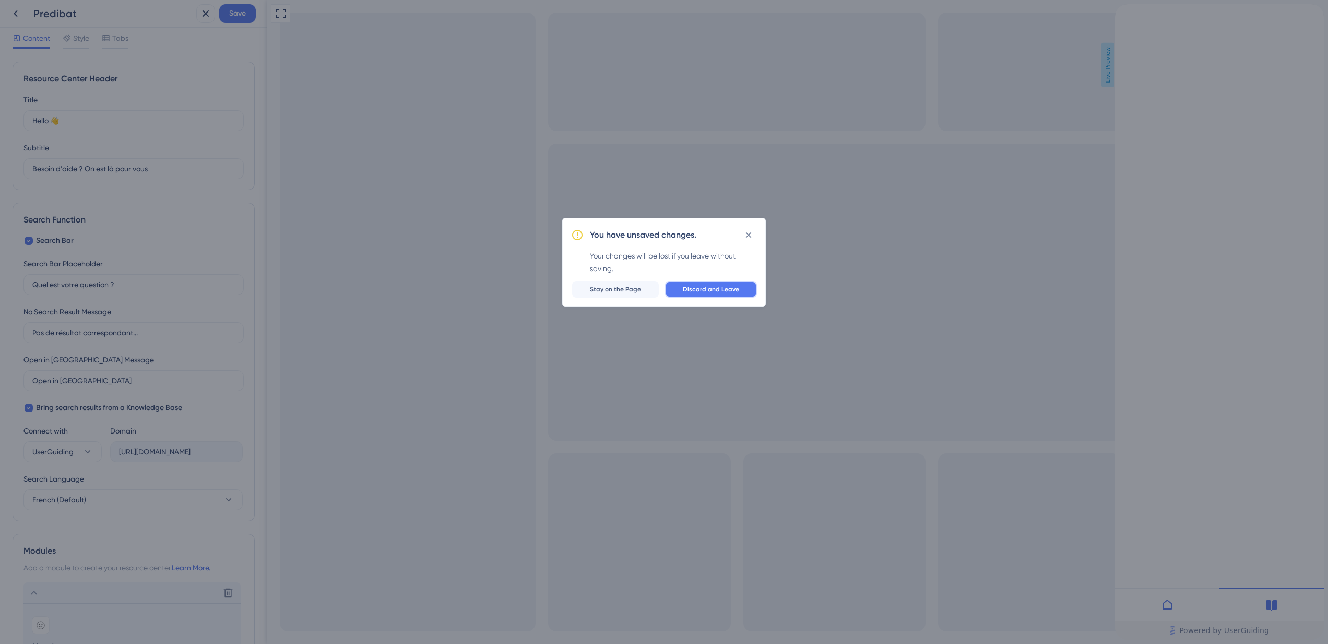
click at [696, 286] on span "Discard and Leave" at bounding box center [711, 289] width 56 height 8
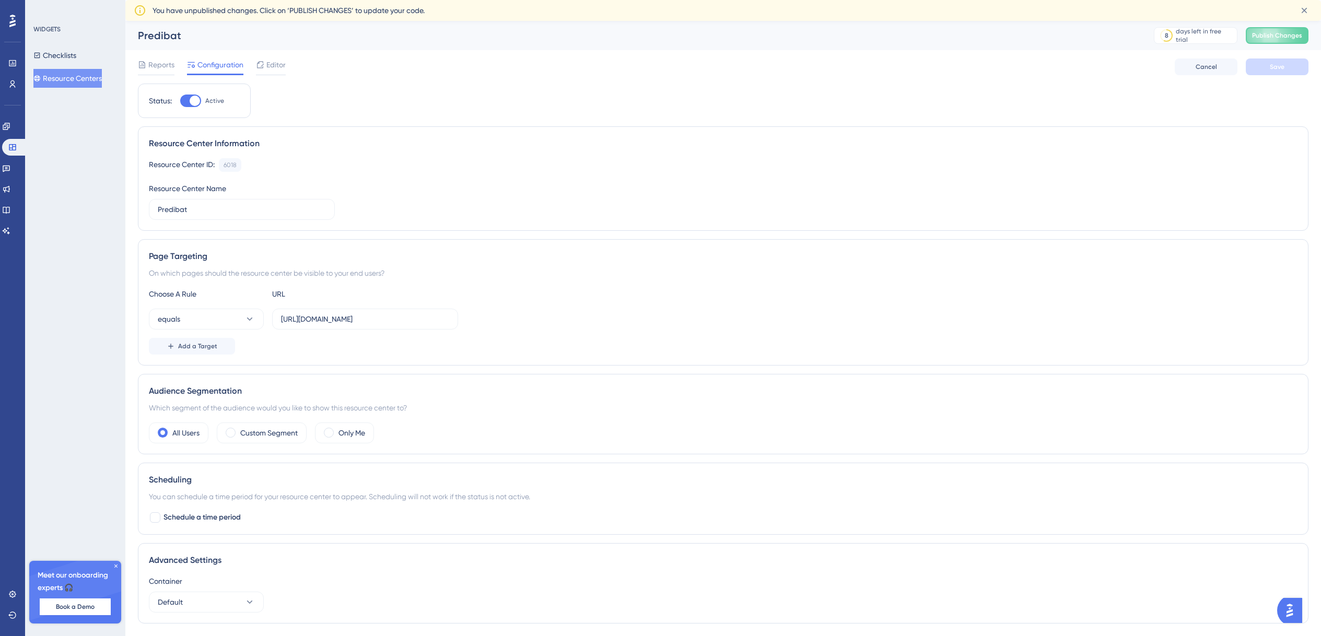
click at [116, 566] on icon at bounding box center [115, 565] width 3 height 3
click at [299, 313] on input "[URL][DOMAIN_NAME]" at bounding box center [365, 318] width 168 height 11
click at [273, 269] on div "On which pages should the resource center be visible to your end users?" at bounding box center [723, 273] width 1148 height 13
click at [181, 256] on div "Page Targeting" at bounding box center [723, 256] width 1148 height 13
click at [218, 321] on button "equals" at bounding box center [206, 319] width 115 height 21
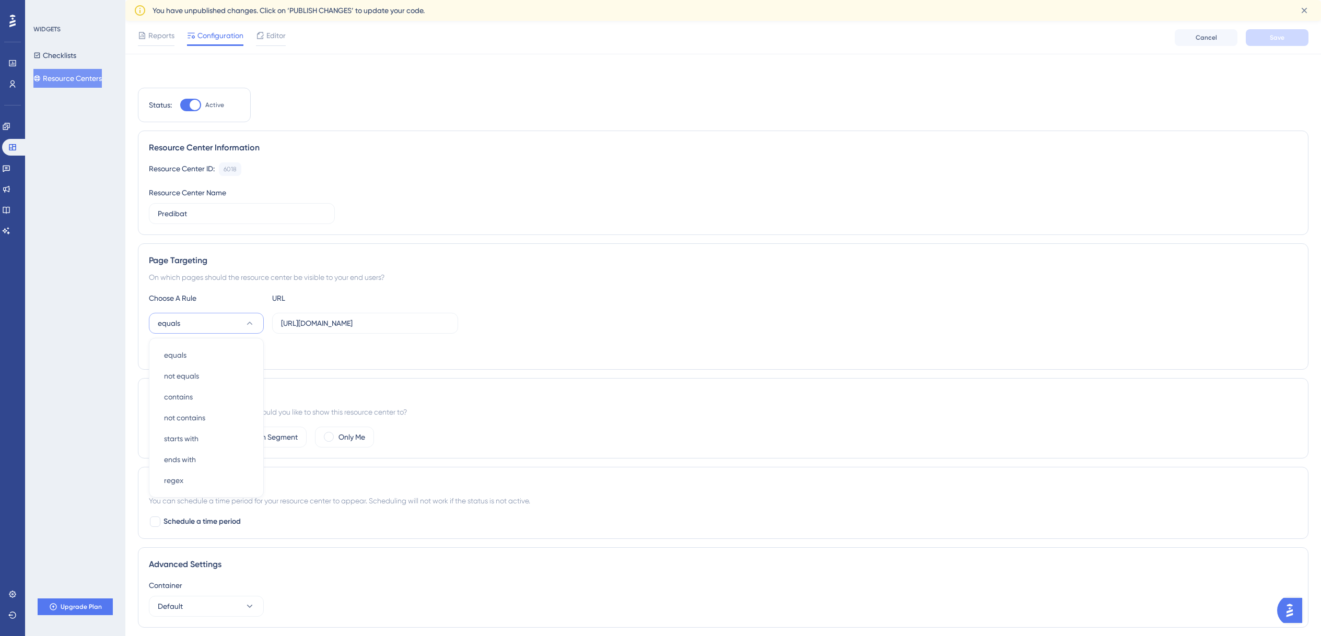
scroll to position [50, 0]
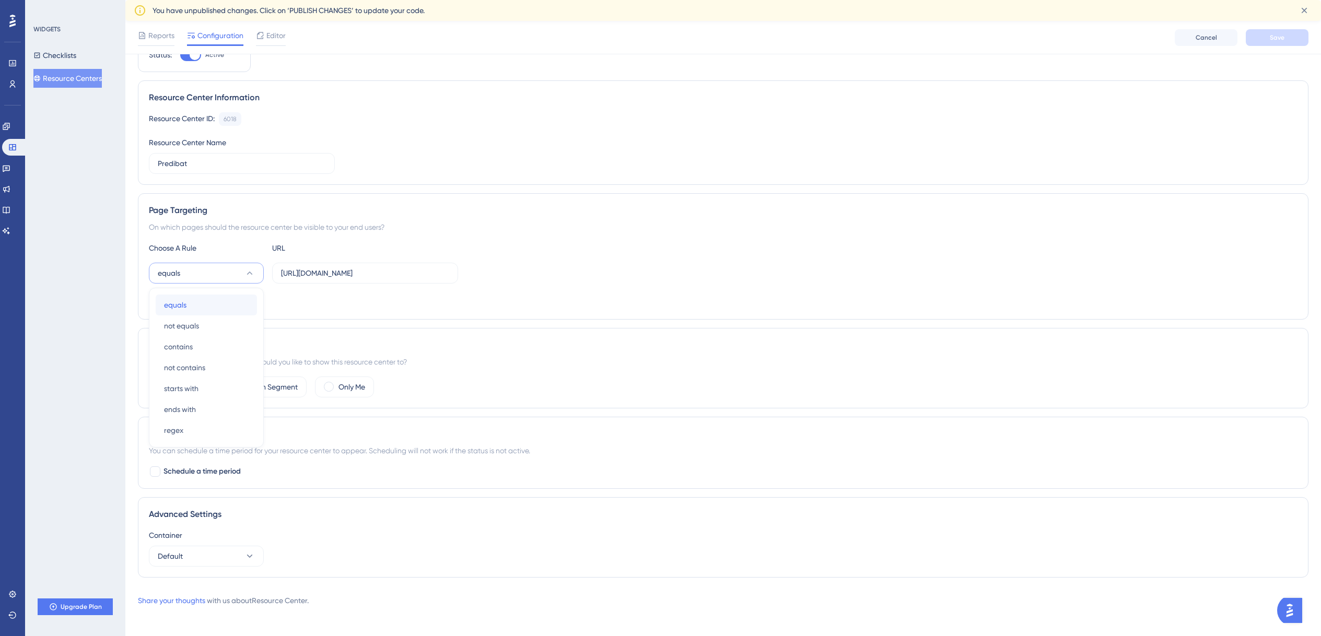
click at [218, 302] on div "equals equals" at bounding box center [206, 305] width 85 height 21
click at [309, 272] on input "[URL][DOMAIN_NAME]" at bounding box center [365, 272] width 168 height 11
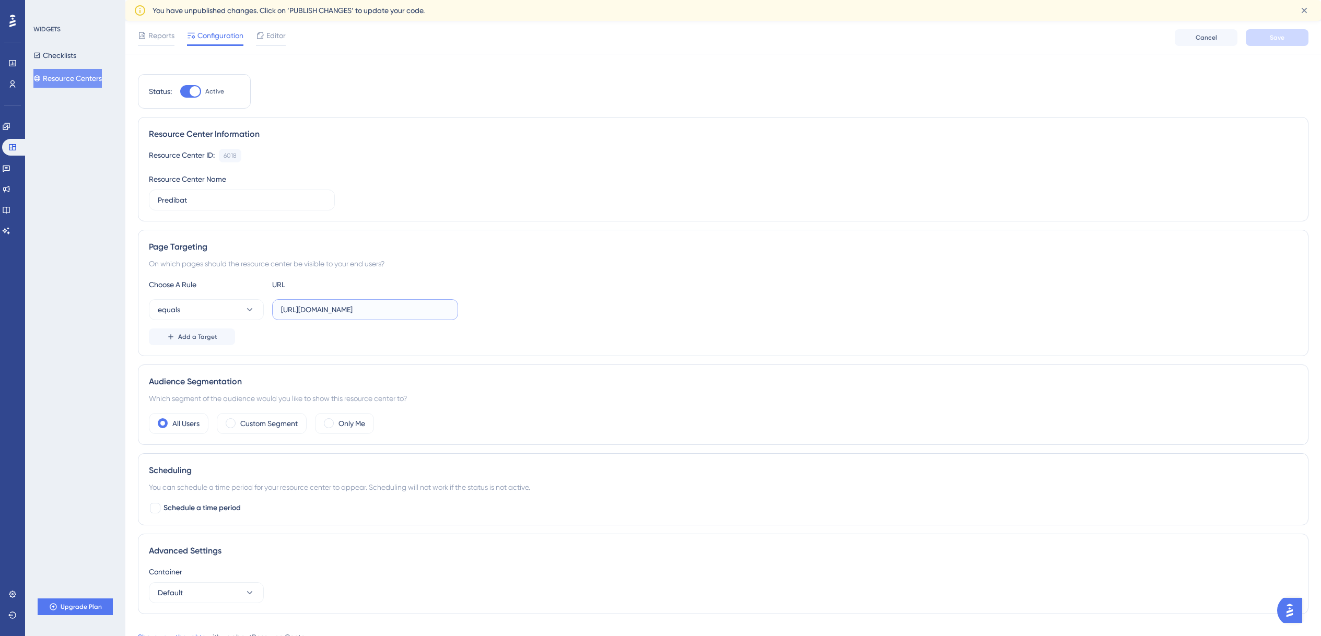
scroll to position [0, 0]
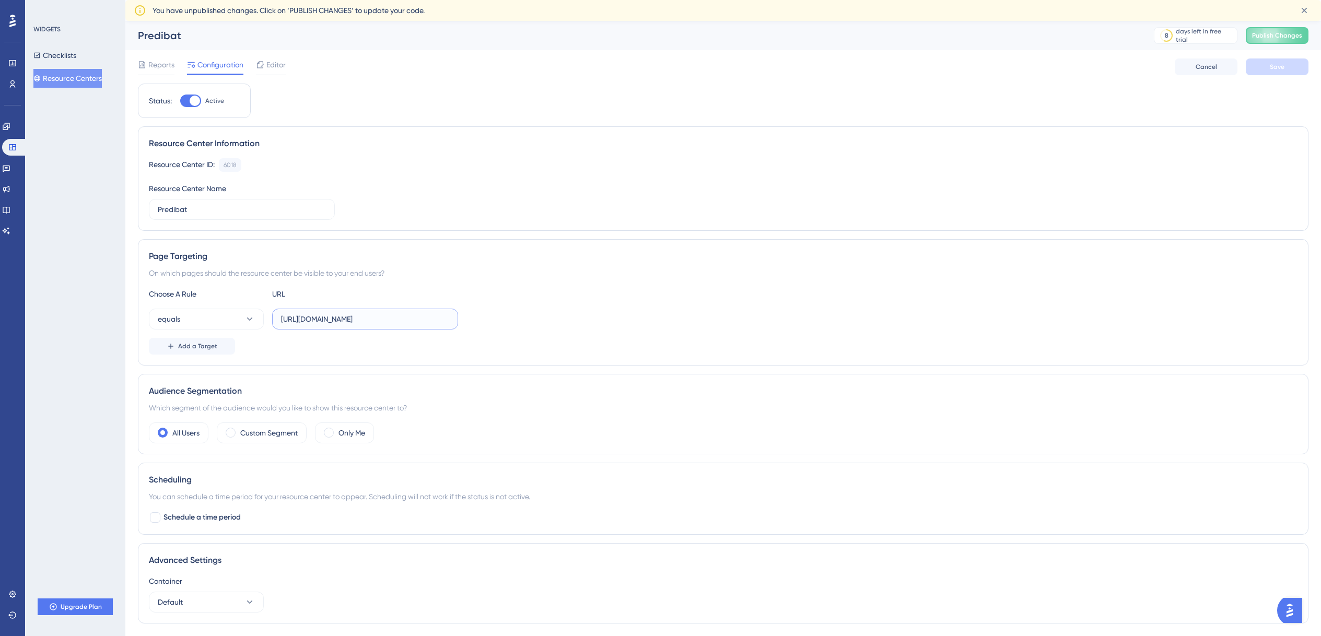
drag, startPoint x: 428, startPoint y: 315, endPoint x: 323, endPoint y: 311, distance: 104.5
click at [323, 311] on label "[URL][DOMAIN_NAME]" at bounding box center [365, 319] width 186 height 21
click at [340, 319] on input "text" at bounding box center [365, 318] width 168 height 11
paste input "[URL][DOMAIN_NAME]"
type input "[URL][DOMAIN_NAME]"
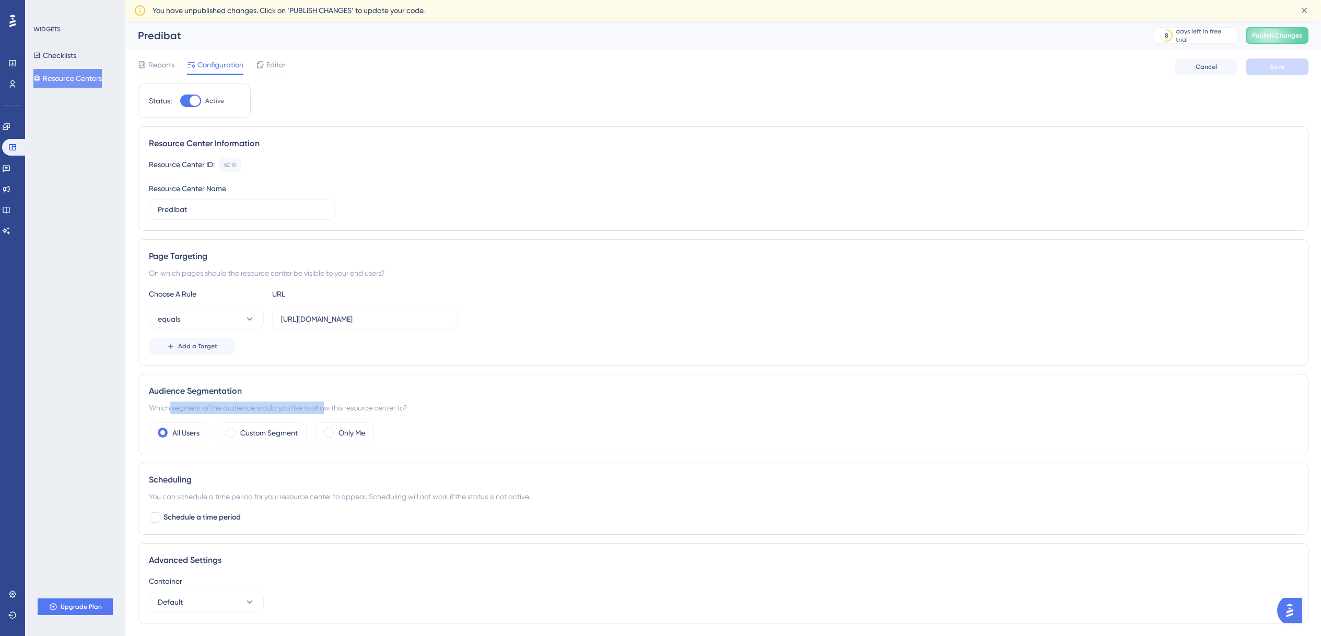
drag, startPoint x: 170, startPoint y: 408, endPoint x: 327, endPoint y: 410, distance: 157.2
click at [327, 410] on div "Which segment of the audience would you like to show this resource center to?" at bounding box center [723, 408] width 1148 height 13
drag, startPoint x: 161, startPoint y: 406, endPoint x: 407, endPoint y: 408, distance: 246.5
click at [407, 408] on div "Which segment of the audience would you like to show this resource center to?" at bounding box center [723, 408] width 1148 height 13
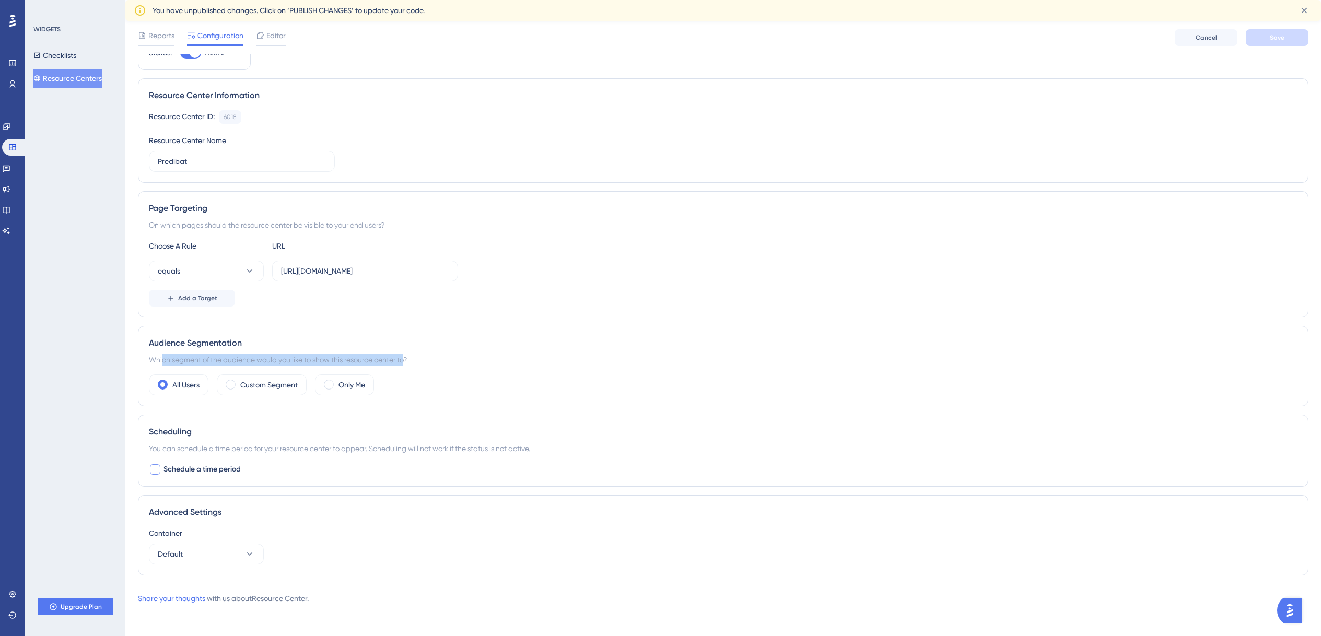
scroll to position [54, 0]
click at [210, 547] on button "Default" at bounding box center [206, 551] width 115 height 21
click at [263, 522] on div "Advanced Settings Container Default Default Default" at bounding box center [723, 533] width 1170 height 80
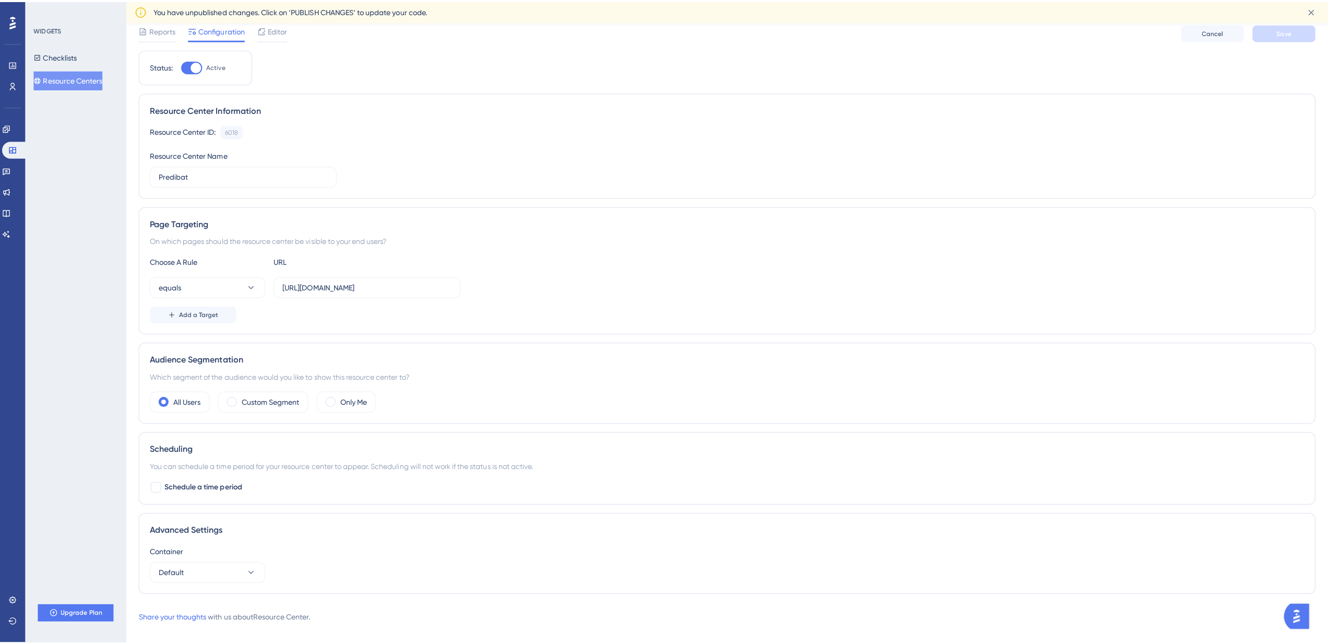
scroll to position [0, 0]
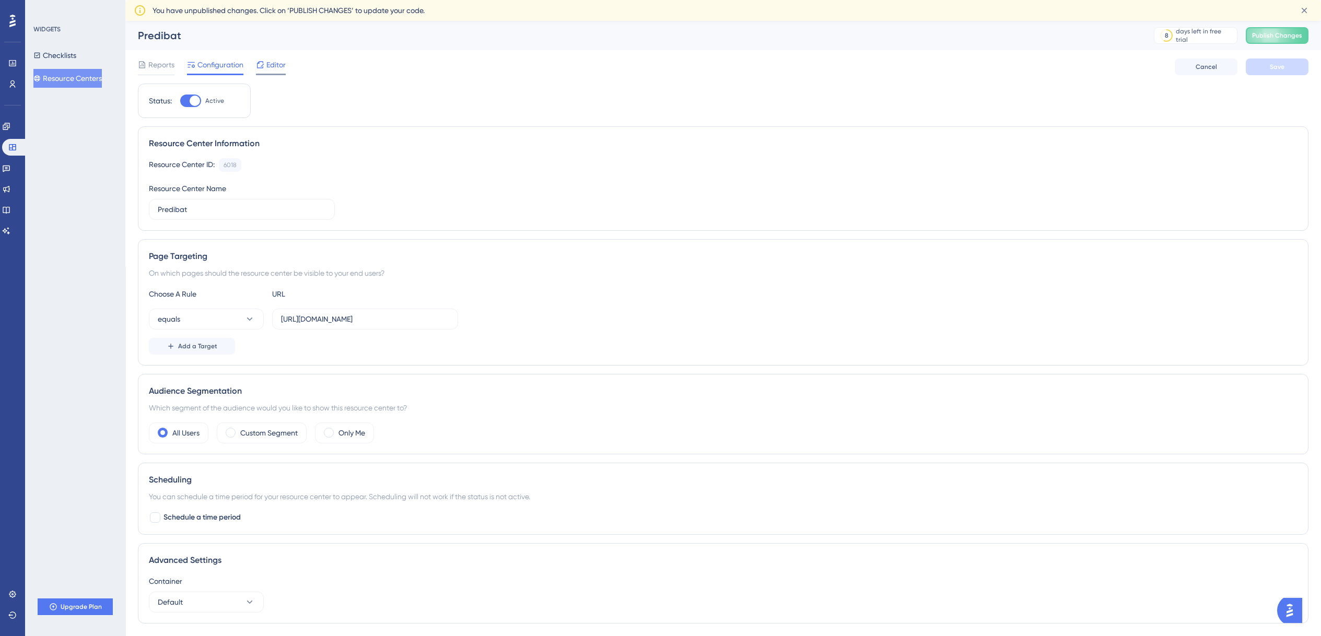
click at [262, 62] on icon at bounding box center [260, 65] width 8 height 8
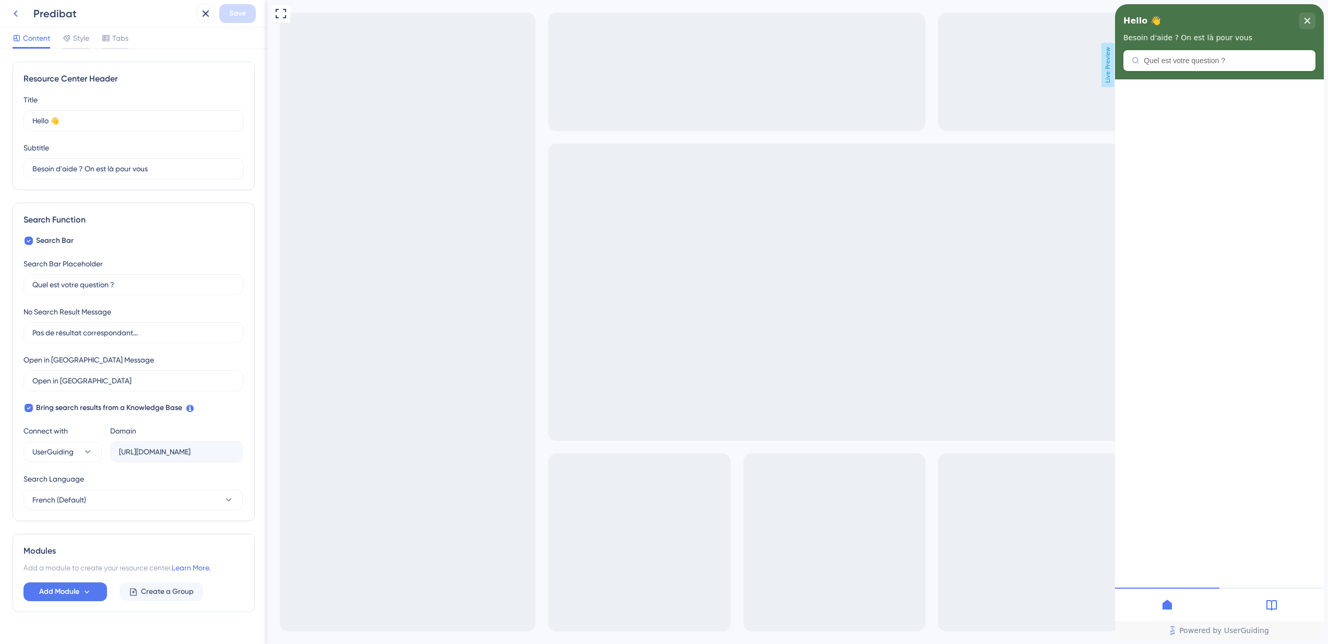
click at [20, 17] on icon at bounding box center [15, 13] width 13 height 13
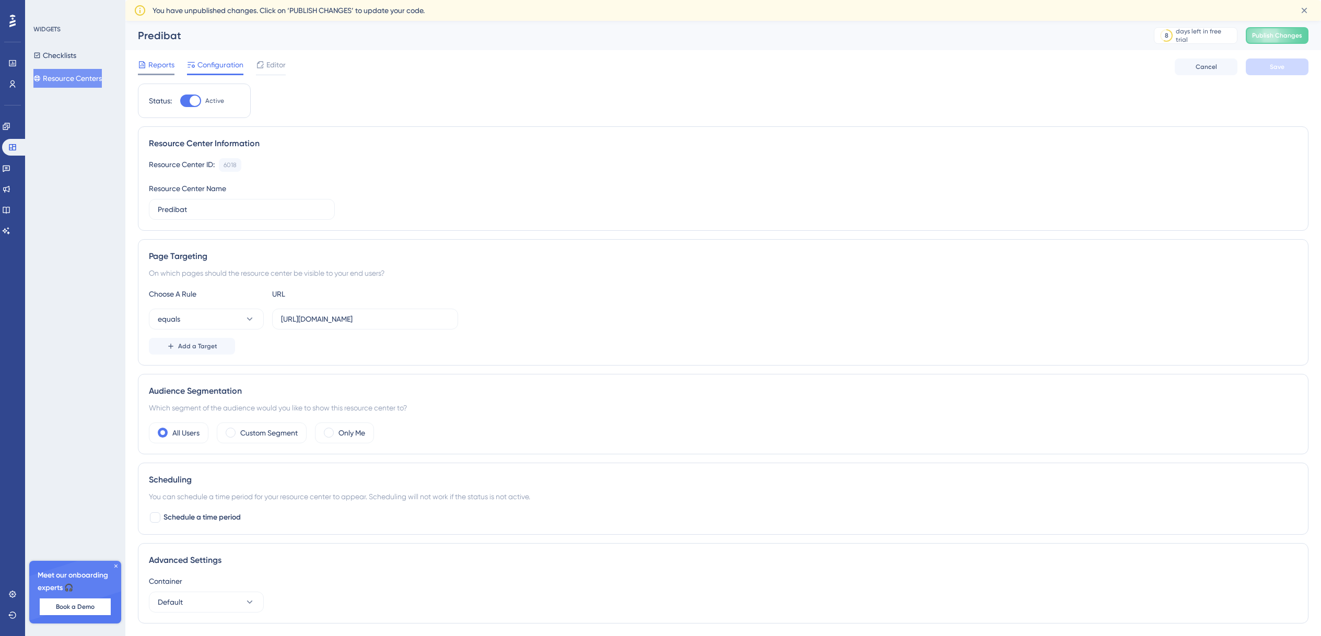
click at [158, 59] on span "Reports" at bounding box center [161, 64] width 26 height 13
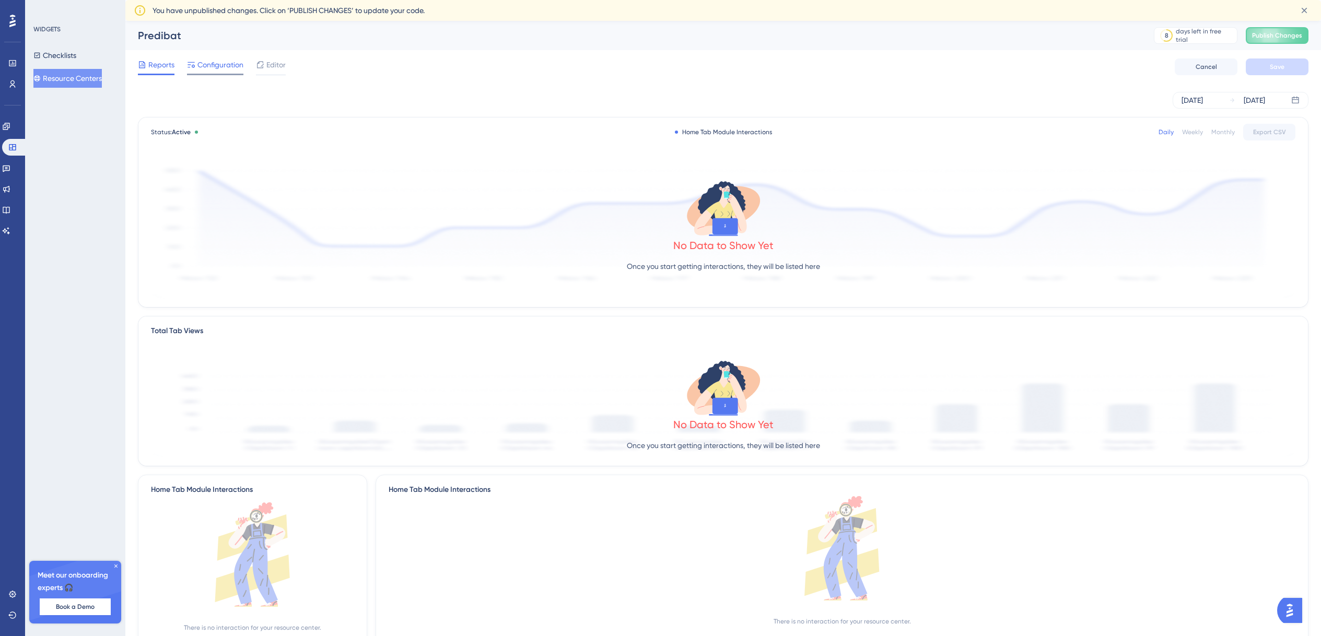
click at [241, 65] on span "Configuration" at bounding box center [220, 64] width 46 height 13
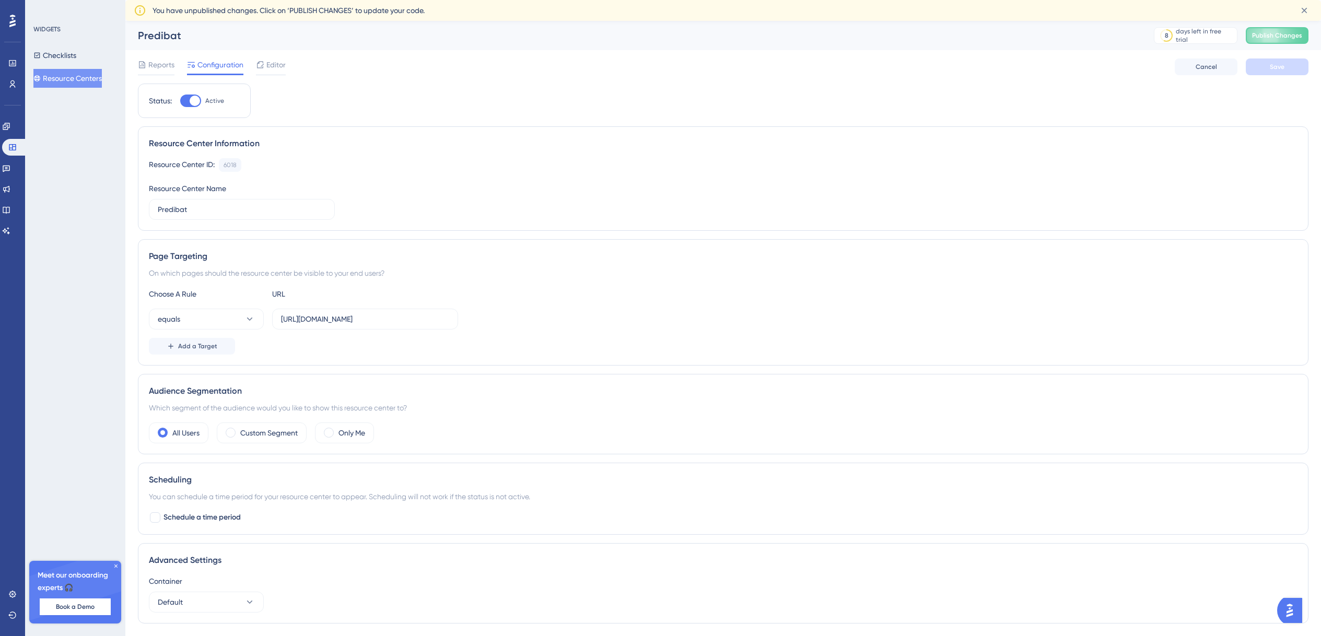
click at [239, 11] on span "You have unpublished changes. Click on ‘PUBLISH CHANGES’ to update your code." at bounding box center [288, 10] width 272 height 13
drag, startPoint x: 152, startPoint y: 12, endPoint x: 308, endPoint y: 28, distance: 156.4
click at [323, 15] on span "You have unpublished changes. Click on ‘PUBLISH CHANGES’ to update your code." at bounding box center [288, 10] width 272 height 13
click at [72, 75] on button "Resource Centers" at bounding box center [67, 78] width 68 height 19
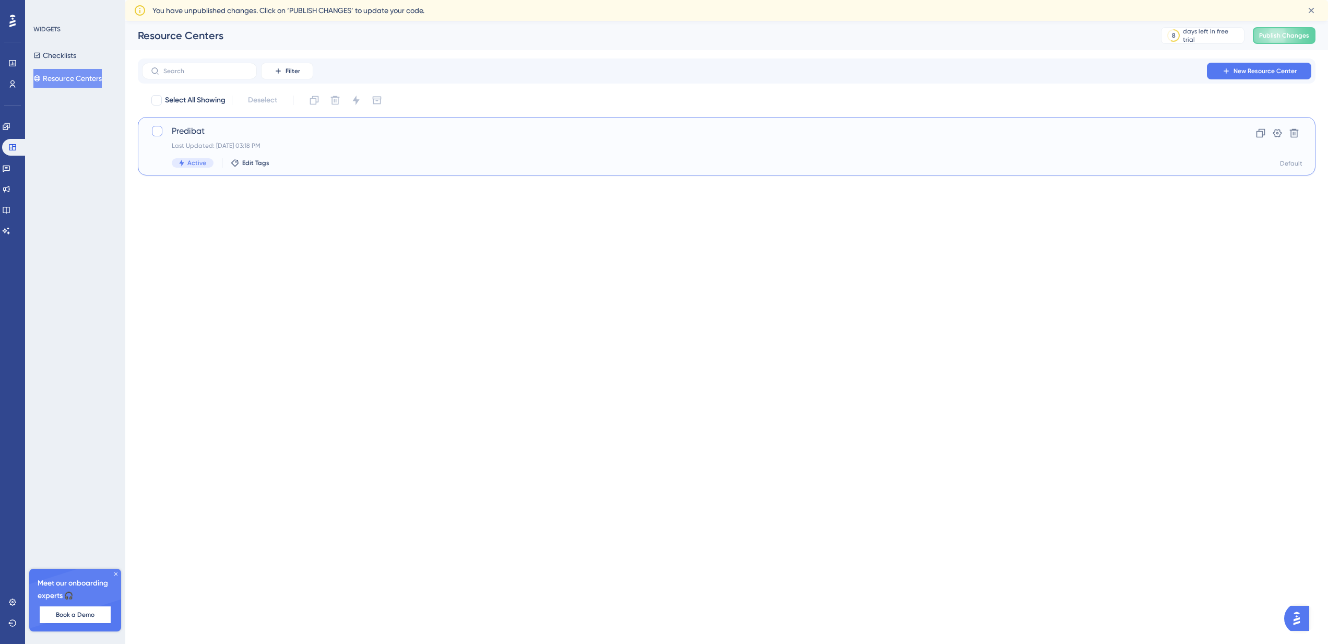
click at [154, 128] on div at bounding box center [157, 131] width 10 height 10
checkbox input "true"
click at [1273, 133] on icon at bounding box center [1278, 133] width 10 height 10
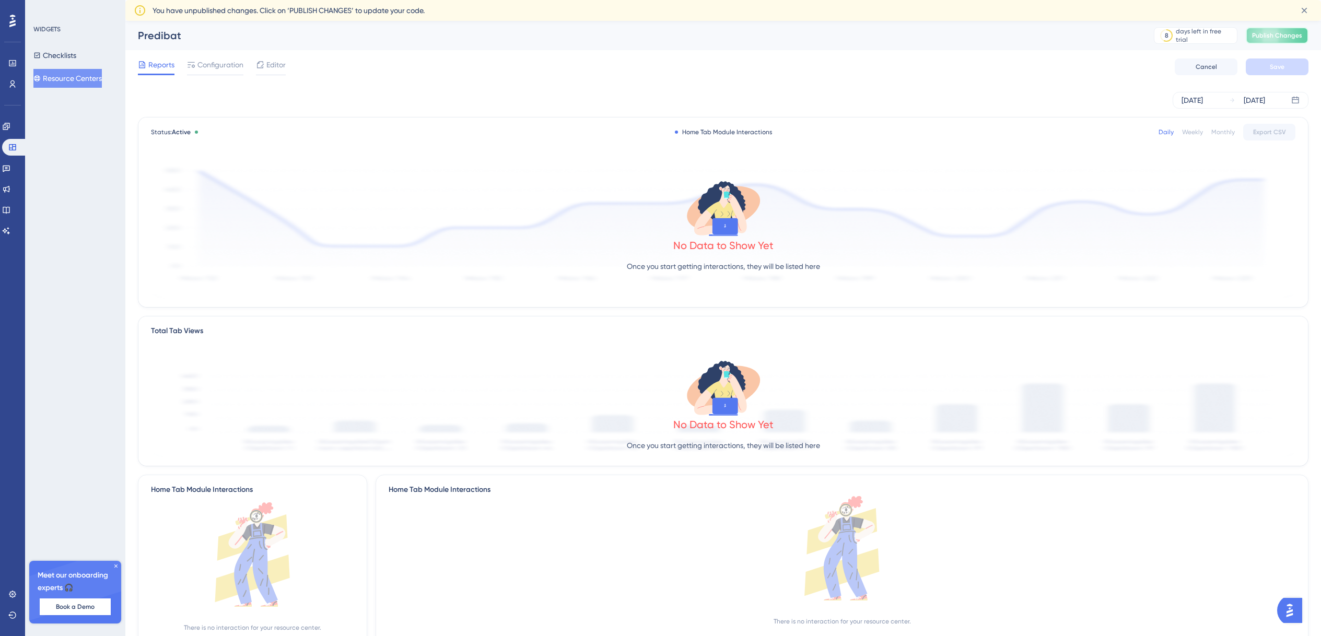
click at [1263, 38] on span "Publish Changes" at bounding box center [1277, 35] width 50 height 8
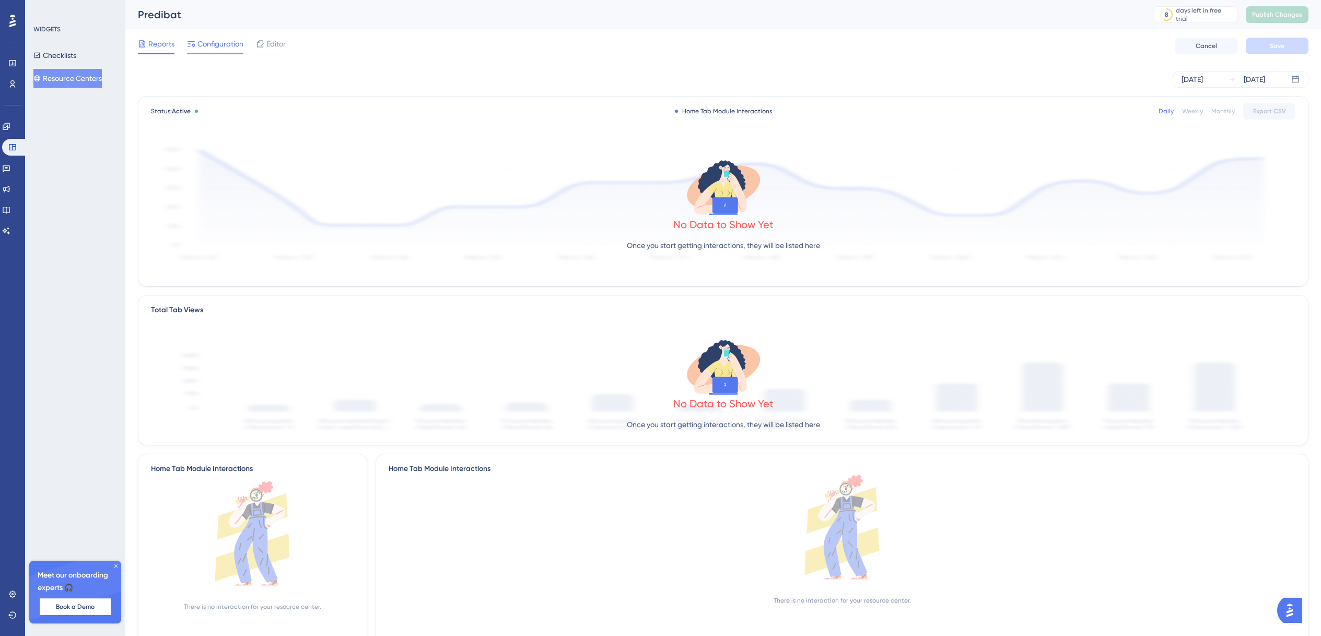
click at [200, 44] on span "Configuration" at bounding box center [220, 44] width 46 height 13
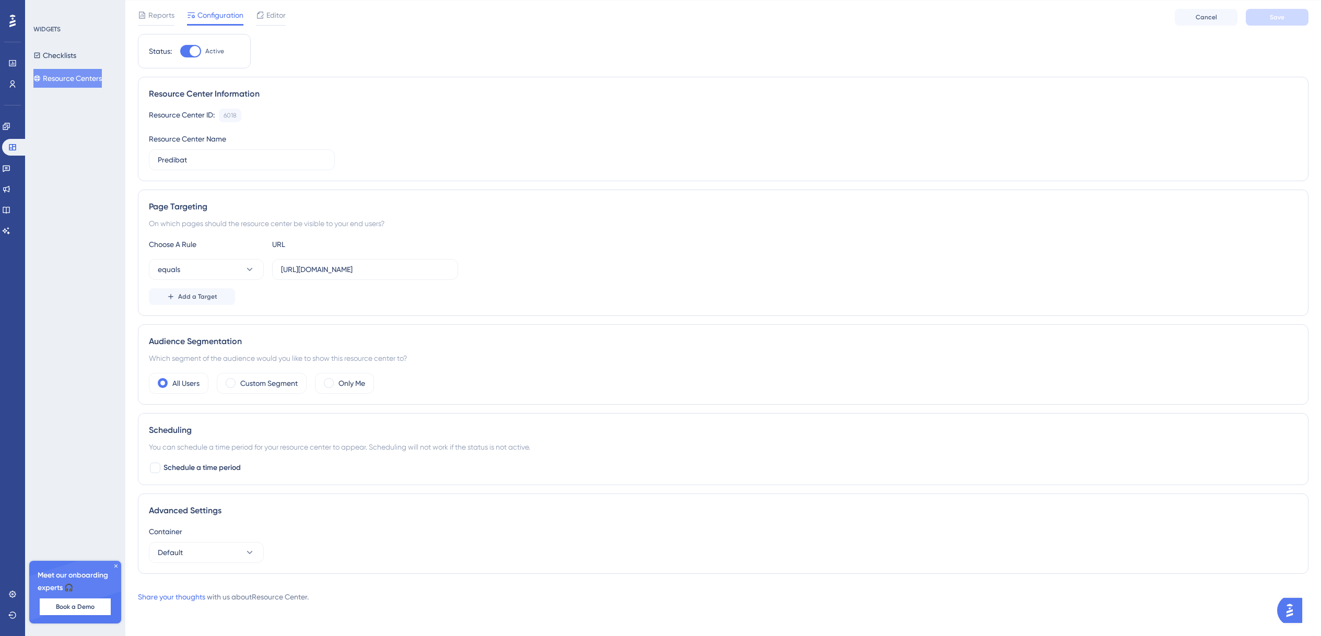
scroll to position [29, 0]
click at [115, 568] on icon at bounding box center [116, 566] width 6 height 6
